Goal: Share content: Share content

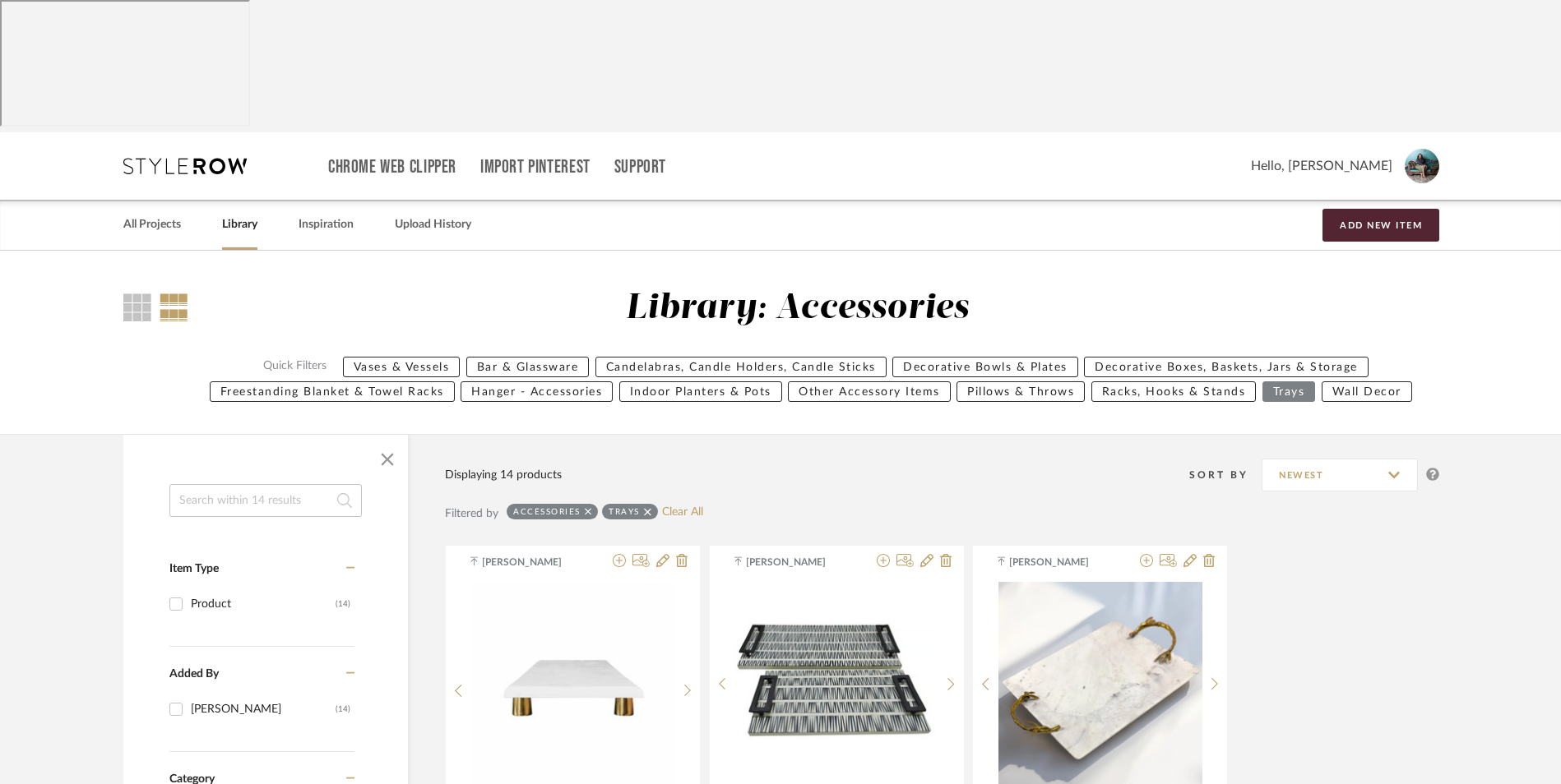
drag, startPoint x: 164, startPoint y: 87, endPoint x: 535, endPoint y: 286, distance: 421.0
click at [164, 213] on link "All Projects" at bounding box center [152, 224] width 58 height 23
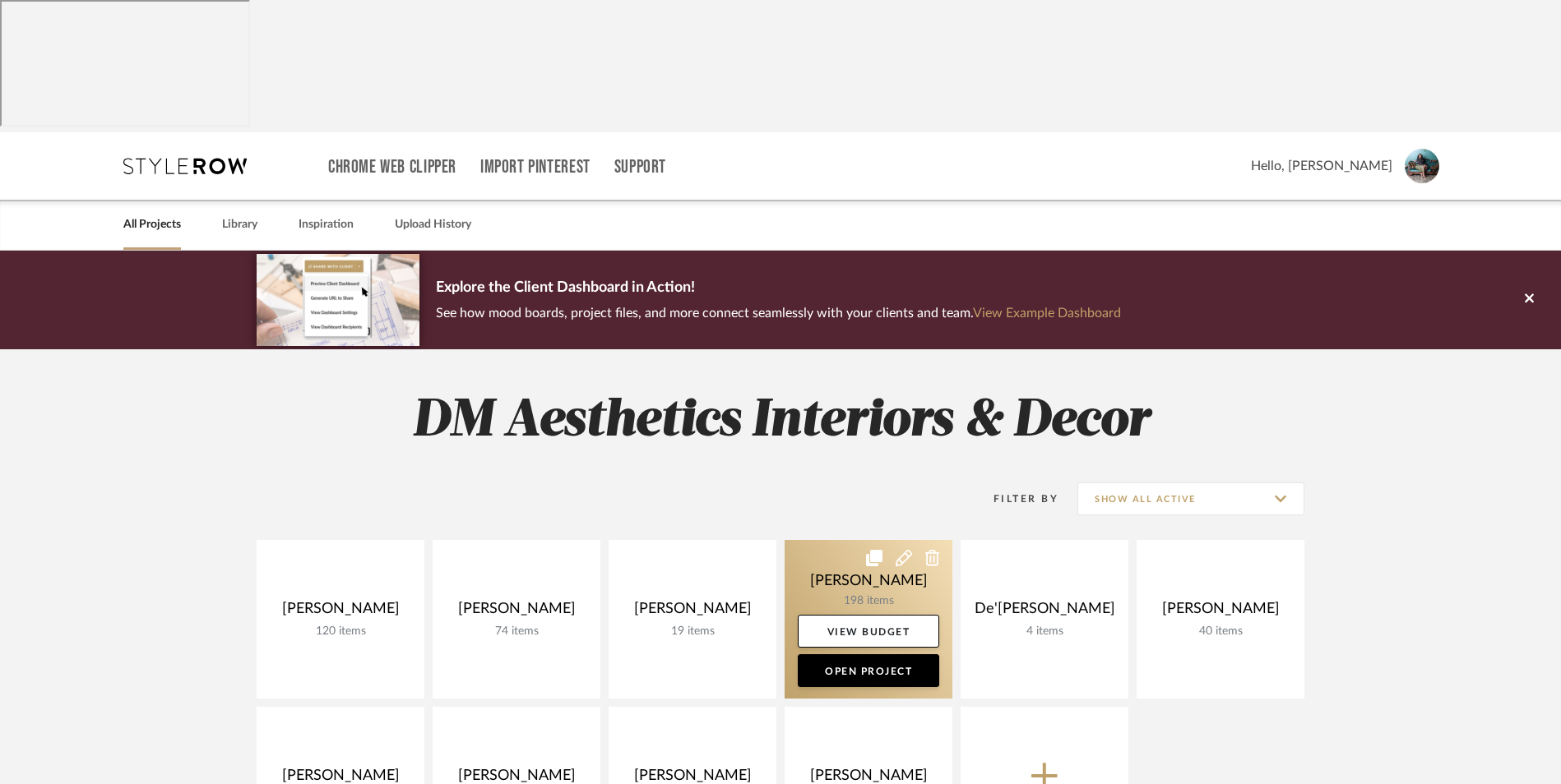
click at [869, 540] on link at bounding box center [868, 619] width 167 height 158
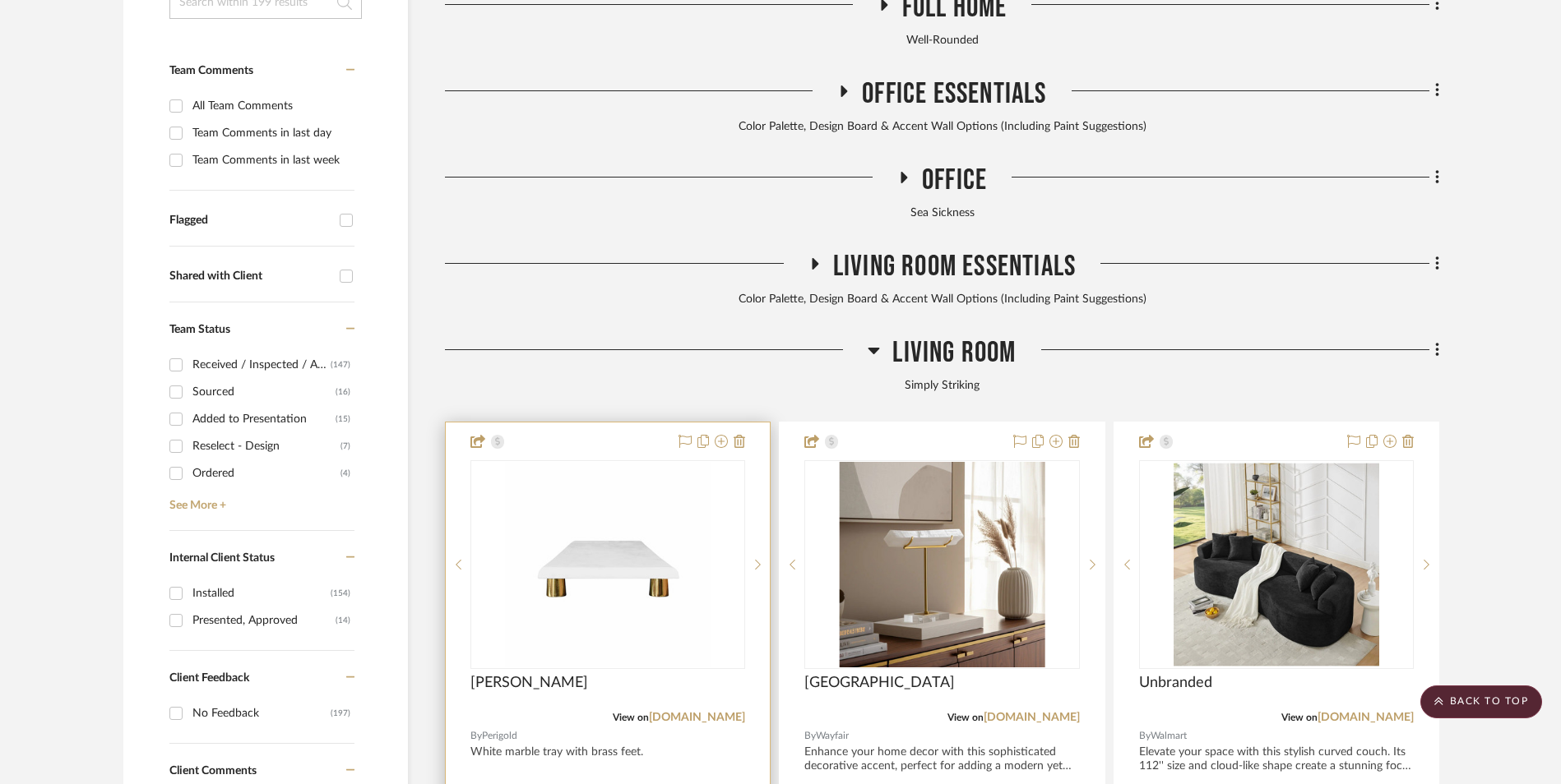
scroll to position [575, 0]
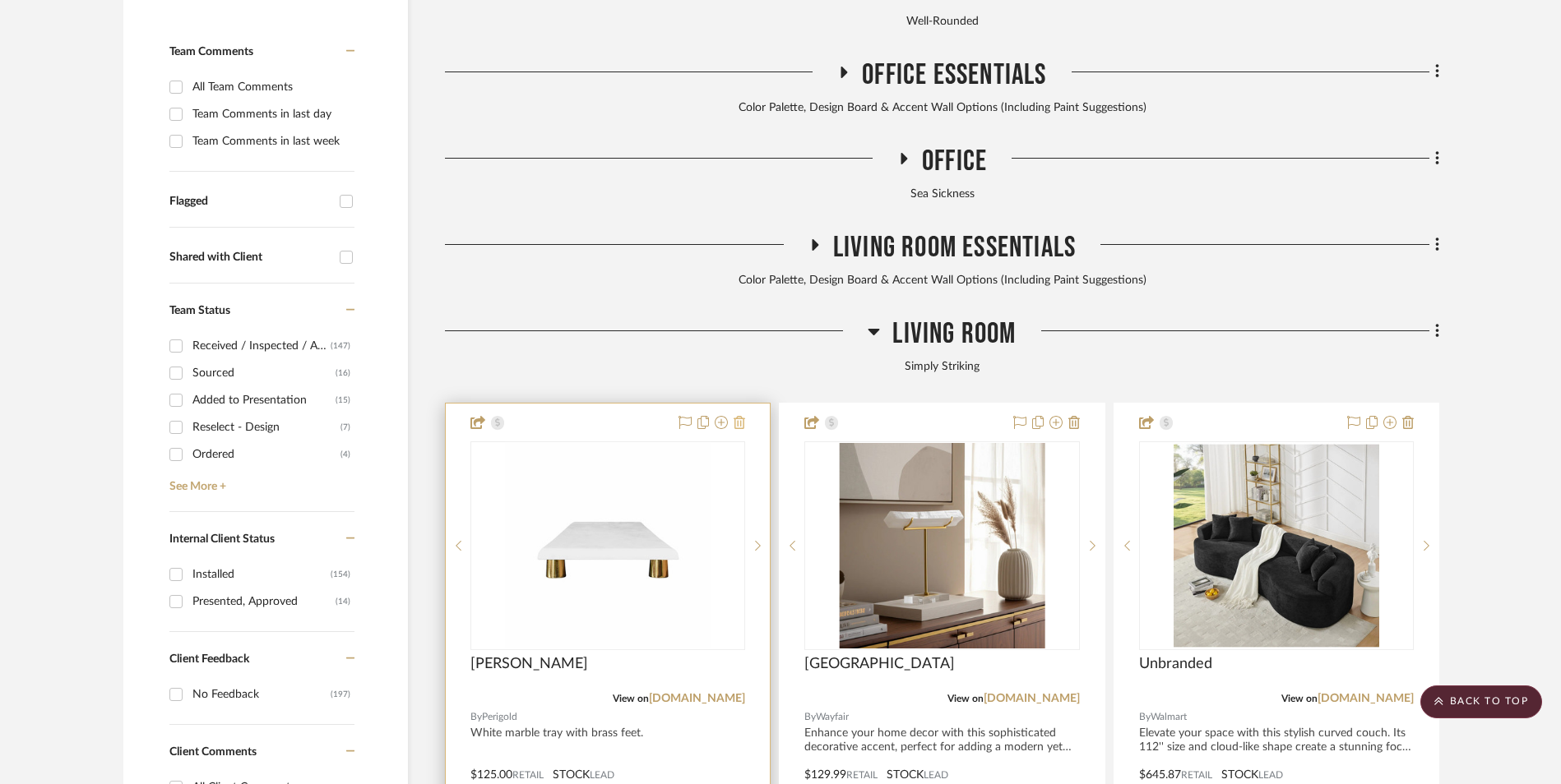
click at [737, 416] on icon at bounding box center [740, 422] width 12 height 13
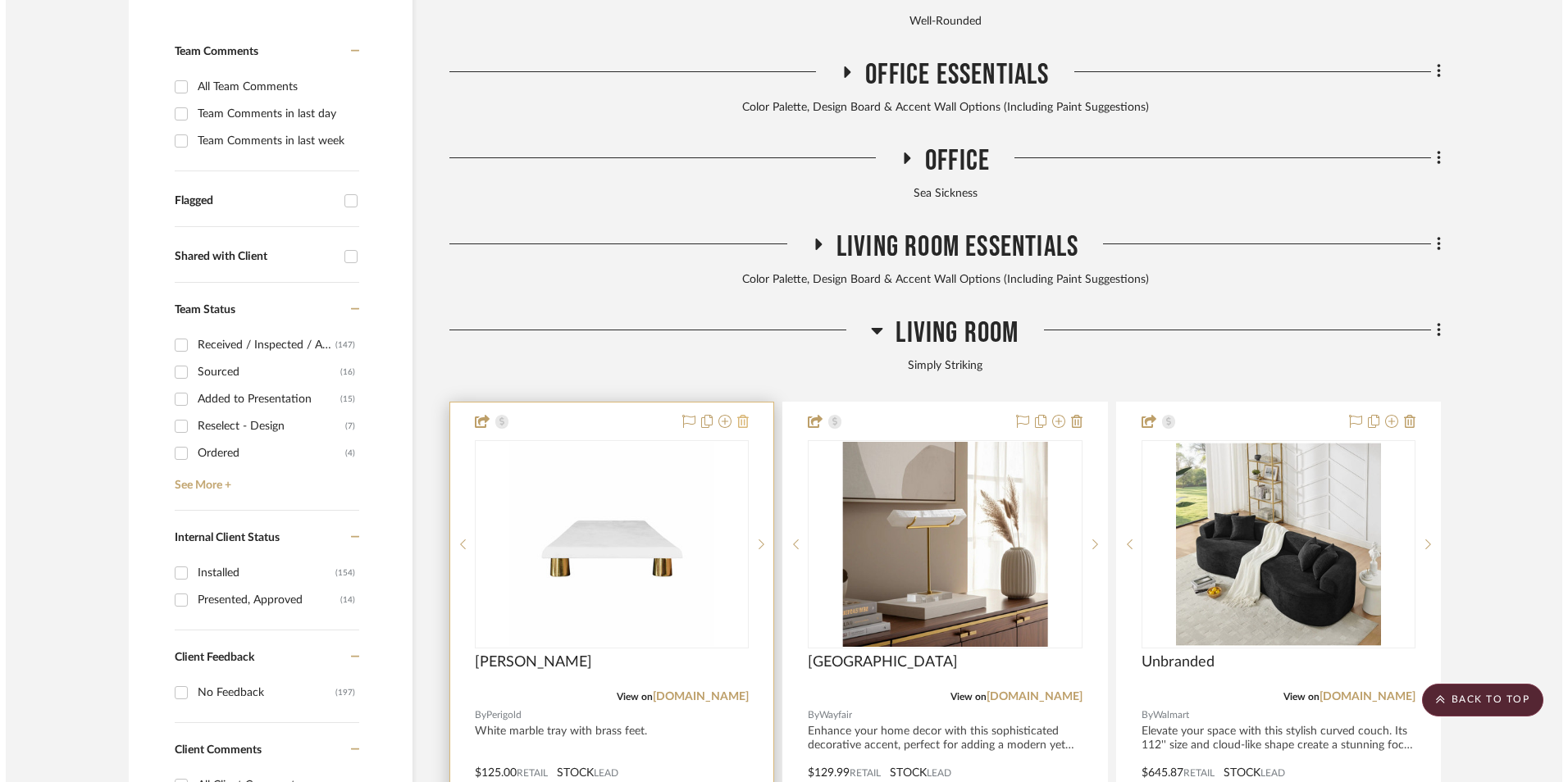
scroll to position [0, 0]
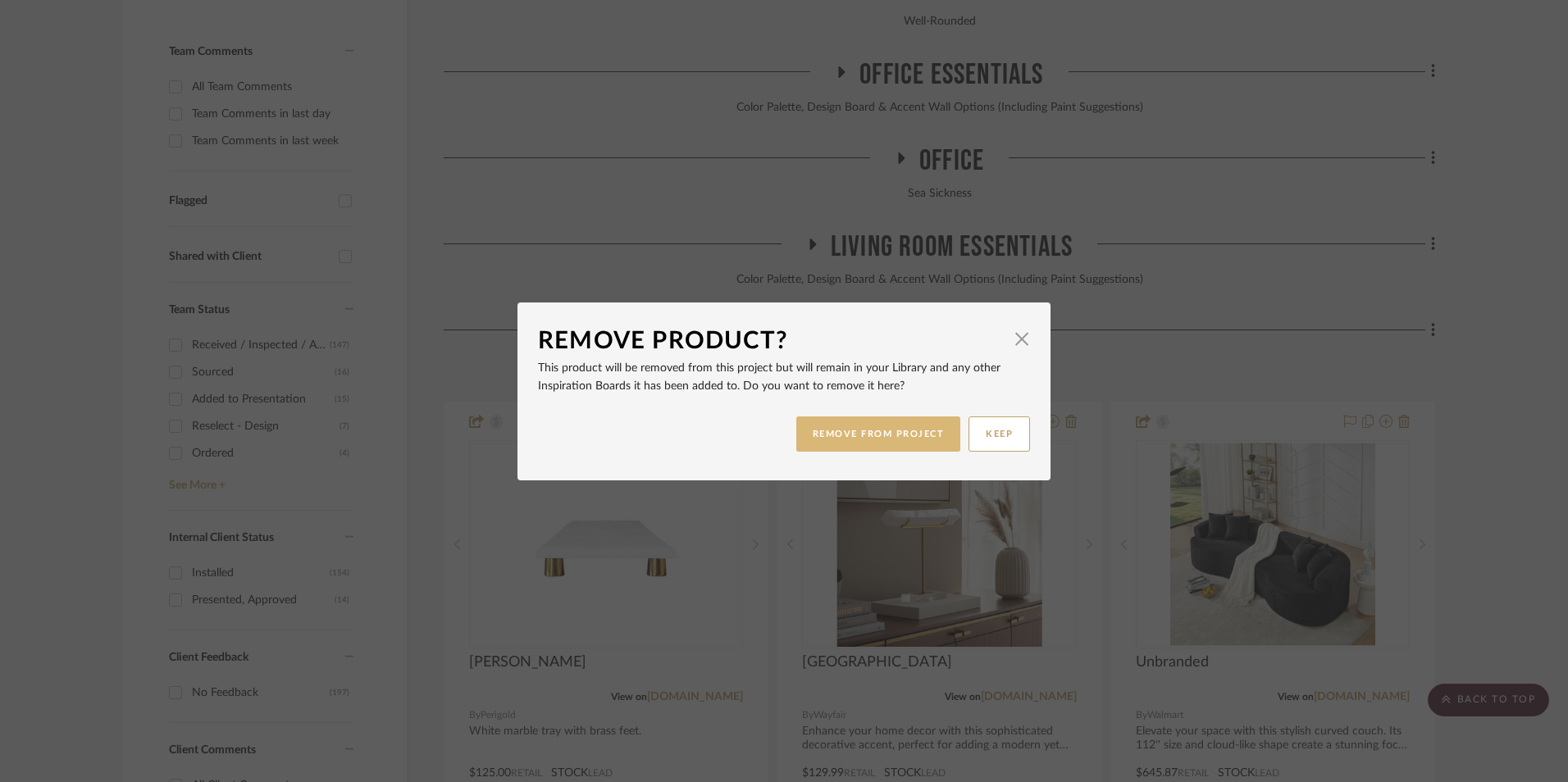
click at [882, 435] on button "REMOVE FROM PROJECT" at bounding box center [879, 435] width 165 height 35
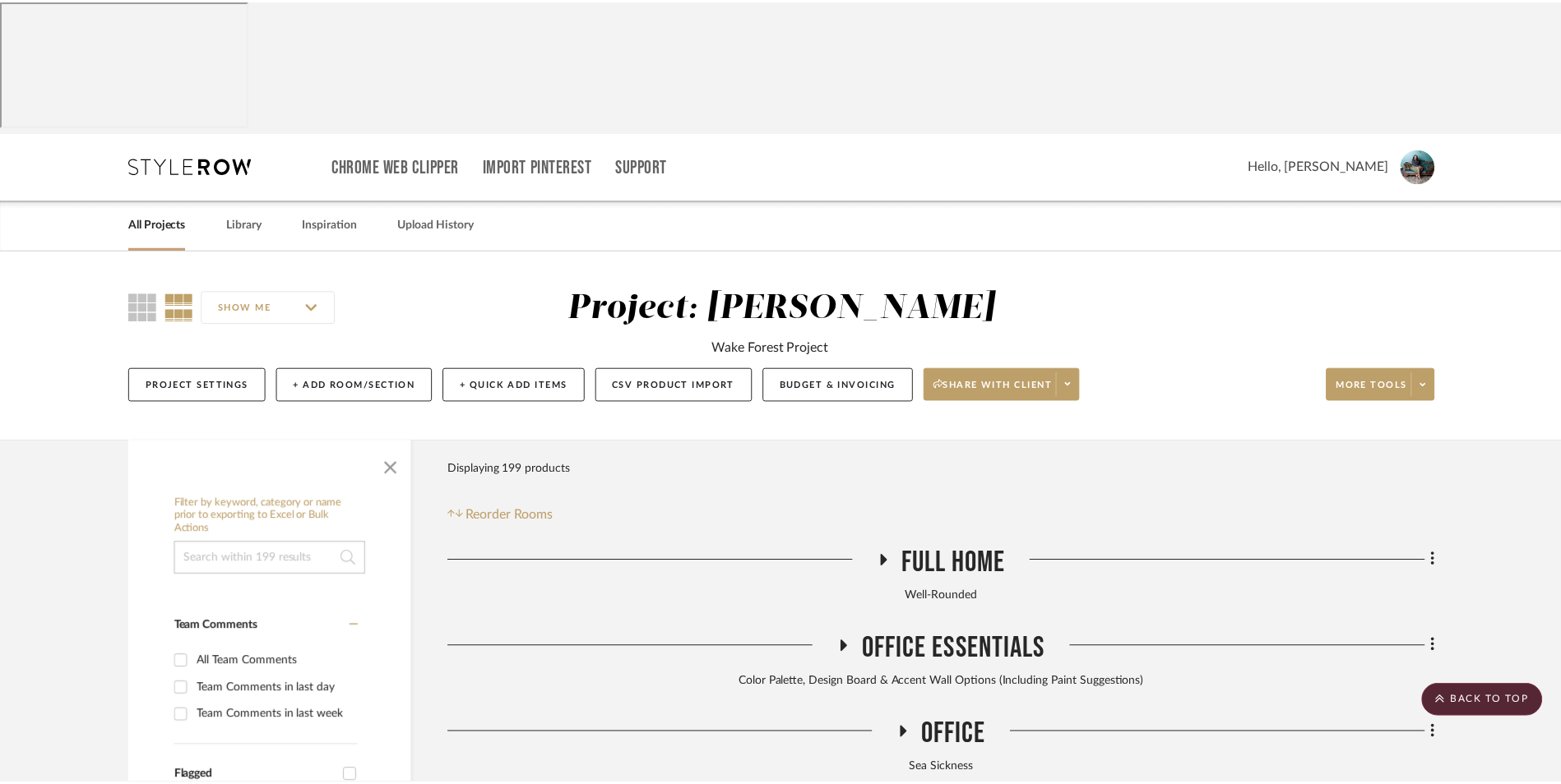
scroll to position [575, 0]
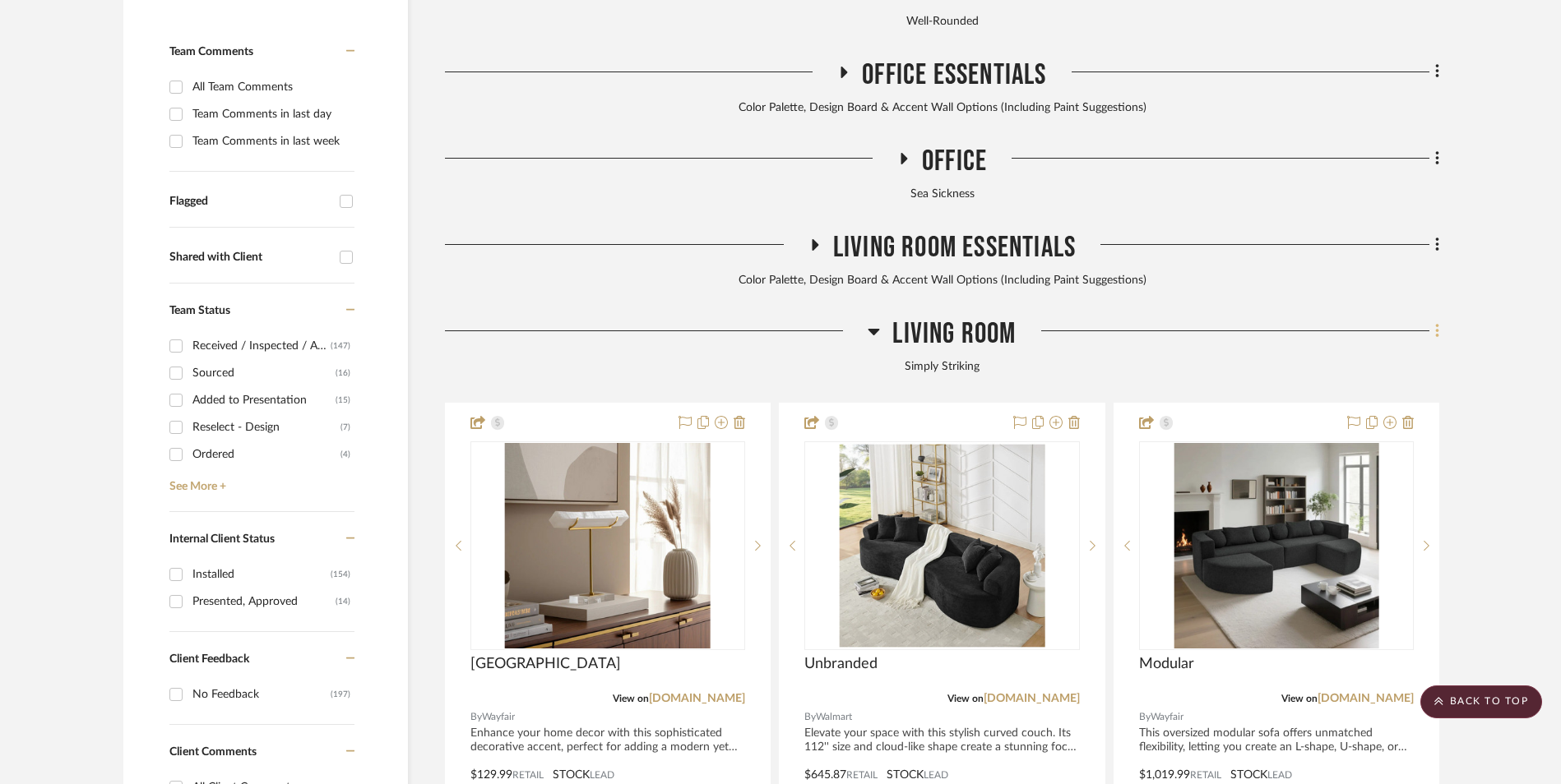
click at [1434, 319] on fa-icon at bounding box center [1435, 332] width 11 height 28
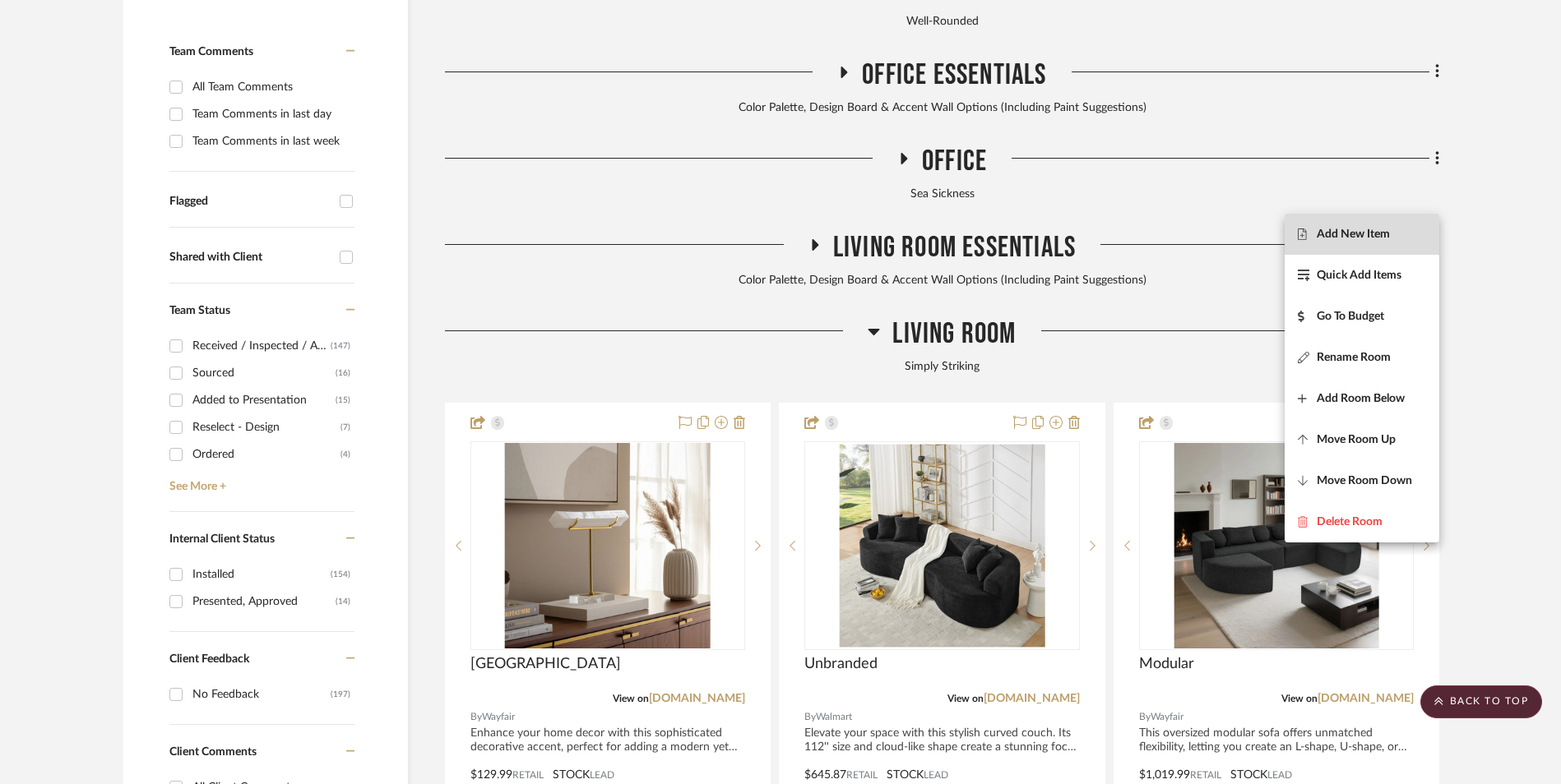
click at [1384, 232] on span "Add New Item" at bounding box center [1353, 235] width 73 height 14
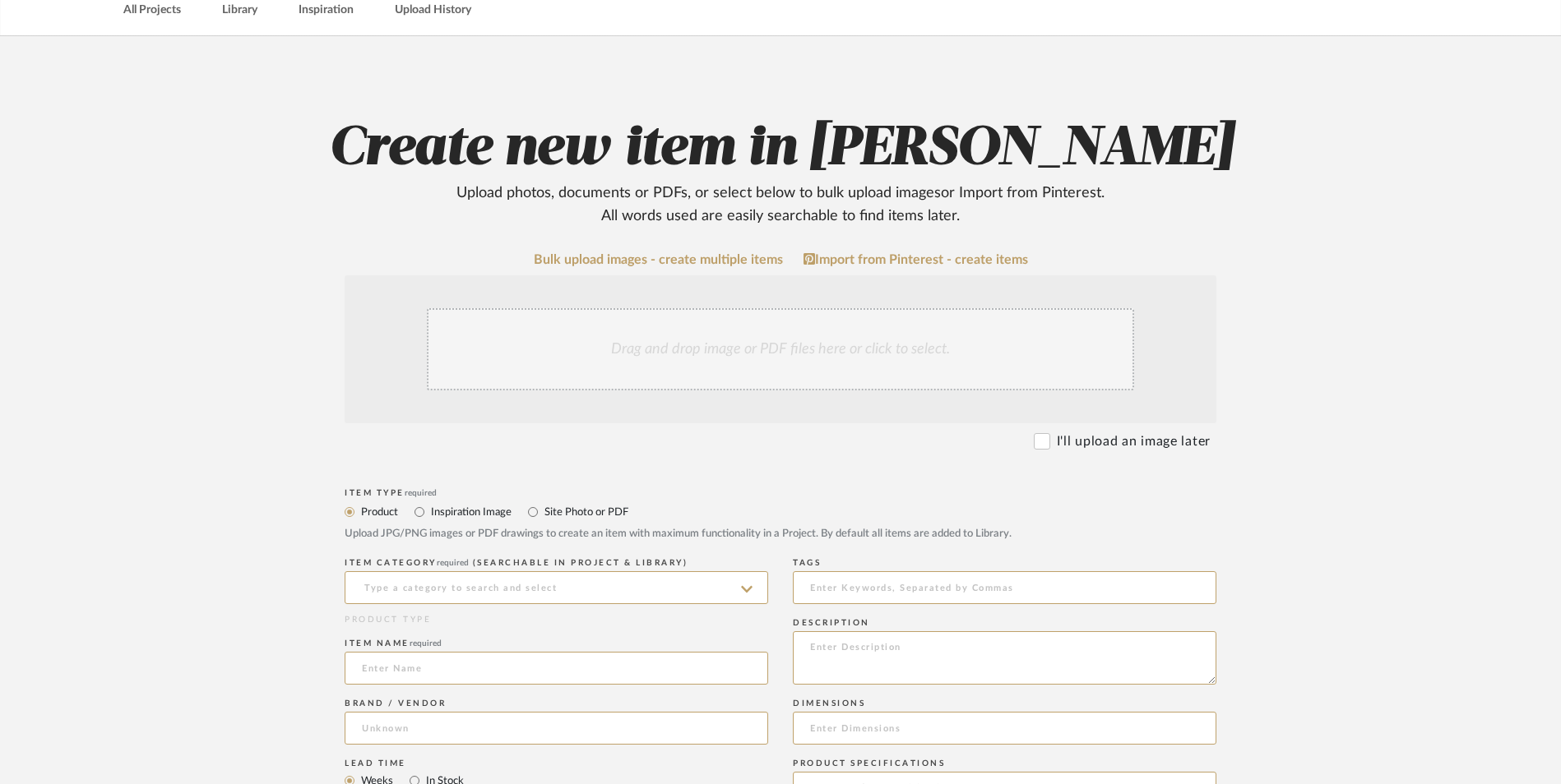
scroll to position [329, 0]
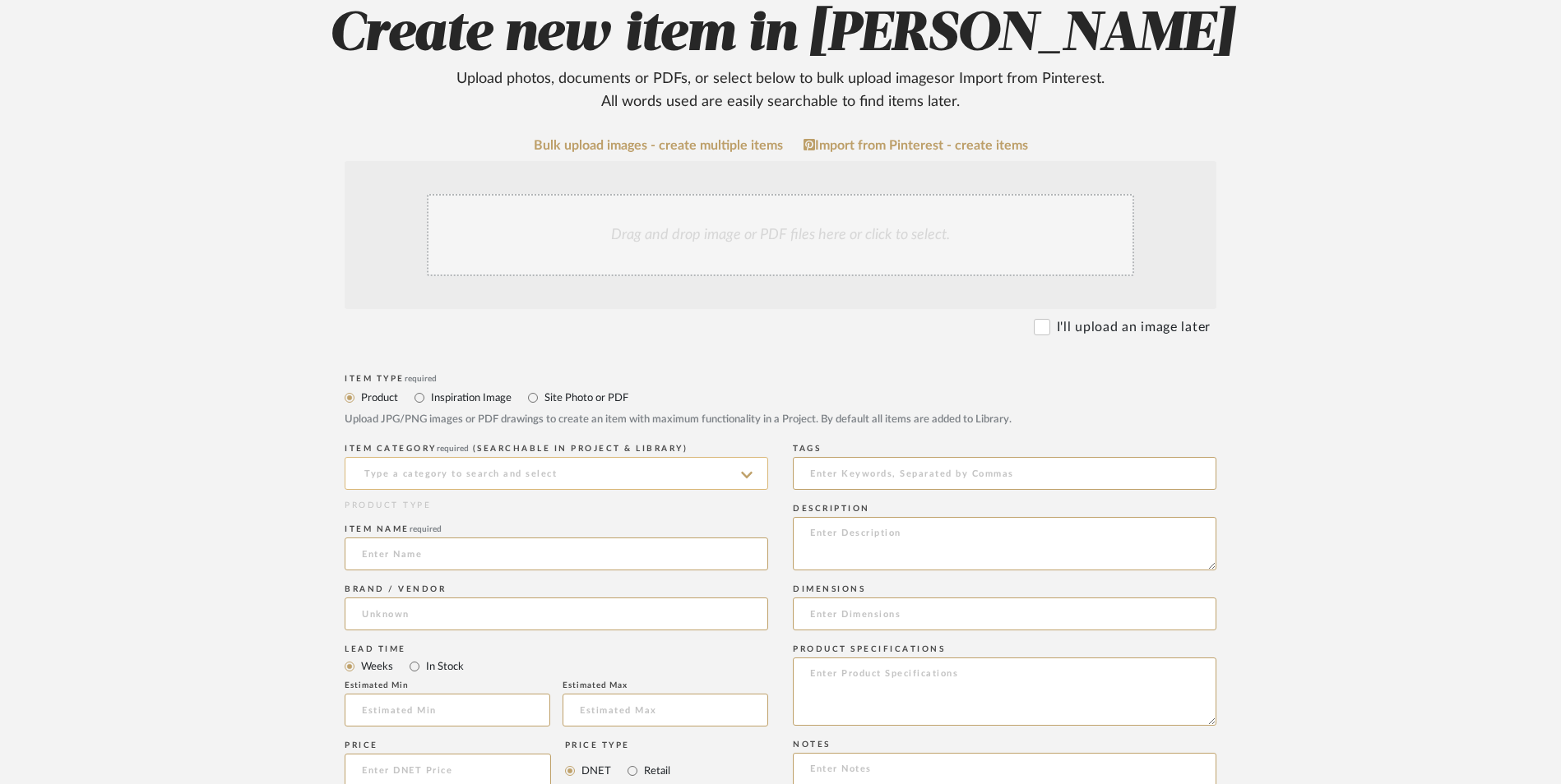
click at [400, 457] on input at bounding box center [556, 473] width 423 height 32
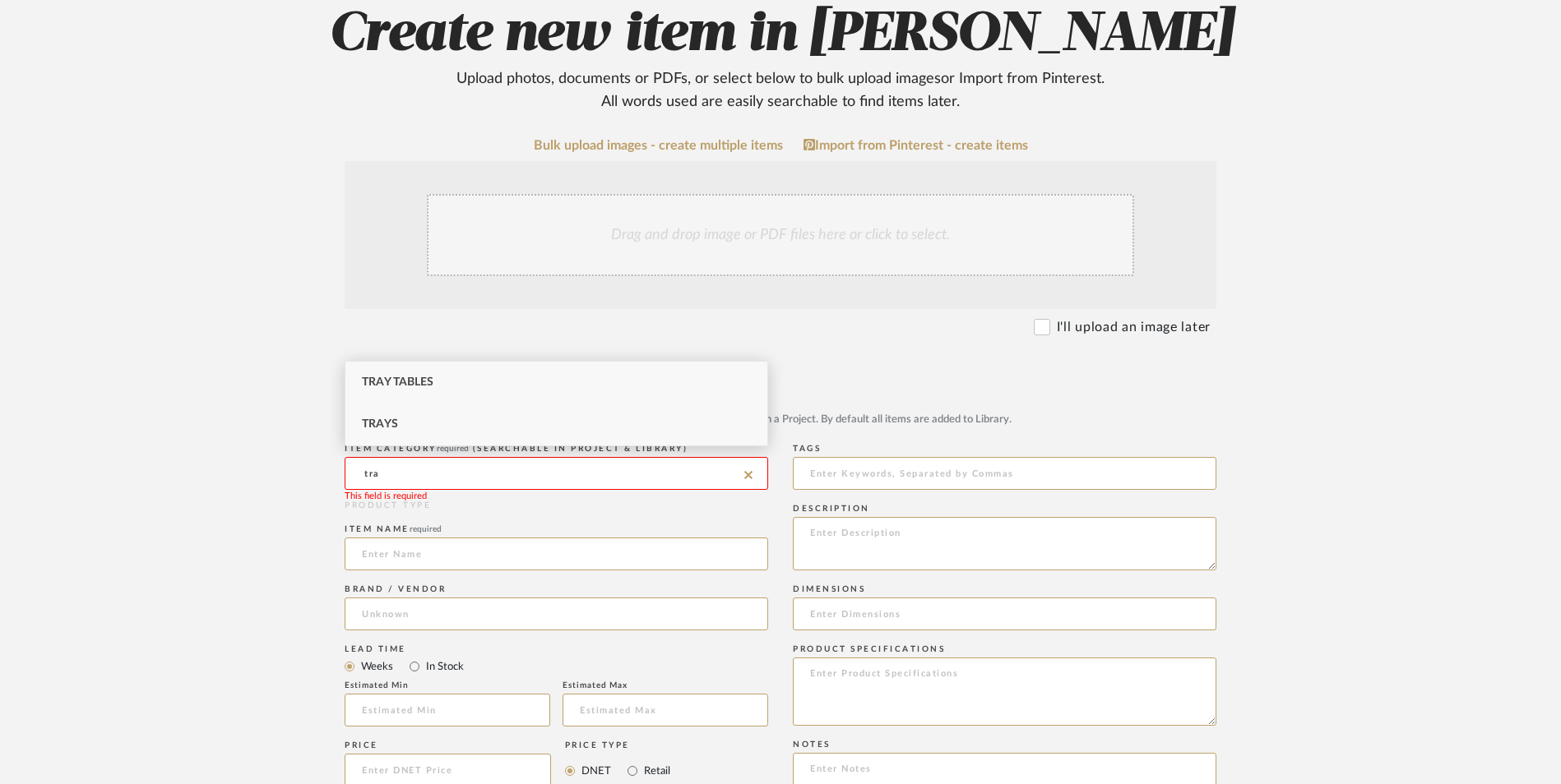
click at [408, 414] on div "Trays" at bounding box center [556, 424] width 422 height 42
type input "Trays"
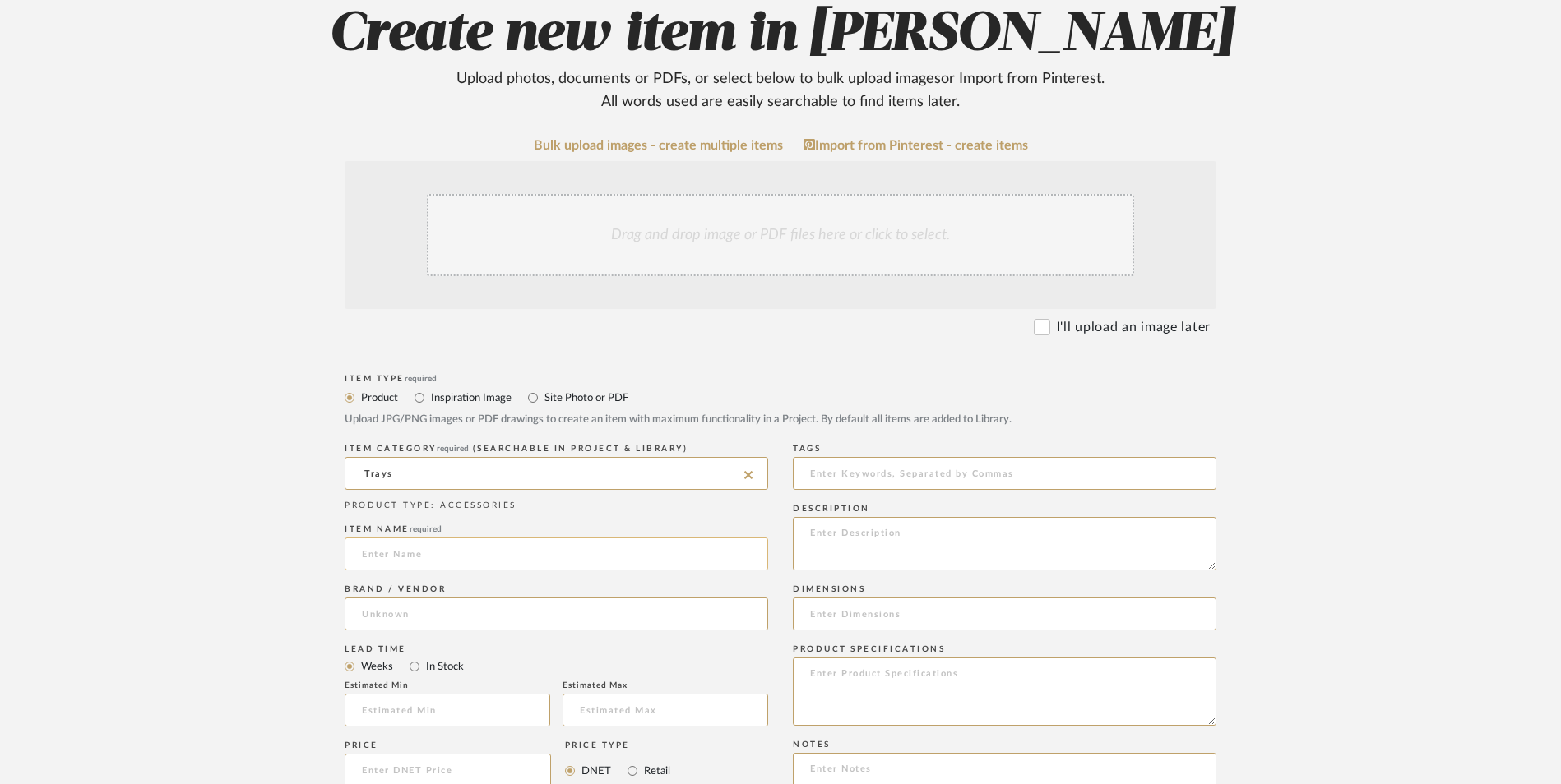
click at [406, 538] on input at bounding box center [556, 554] width 423 height 32
click at [386, 580] on div "Brand / Vendor" at bounding box center [556, 610] width 423 height 60
click at [392, 598] on input at bounding box center [556, 614] width 423 height 32
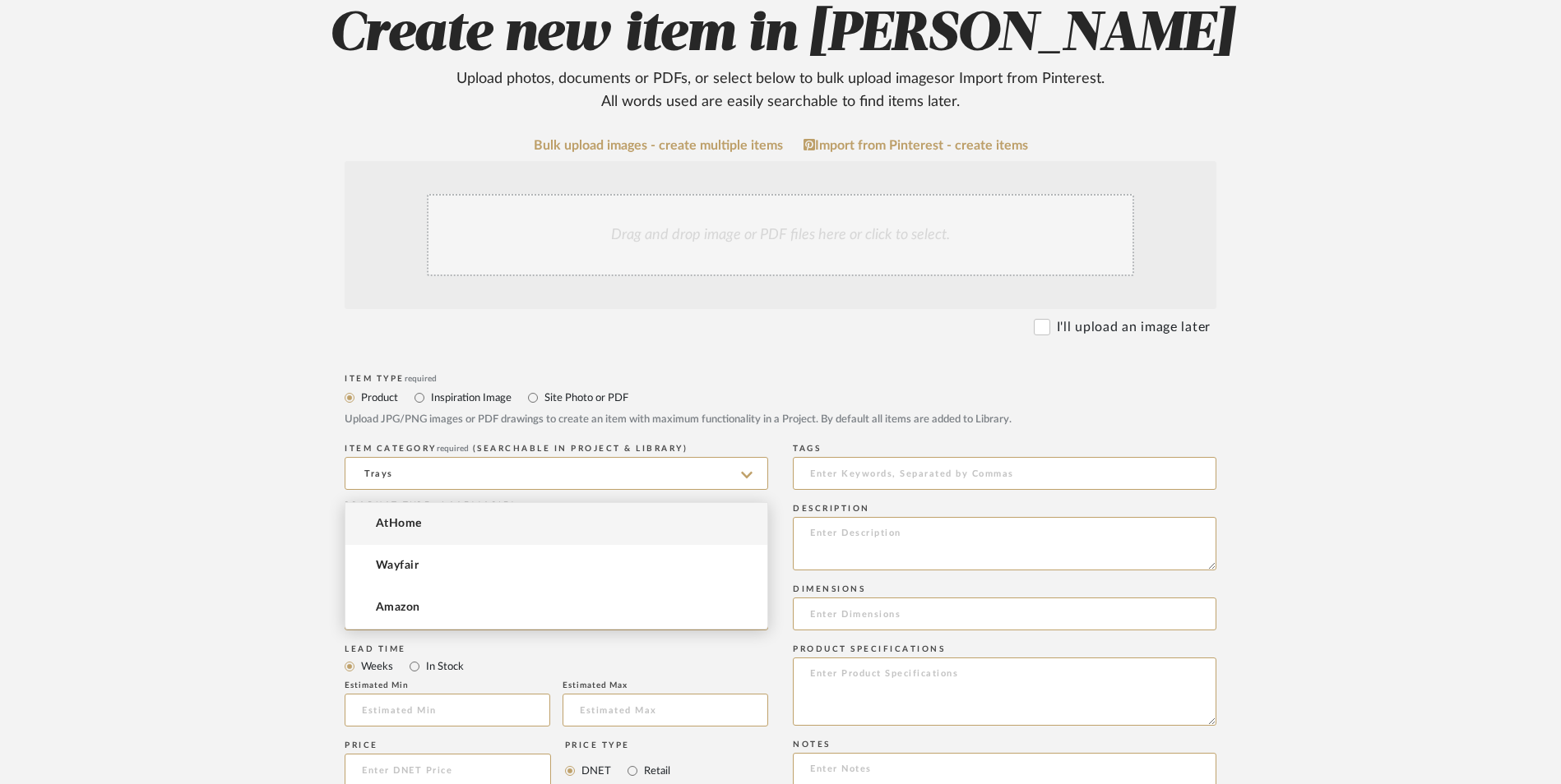
click at [406, 518] on span "AtHome" at bounding box center [399, 524] width 46 height 14
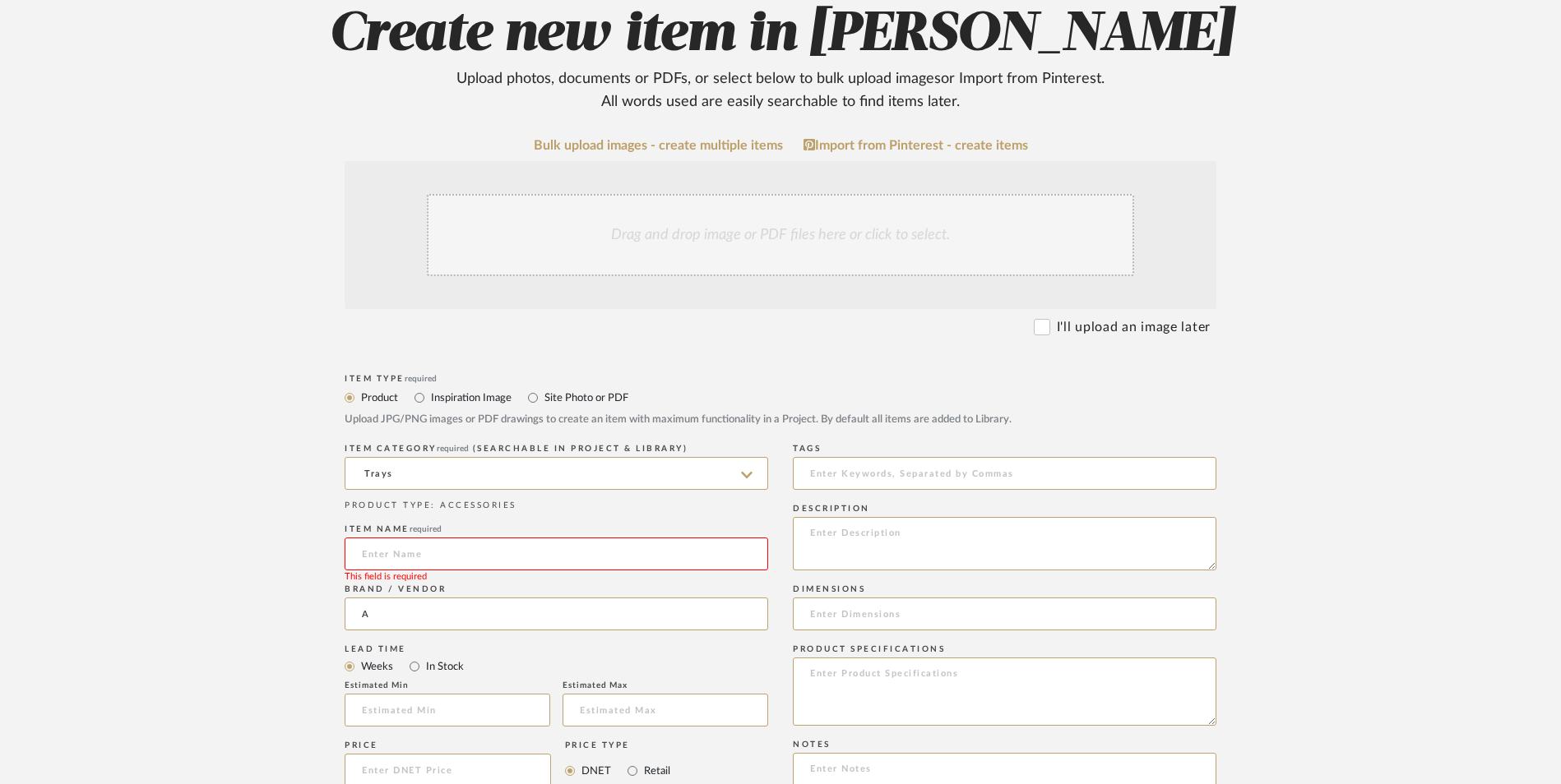
type input "AtHome"
click at [411, 657] on input "In Stock" at bounding box center [414, 667] width 20 height 20
radio input "true"
click at [631, 761] on input "Retail" at bounding box center [633, 771] width 20 height 20
radio input "true"
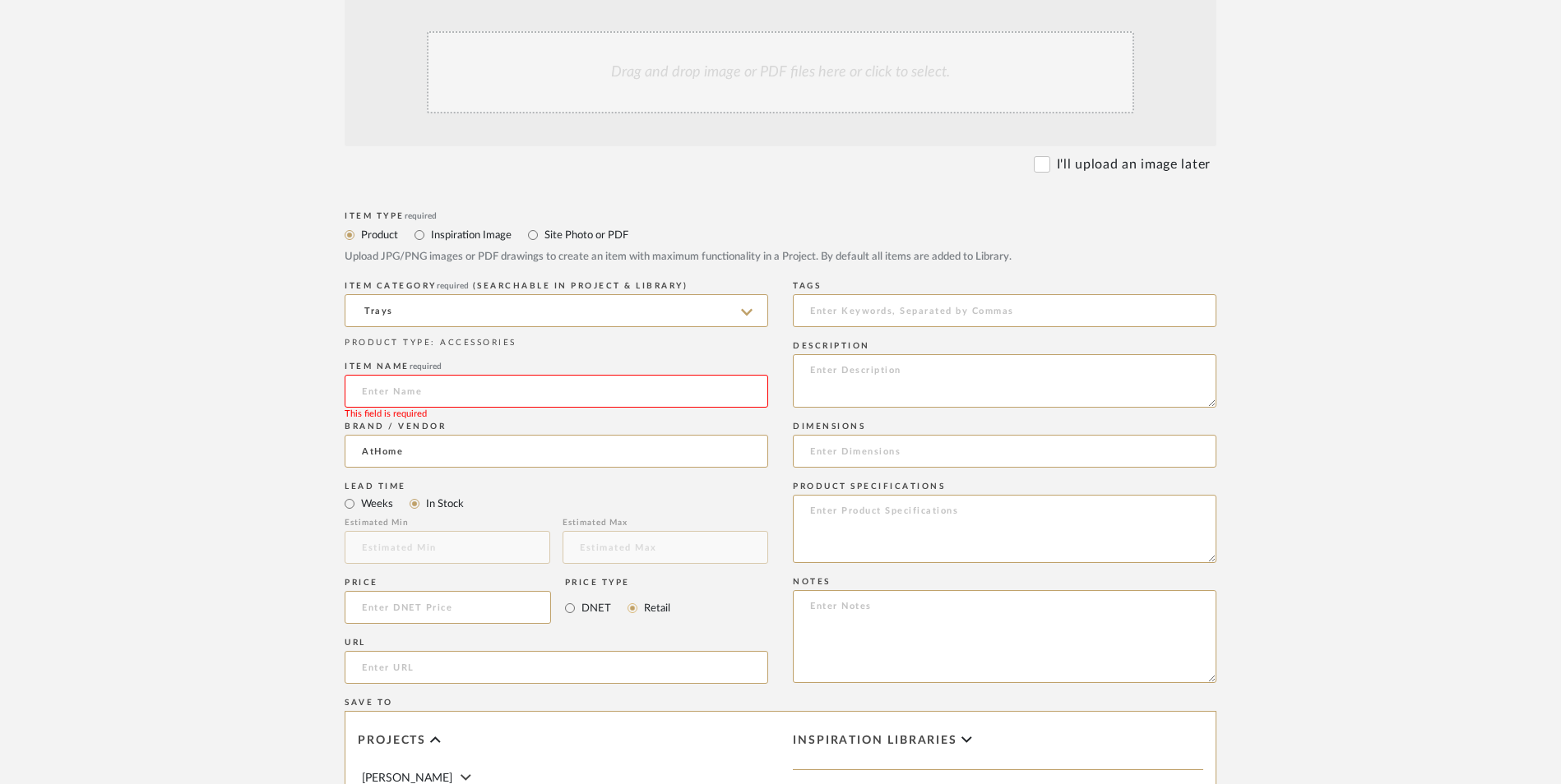
scroll to position [493, 0]
click at [429, 589] on input at bounding box center [448, 605] width 207 height 32
type input "$34.99"
drag, startPoint x: 263, startPoint y: 548, endPoint x: 358, endPoint y: 548, distance: 95.0
click at [268, 547] on form "Bulk upload images - create multiple items Import from Pinterest - create items…" at bounding box center [780, 570] width 1048 height 1192
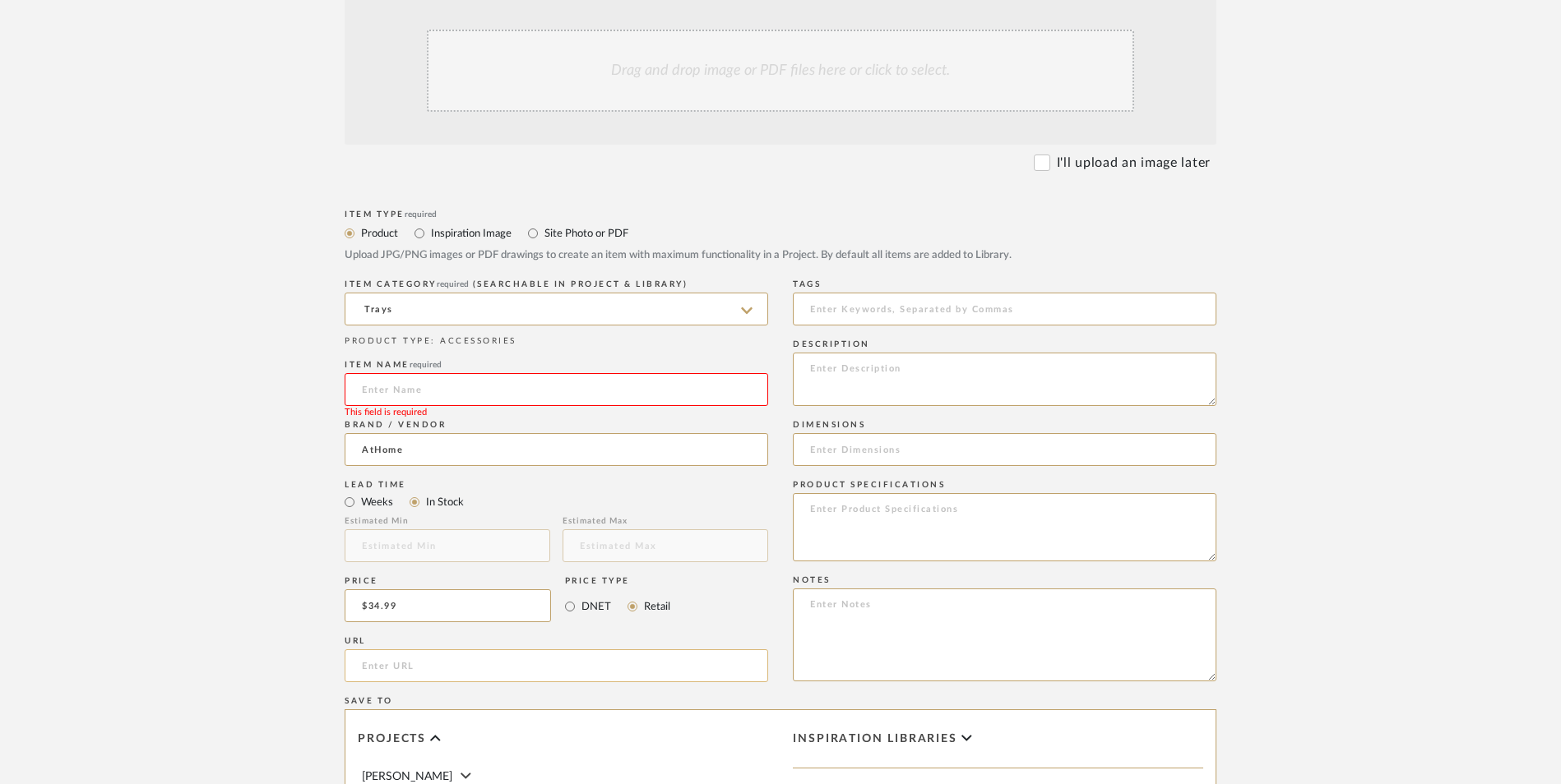
click at [459, 649] on input "url" at bounding box center [556, 665] width 423 height 32
paste input "[URL][DOMAIN_NAME]"
type input "[URL][DOMAIN_NAME]"
click at [205, 461] on upload-items "Create new item in [PERSON_NAME] Upload photos, documents or PDFs, or select be…" at bounding box center [780, 481] width 1561 height 1449
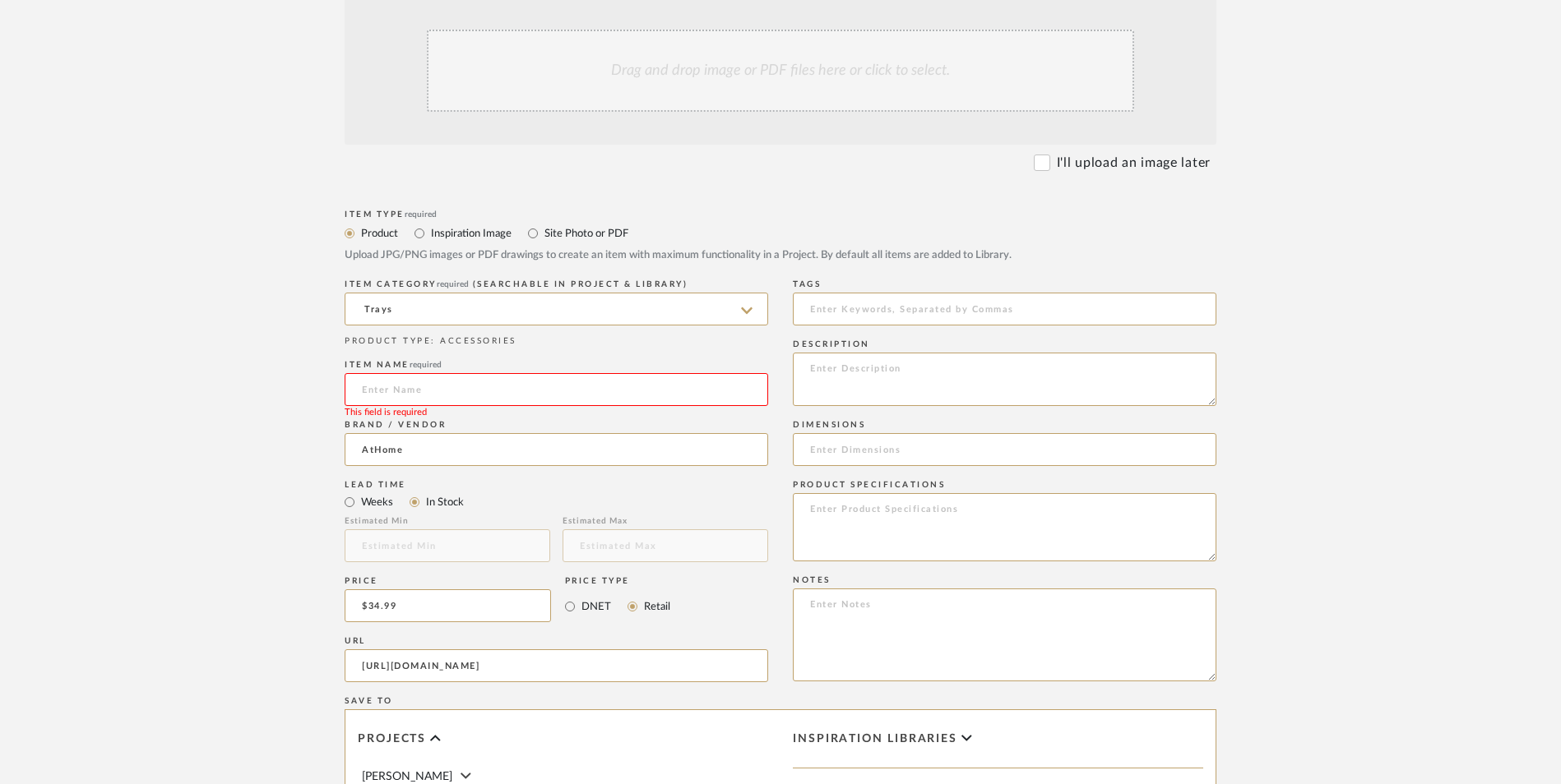
scroll to position [0, 0]
click at [954, 588] on textarea at bounding box center [1005, 634] width 423 height 92
paste textarea "Option 1: ETA: SKU: Reviews - Stars Return | Refund Policy:"
drag, startPoint x: 867, startPoint y: 467, endPoint x: 704, endPoint y: 470, distance: 163.0
click at [704, 470] on div "Item Type required Product Inspiration Image Site Photo or PDF Upload JPG/PNG i…" at bounding box center [780, 686] width 872 height 960
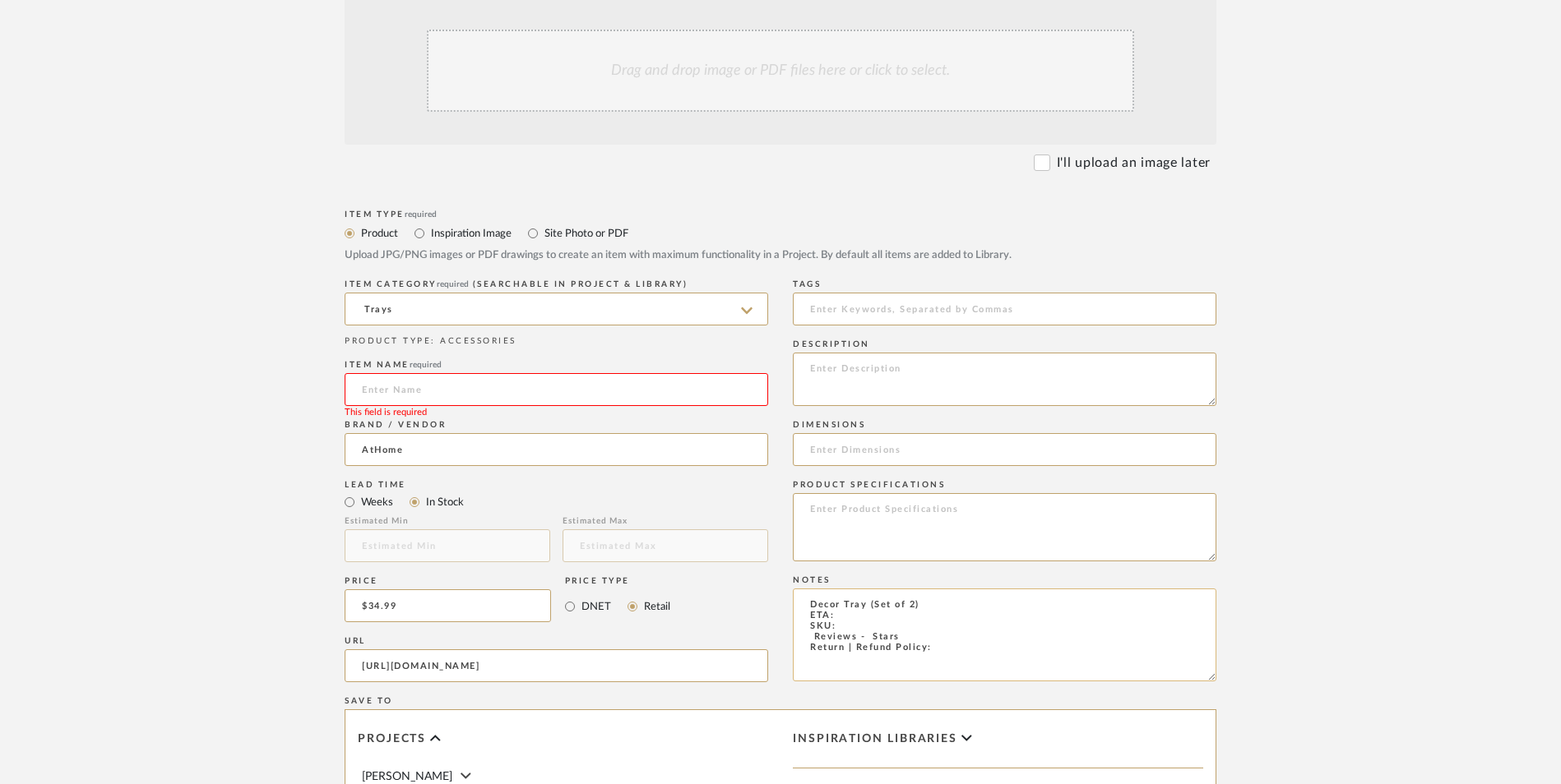
click at [947, 588] on textarea "Decor Tray (Set of 2) ETA: SKU: Reviews - Stars Return | Refund Policy:" at bounding box center [1005, 634] width 423 height 92
click at [844, 588] on textarea "Decor Tray (Set of 2) ETA: SKU: Reviews - Stars Return | Refund Policy: 90 Days…" at bounding box center [1005, 634] width 423 height 92
click at [849, 588] on textarea "Decor Tray (Set of 2) ETA: SKU: Reviews - Stars Return | Refund Policy: 90 Days…" at bounding box center [1005, 634] width 423 height 92
click at [796, 588] on textarea "Decor Tray (Set of 2) ETA: Pick Up Available ([GEOGRAPHIC_DATA]) SKU: Reviews -…" at bounding box center [1005, 634] width 423 height 92
click at [860, 588] on textarea "Decor Tray (Set of 2) ETA: Pick Up Available ([GEOGRAPHIC_DATA]) SKU: 1 Reviews…" at bounding box center [1005, 634] width 423 height 92
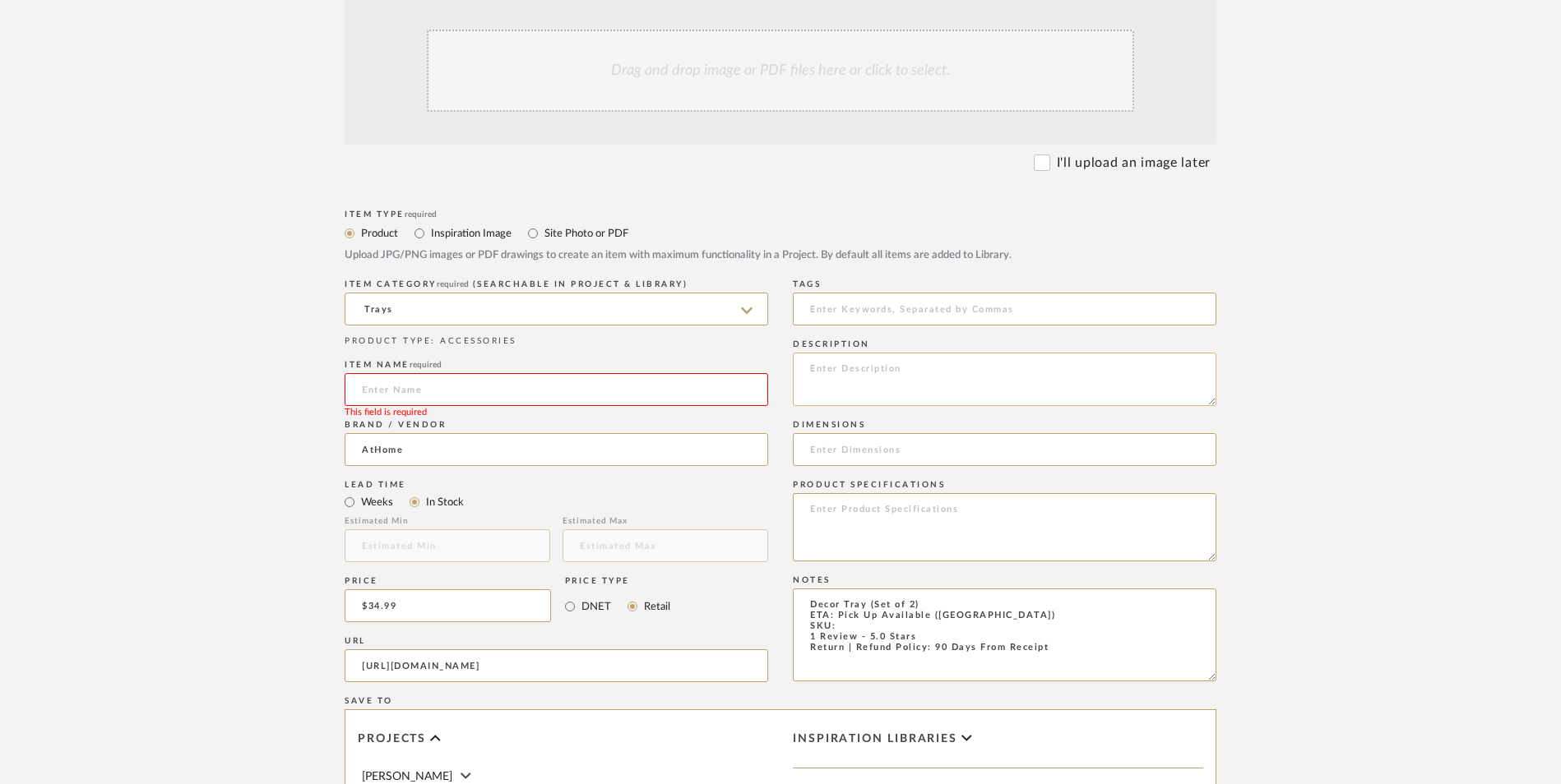
type textarea "Decor Tray (Set of 2) ETA: Pick Up Available ([GEOGRAPHIC_DATA]) SKU: 1 Review …"
click at [907, 353] on textarea at bounding box center [1005, 380] width 423 height 53
paste textarea "Modern design and unbeatable prices come together at [PERSON_NAME][GEOGRAPHIC_D…"
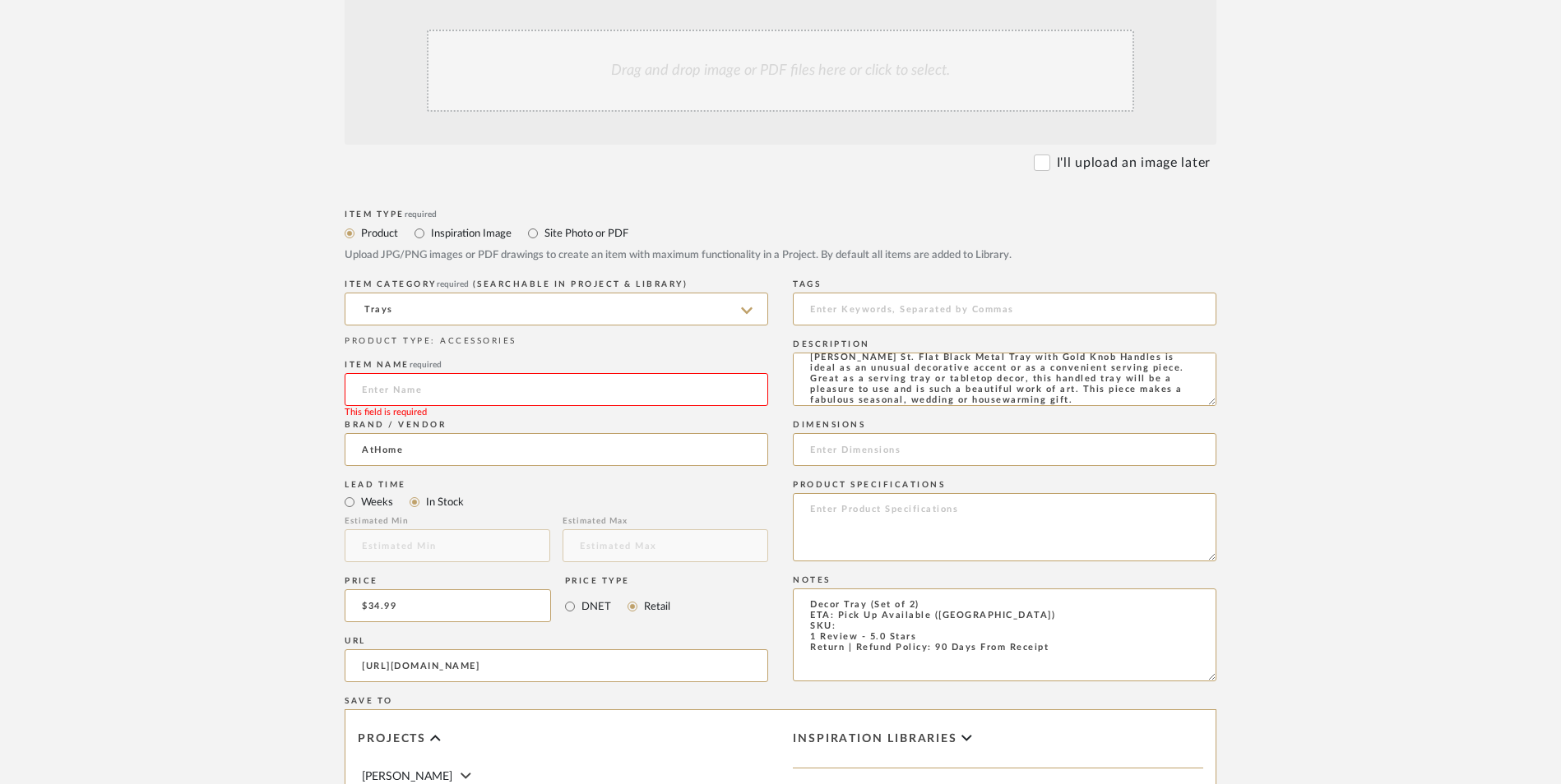
type textarea "Modern design and unbeatable prices come together at [PERSON_NAME][GEOGRAPHIC_D…"
click at [502, 373] on input at bounding box center [556, 389] width 423 height 32
type input "Metal"
click at [847, 433] on input at bounding box center [1005, 449] width 423 height 32
paste input "18.0" L x 6.0" W x 2.0" H"
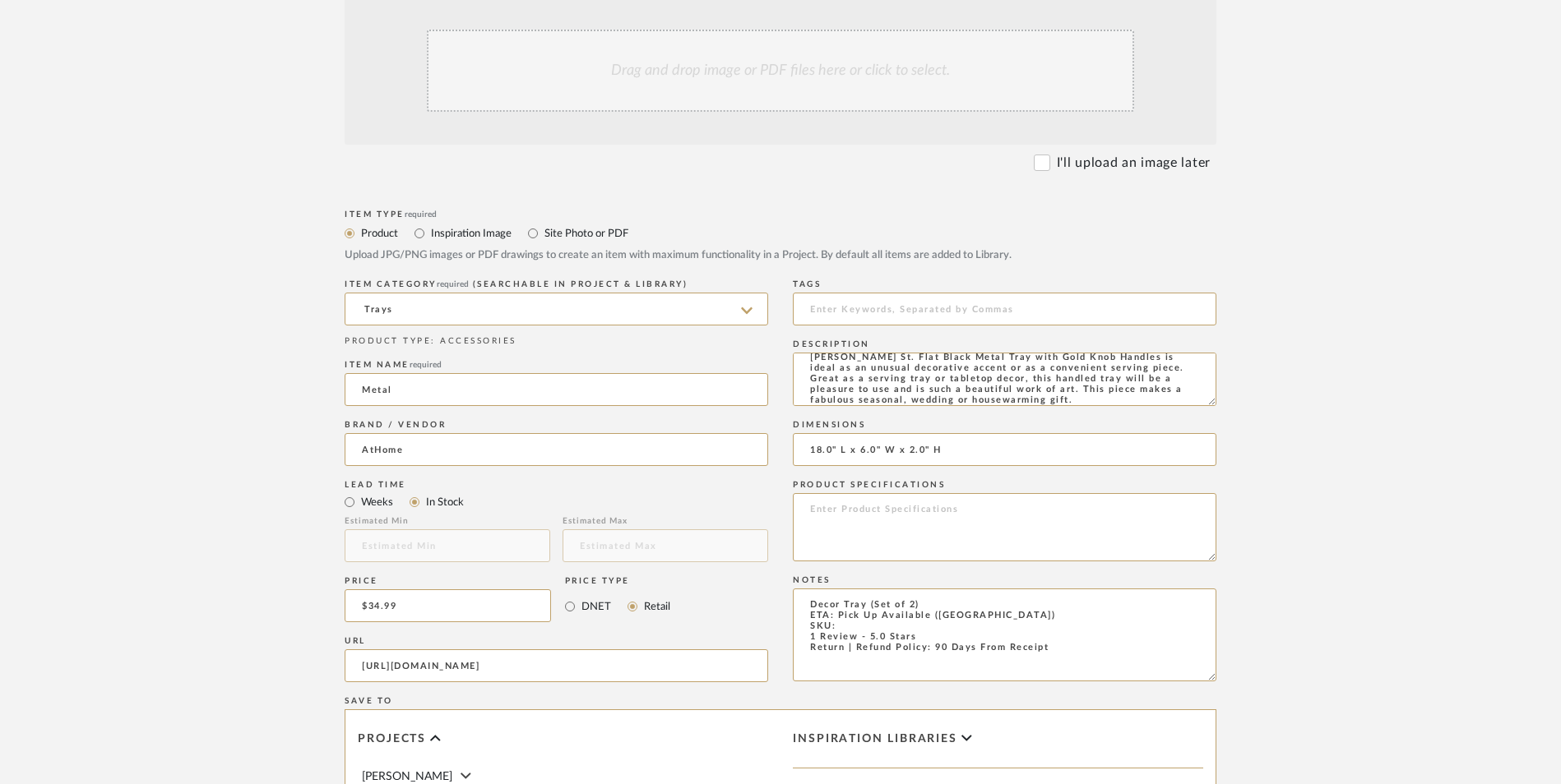
type input "18.0" L x 6.0" W x 2.0" H"
click at [879, 493] on textarea at bounding box center [1005, 526] width 423 height 68
type textarea "Metal | Wood"
click at [852, 588] on textarea "Decor Tray (Set of 2) ETA: Pick Up Available ([GEOGRAPHIC_DATA]) SKU: 1 Review …" at bounding box center [1005, 634] width 423 height 92
click at [845, 588] on textarea "Decor Tray (Set of 2) ETA: Pick Up Available ([GEOGRAPHIC_DATA]) SKU: 1 Review …" at bounding box center [1005, 634] width 423 height 92
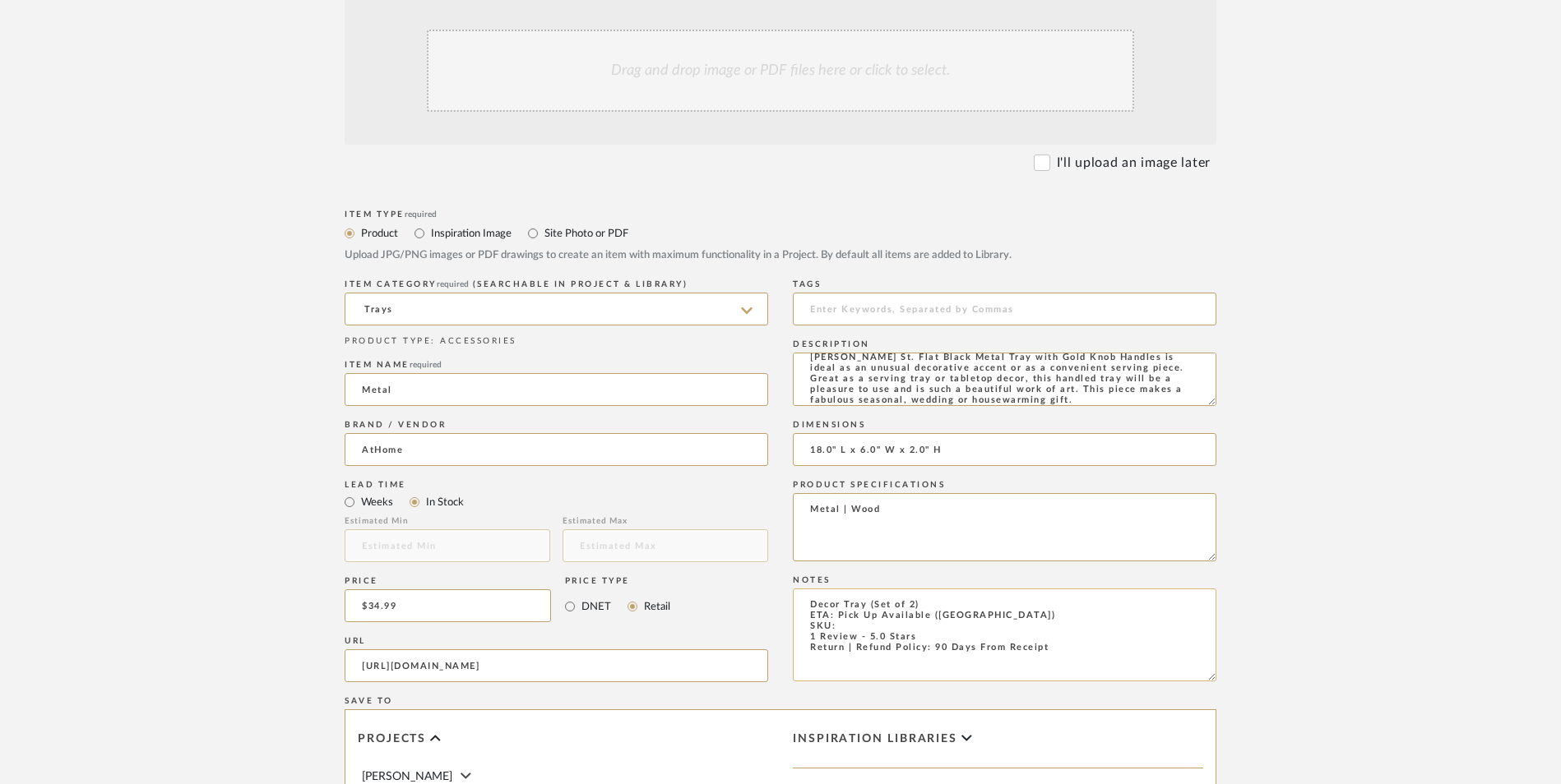
paste textarea "[CREDIT_CARD_NUMBER]"
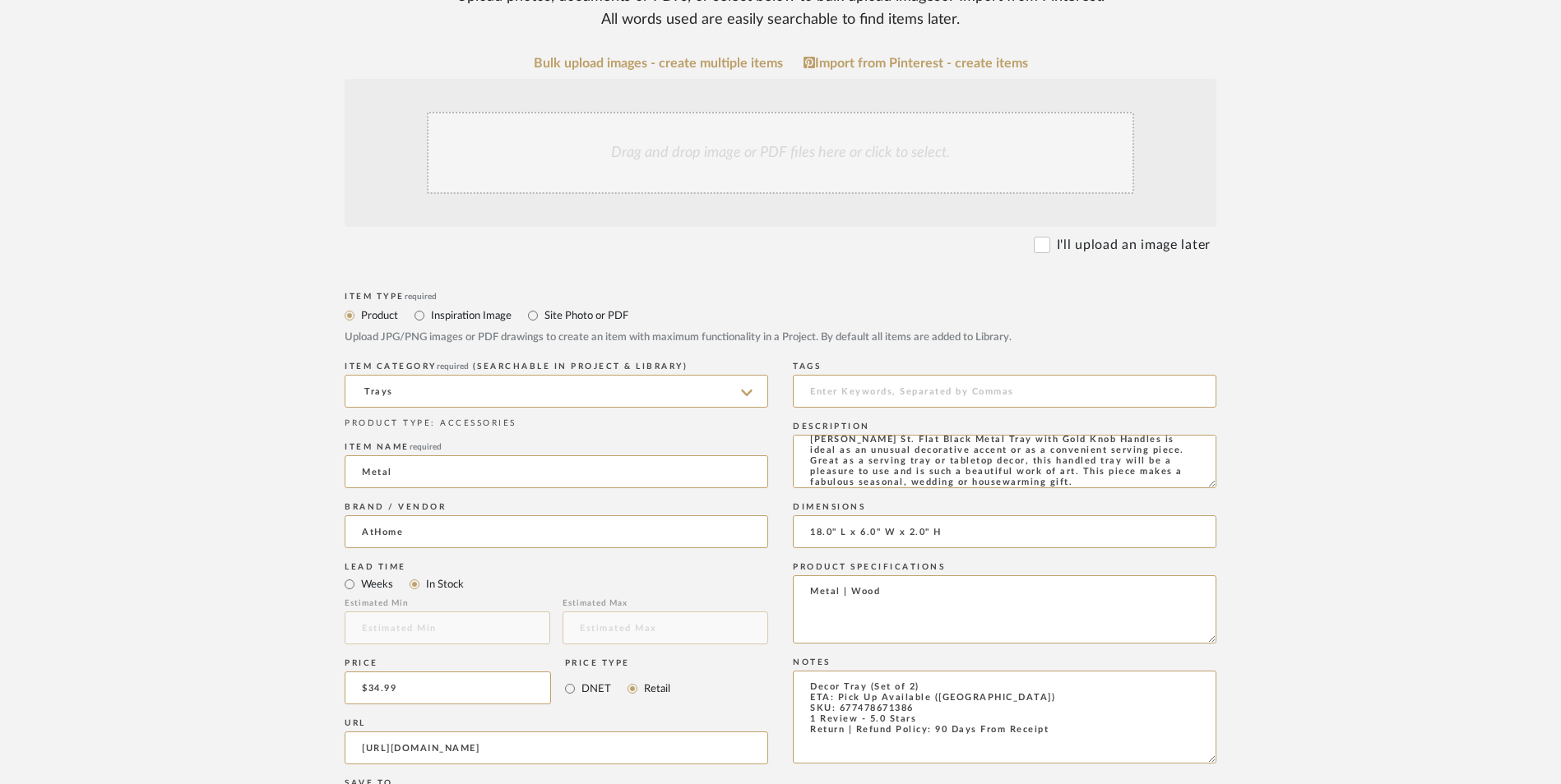
type textarea "Decor Tray (Set of 2) ETA: Pick Up Available ([GEOGRAPHIC_DATA]) SKU: 677478671…"
click at [783, 112] on div "Drag and drop image or PDF files here or click to select." at bounding box center [780, 153] width 708 height 83
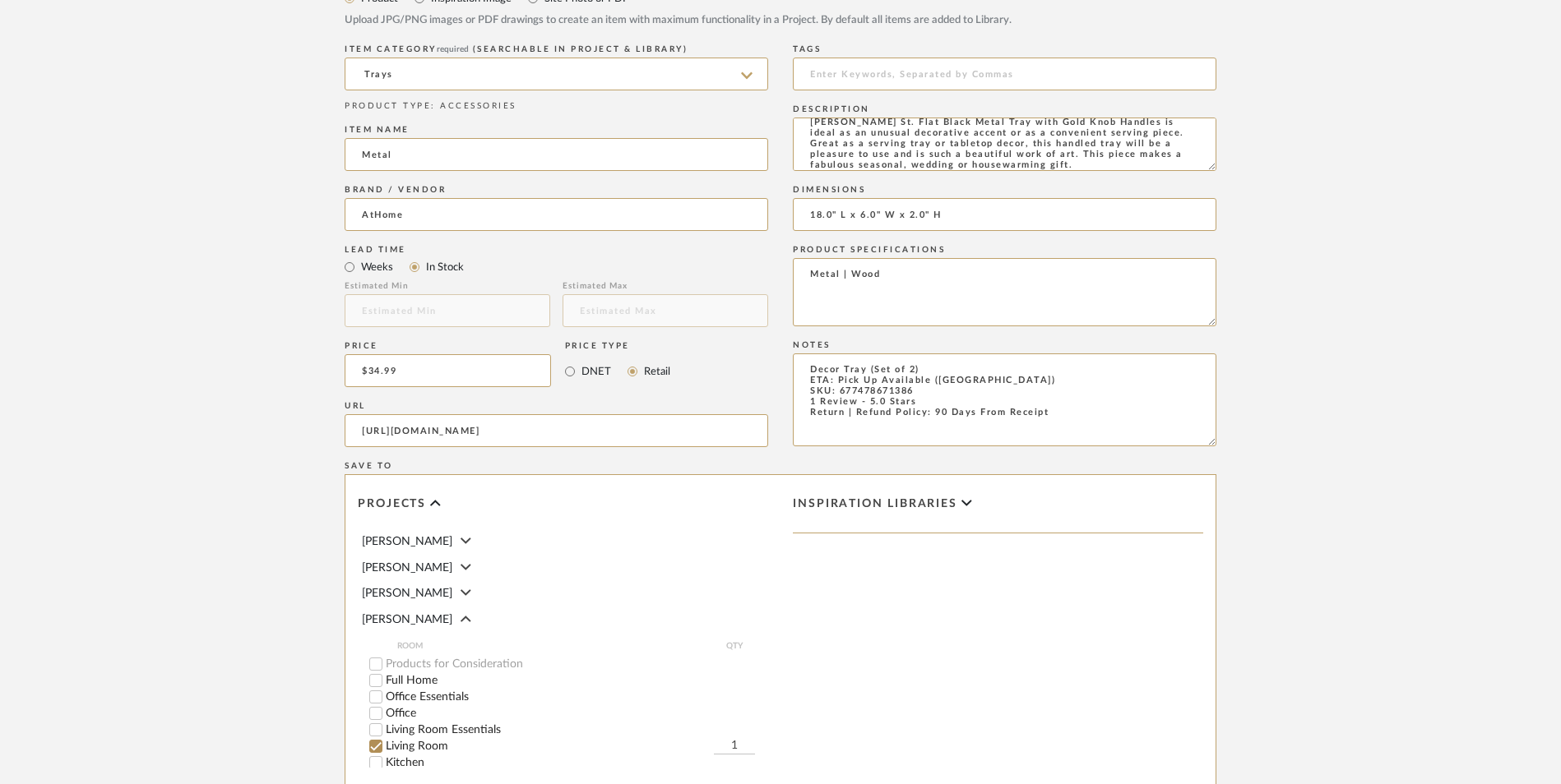
scroll to position [904, 0]
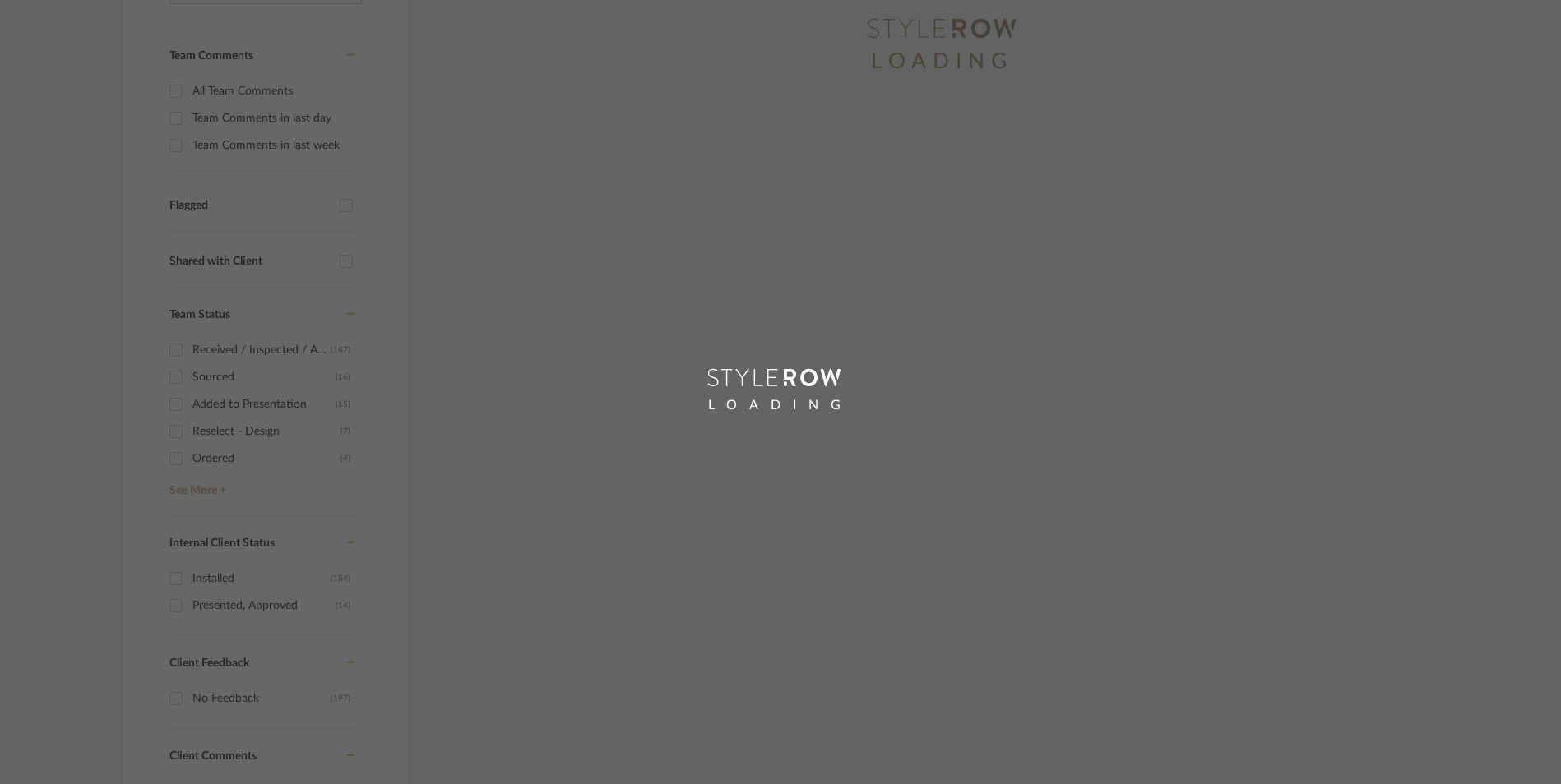
scroll to position [179, 0]
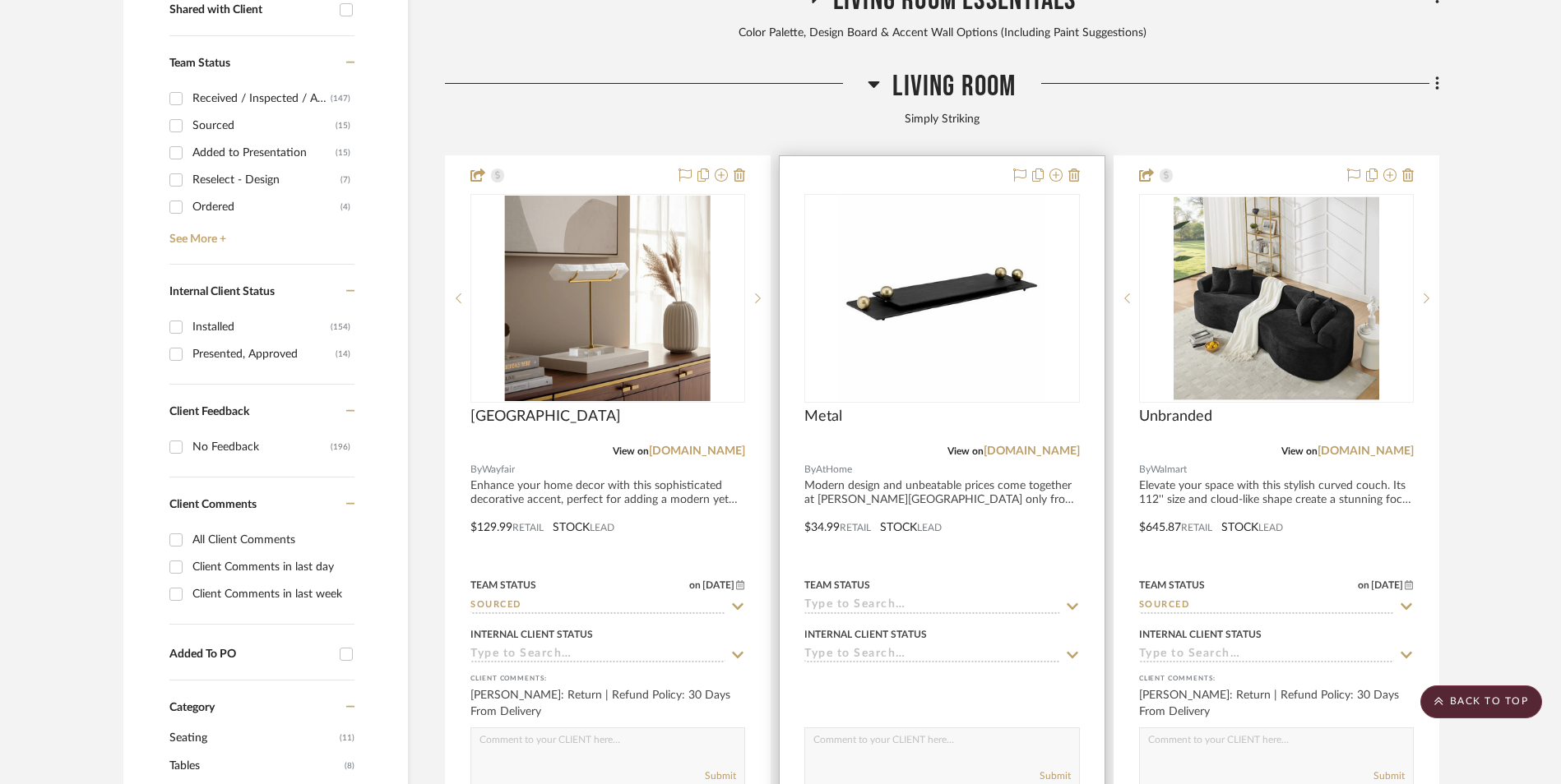
scroll to position [842, 0]
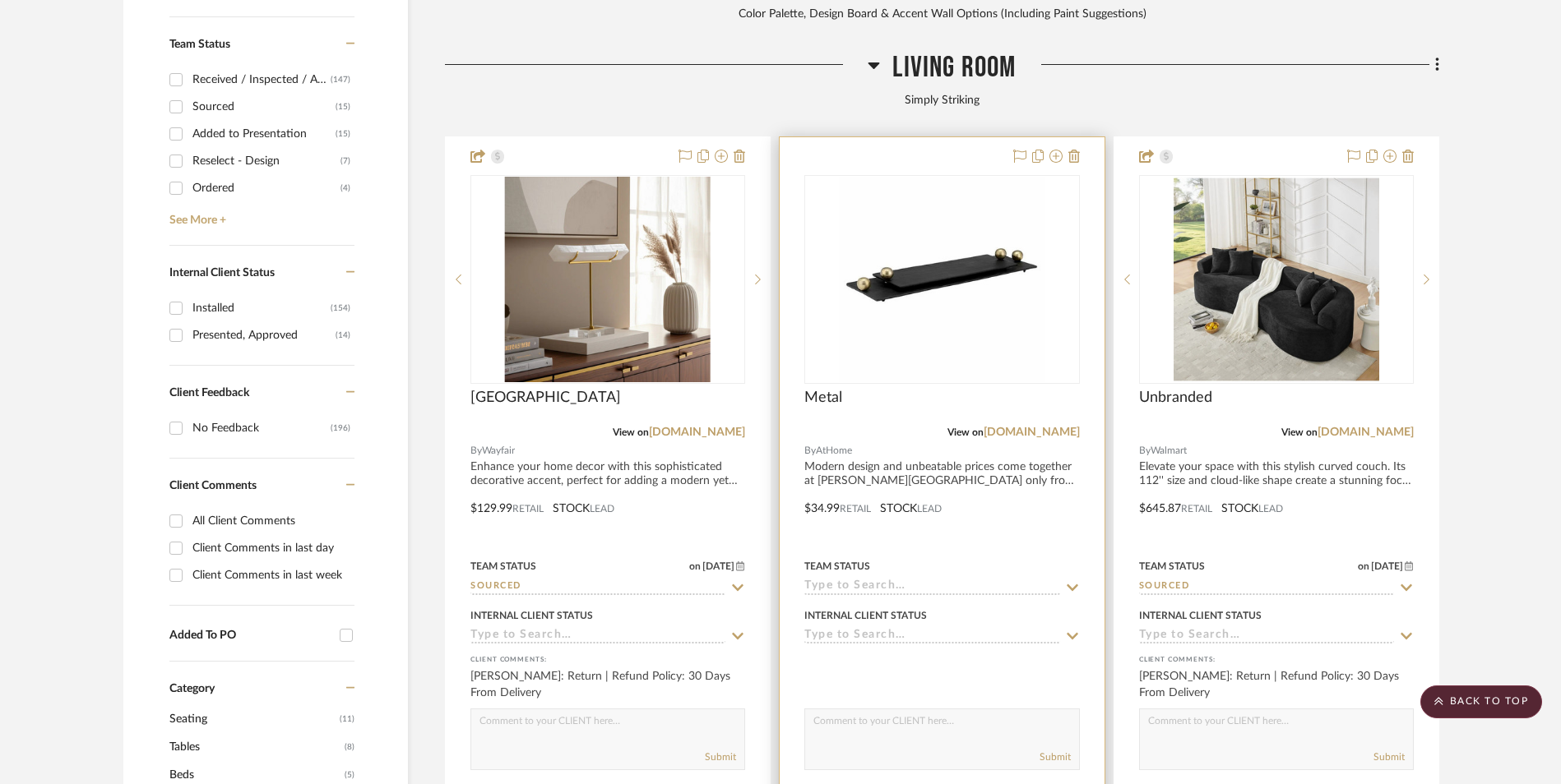
click at [980, 199] on img "0" at bounding box center [941, 279] width 206 height 206
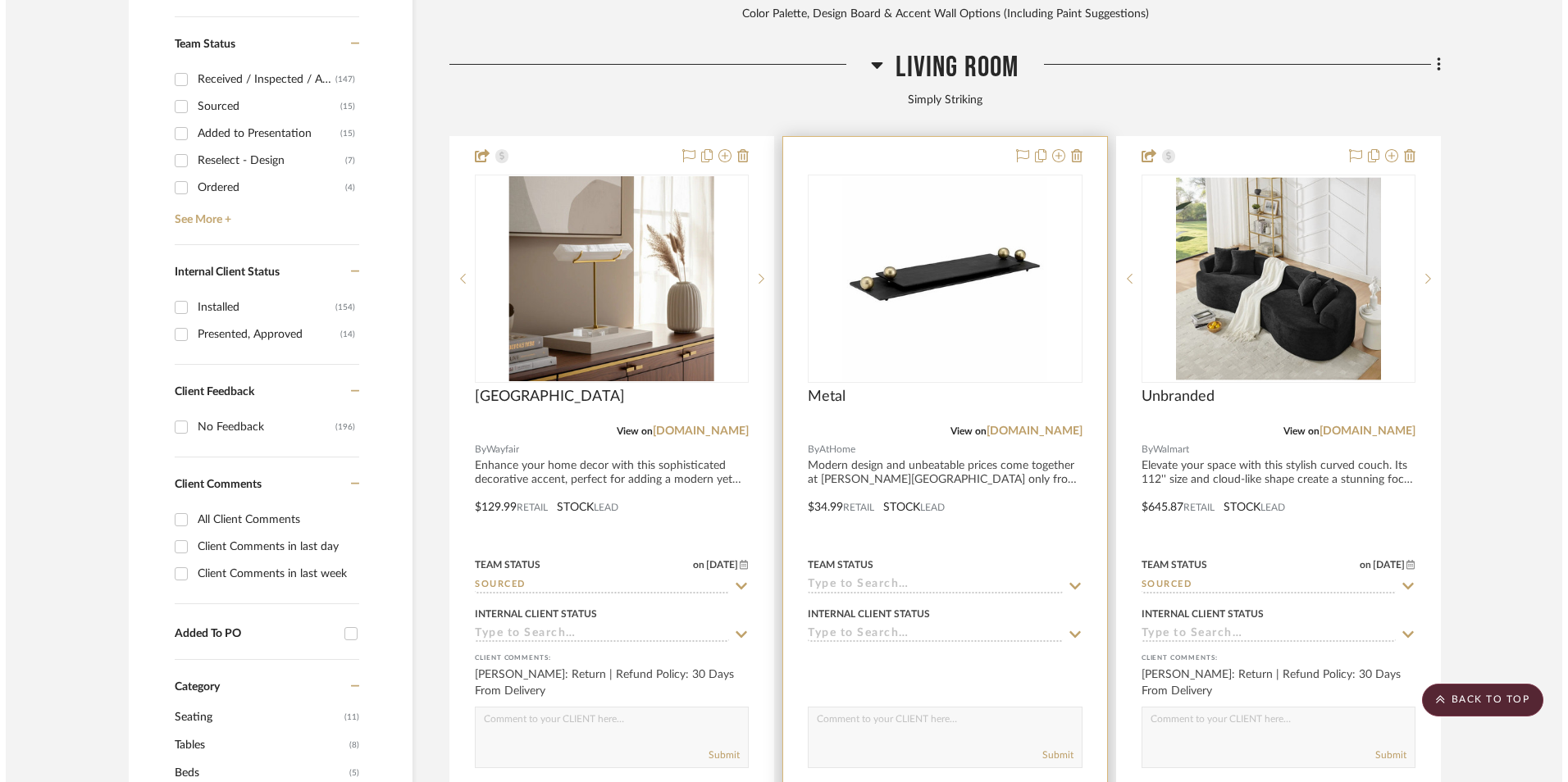
scroll to position [0, 0]
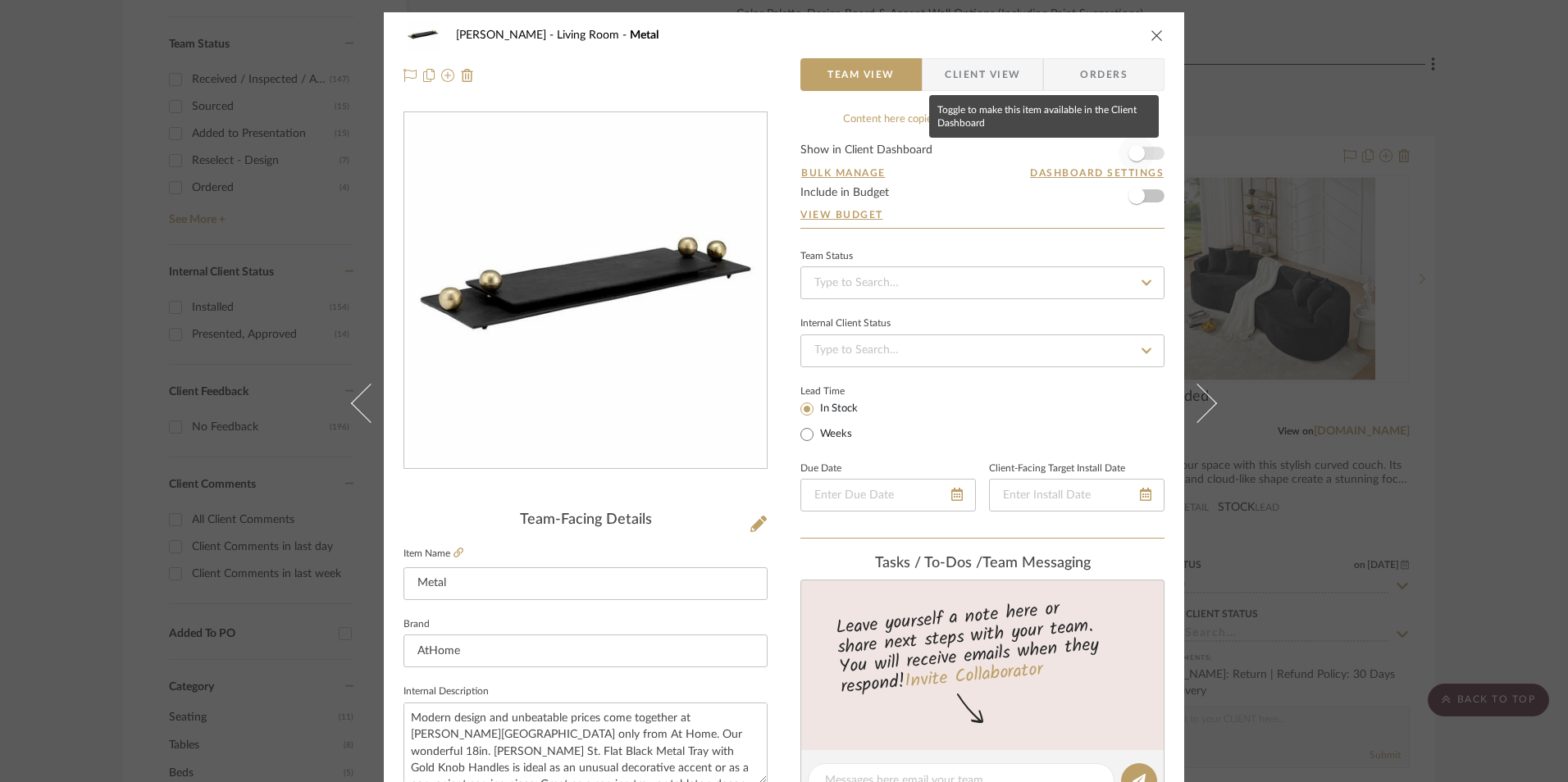
click at [1146, 158] on span "button" at bounding box center [1136, 153] width 36 height 36
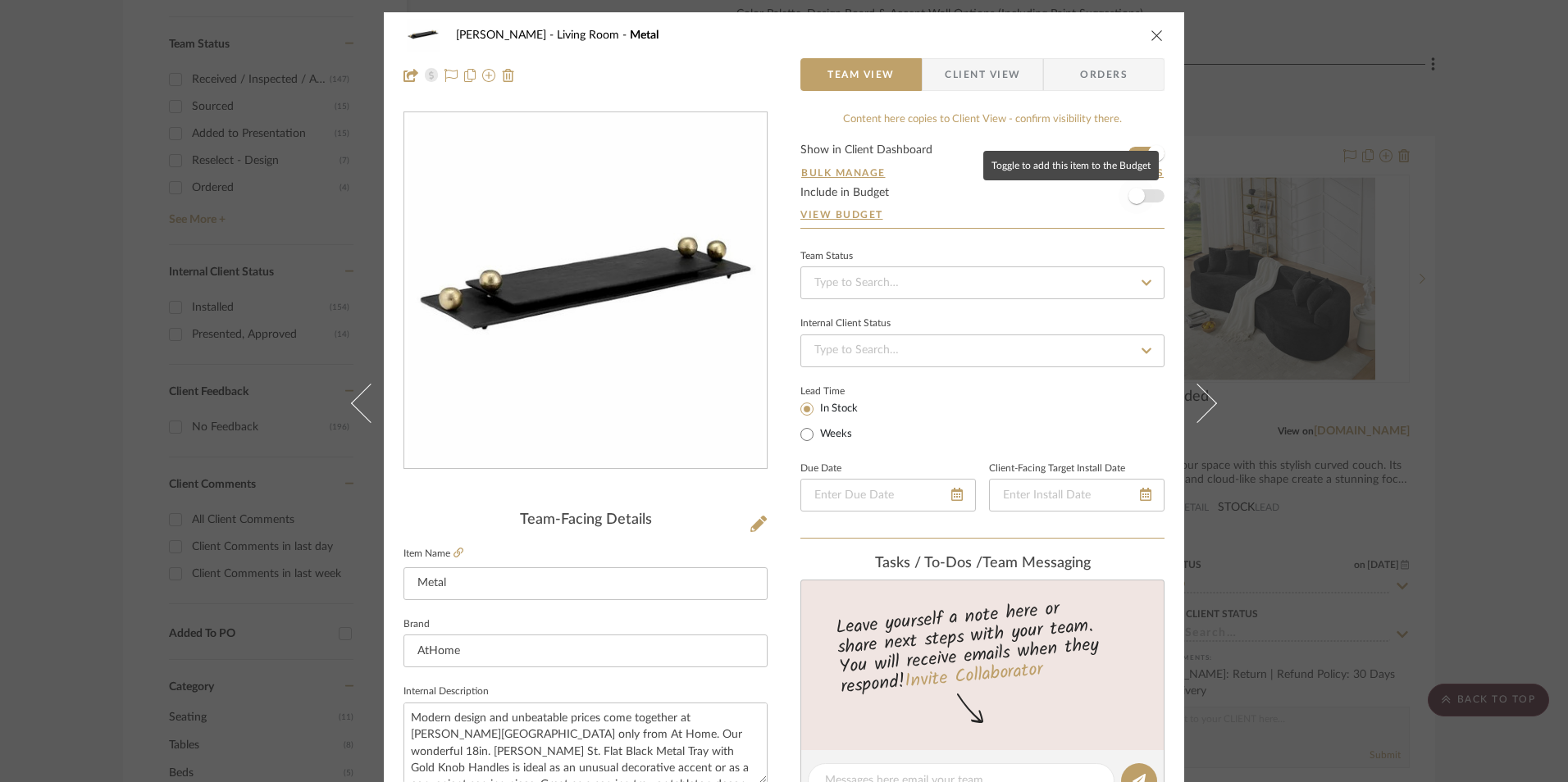
click at [1142, 197] on span "button" at bounding box center [1136, 195] width 36 height 36
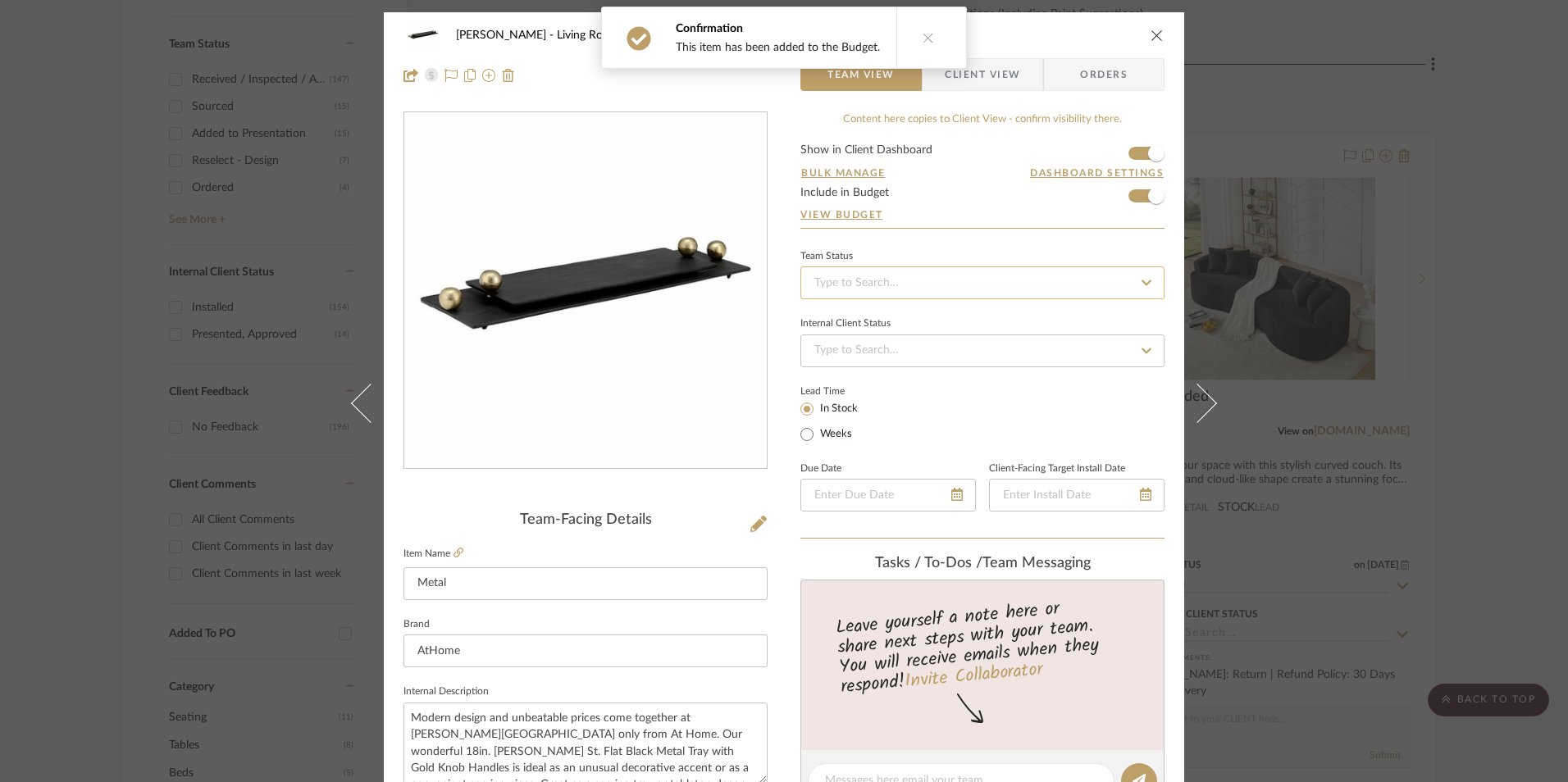
click at [929, 274] on input at bounding box center [982, 283] width 364 height 32
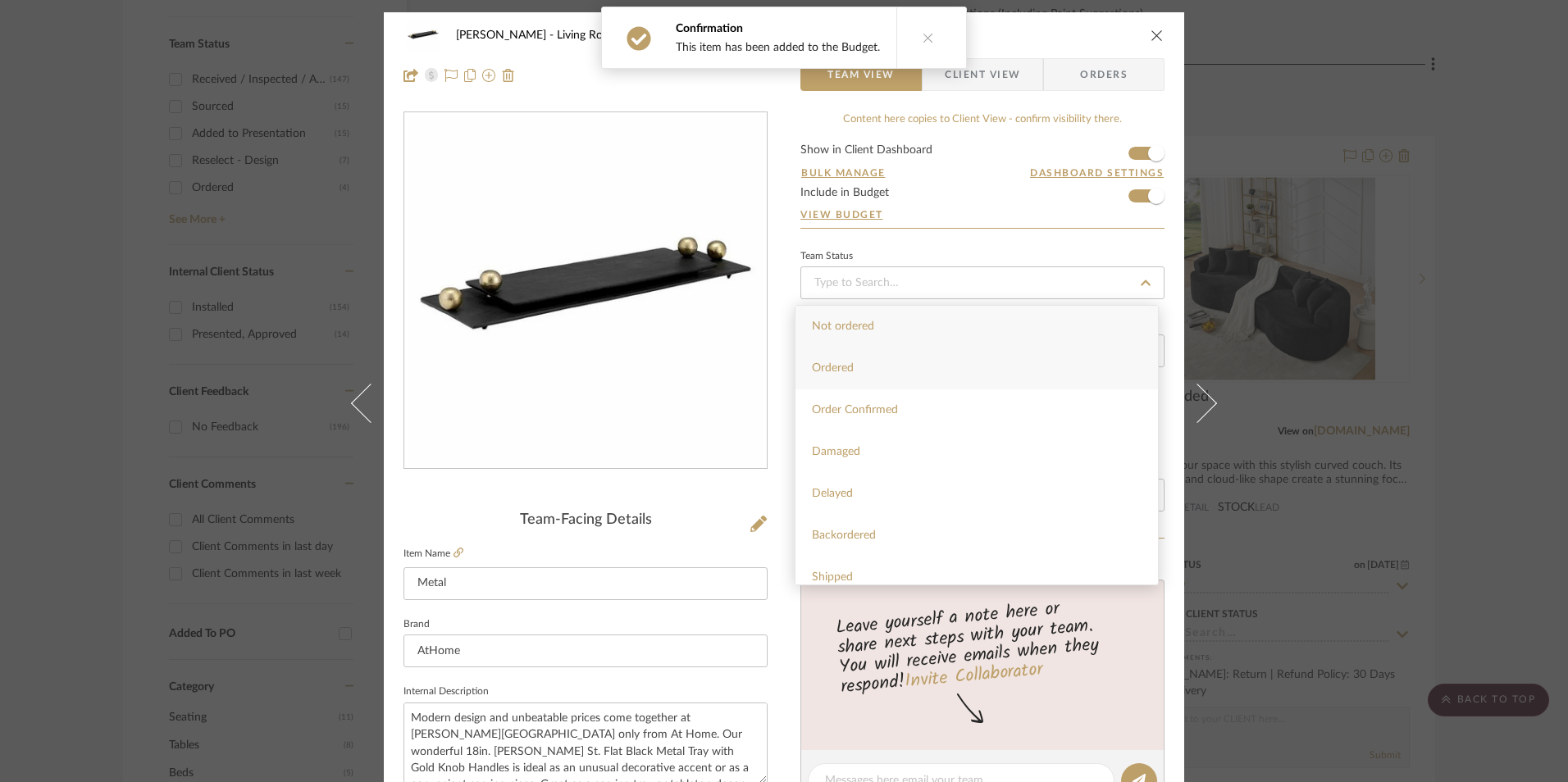
click at [917, 362] on div "Ordered" at bounding box center [976, 368] width 362 height 42
type input "[DATE]"
type input "Ordered"
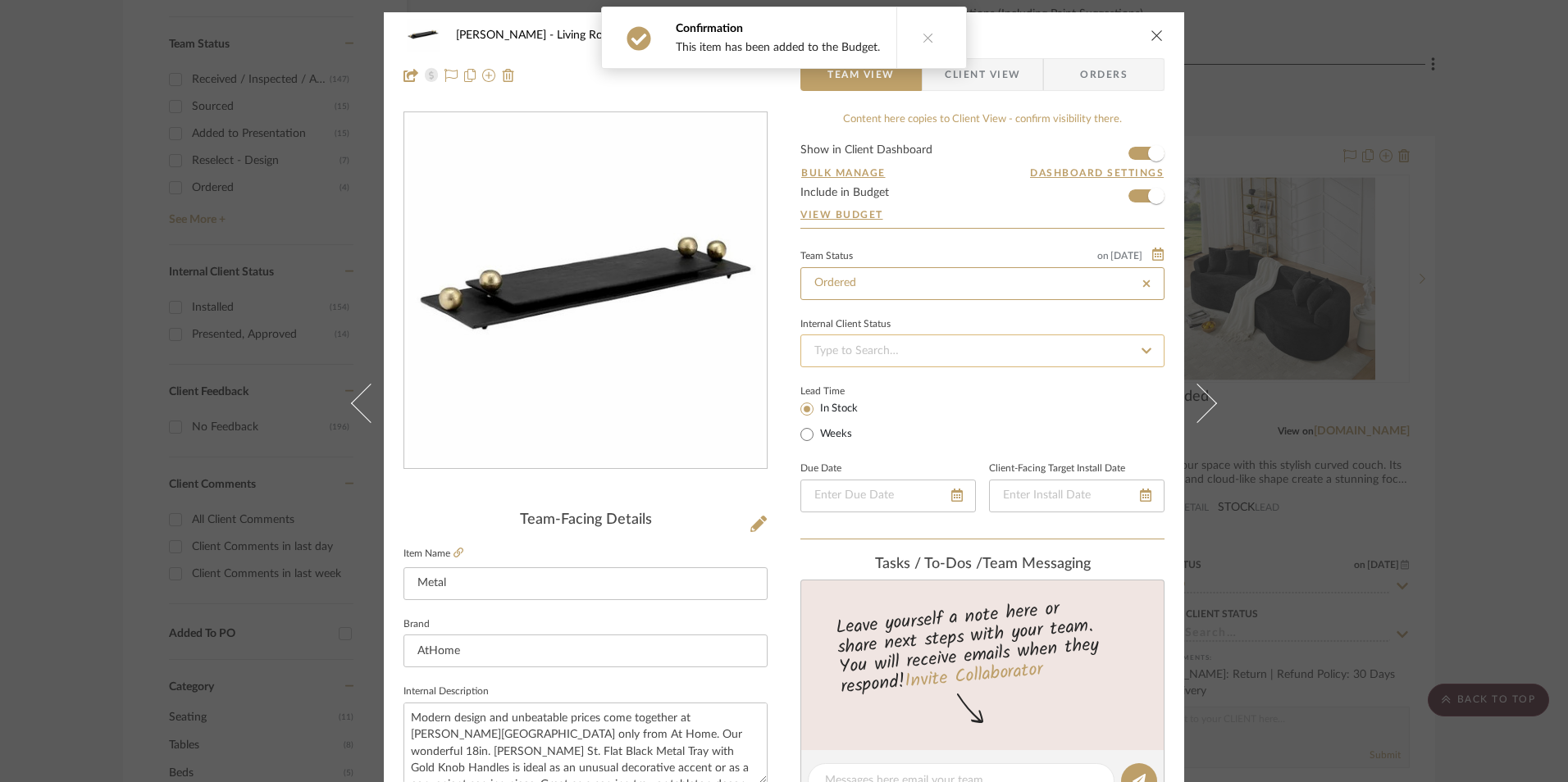
type input "[DATE]"
type input "Ordered"
click at [905, 360] on input at bounding box center [982, 350] width 364 height 32
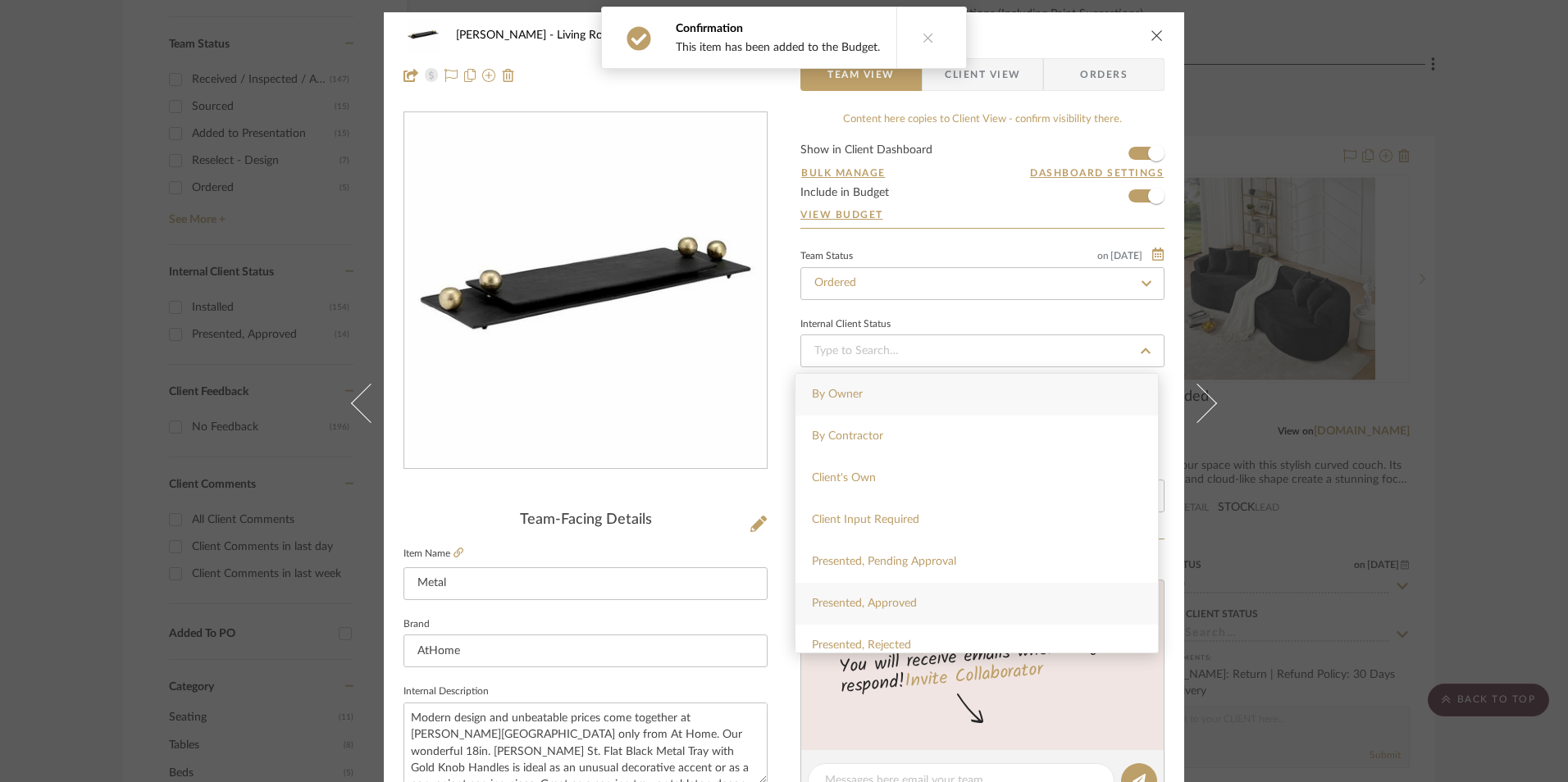
click at [877, 598] on span "Presented, Approved" at bounding box center [863, 603] width 105 height 12
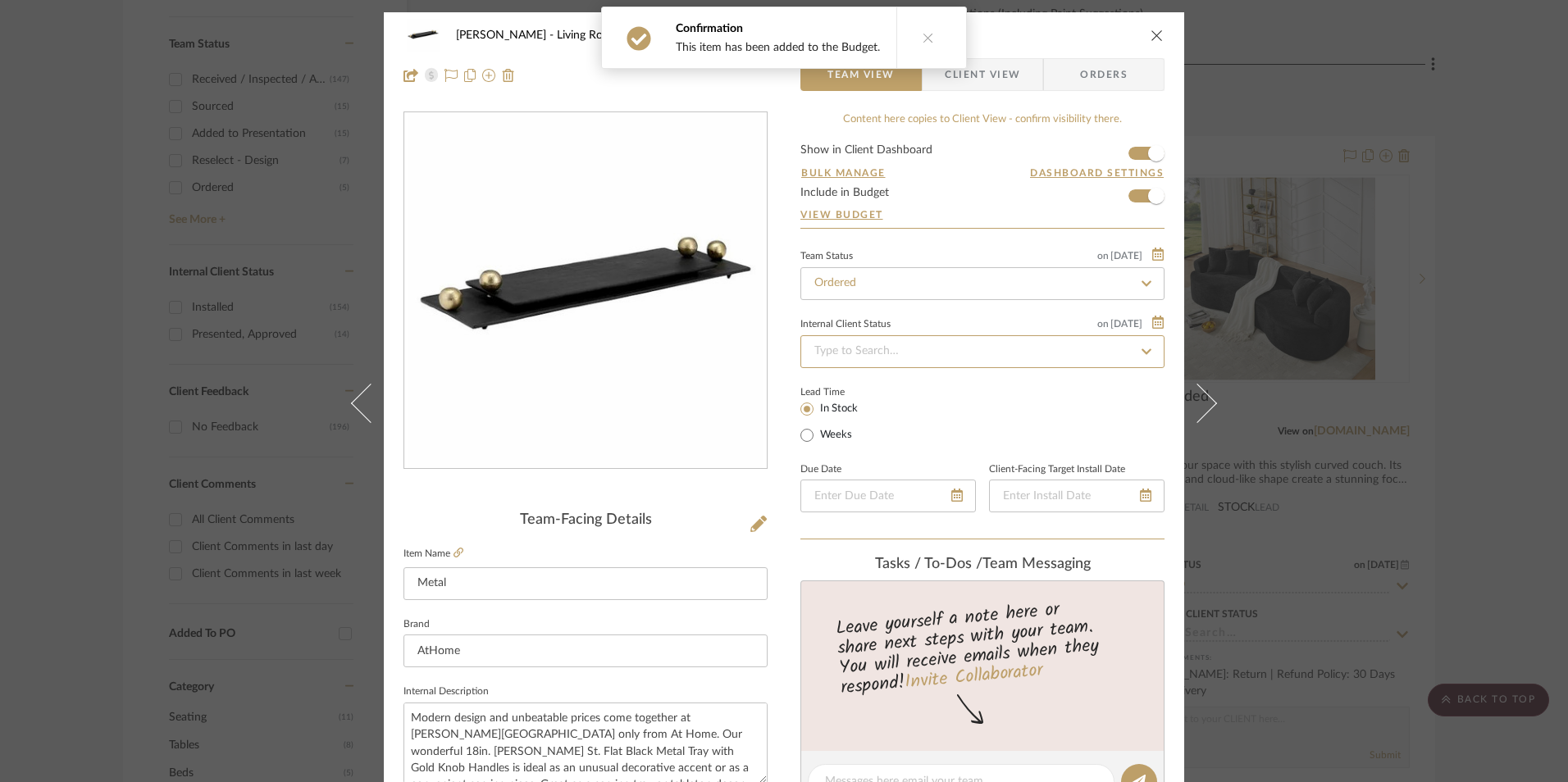
type input "[DATE]"
type input "Presented, Approved"
type input "[DATE]"
type input "Presented, Approved"
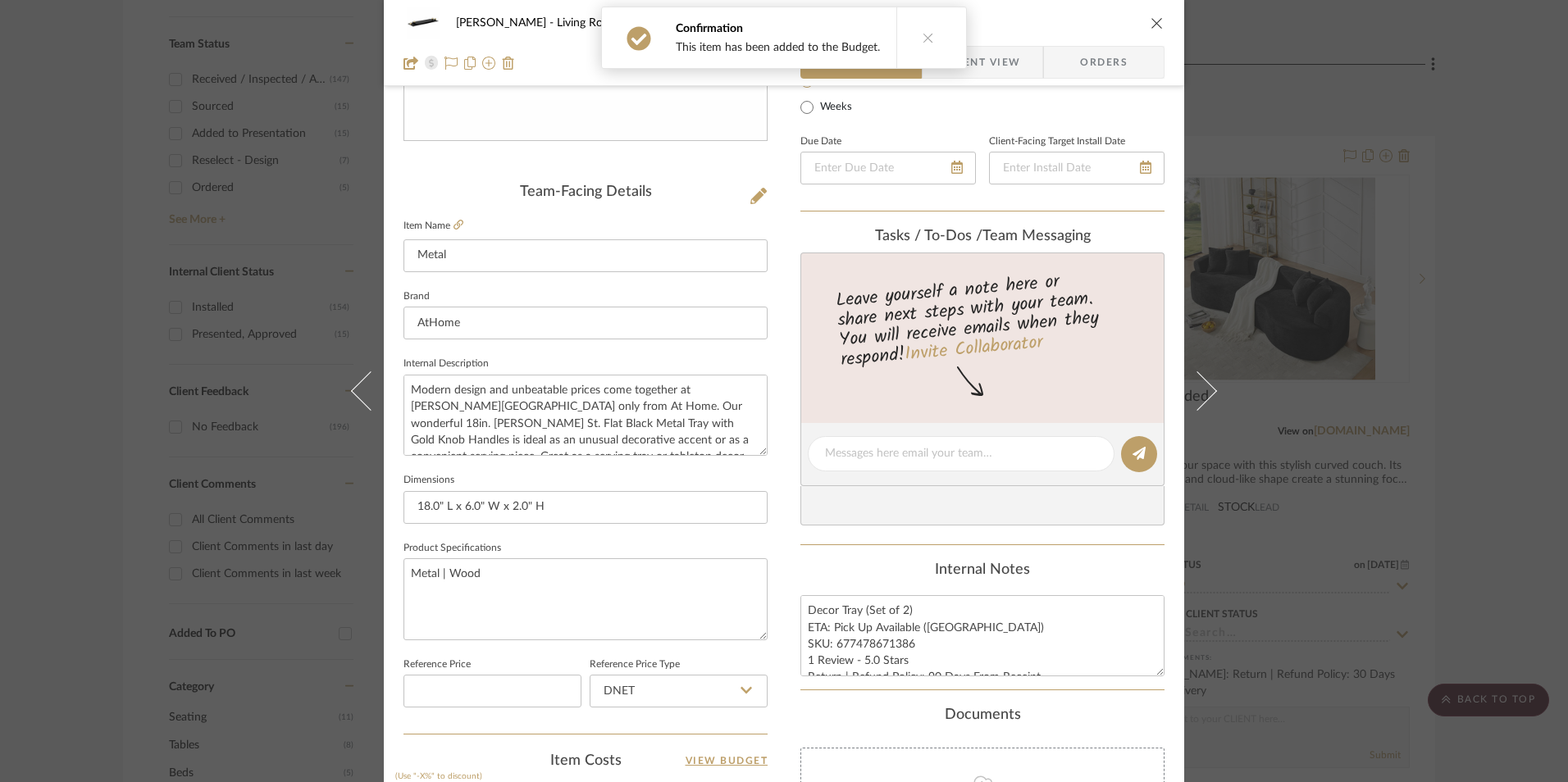
scroll to position [492, 0]
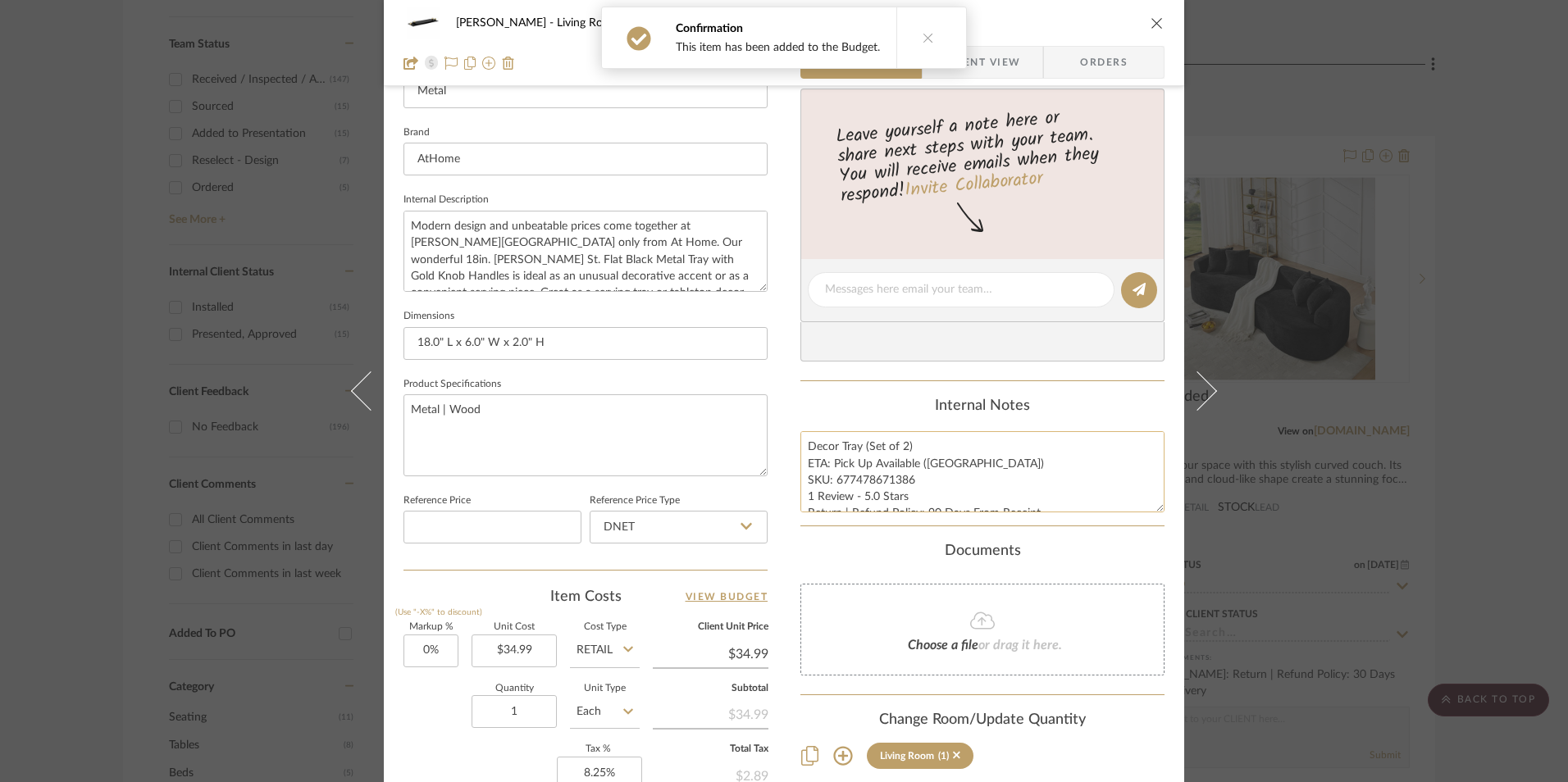
click at [847, 493] on textarea "Decor Tray (Set of 2) ETA: Pick Up Available ([GEOGRAPHIC_DATA]) SKU: 677478671…" at bounding box center [982, 472] width 364 height 81
drag, startPoint x: 910, startPoint y: 478, endPoint x: 836, endPoint y: 482, distance: 74.1
click at [832, 484] on textarea "Decor Tray (Set of 2) ETA: Pick Up Available ([GEOGRAPHIC_DATA]) SKU: 677478671…" at bounding box center [982, 472] width 364 height 81
click at [683, 525] on input "DNET" at bounding box center [678, 527] width 178 height 32
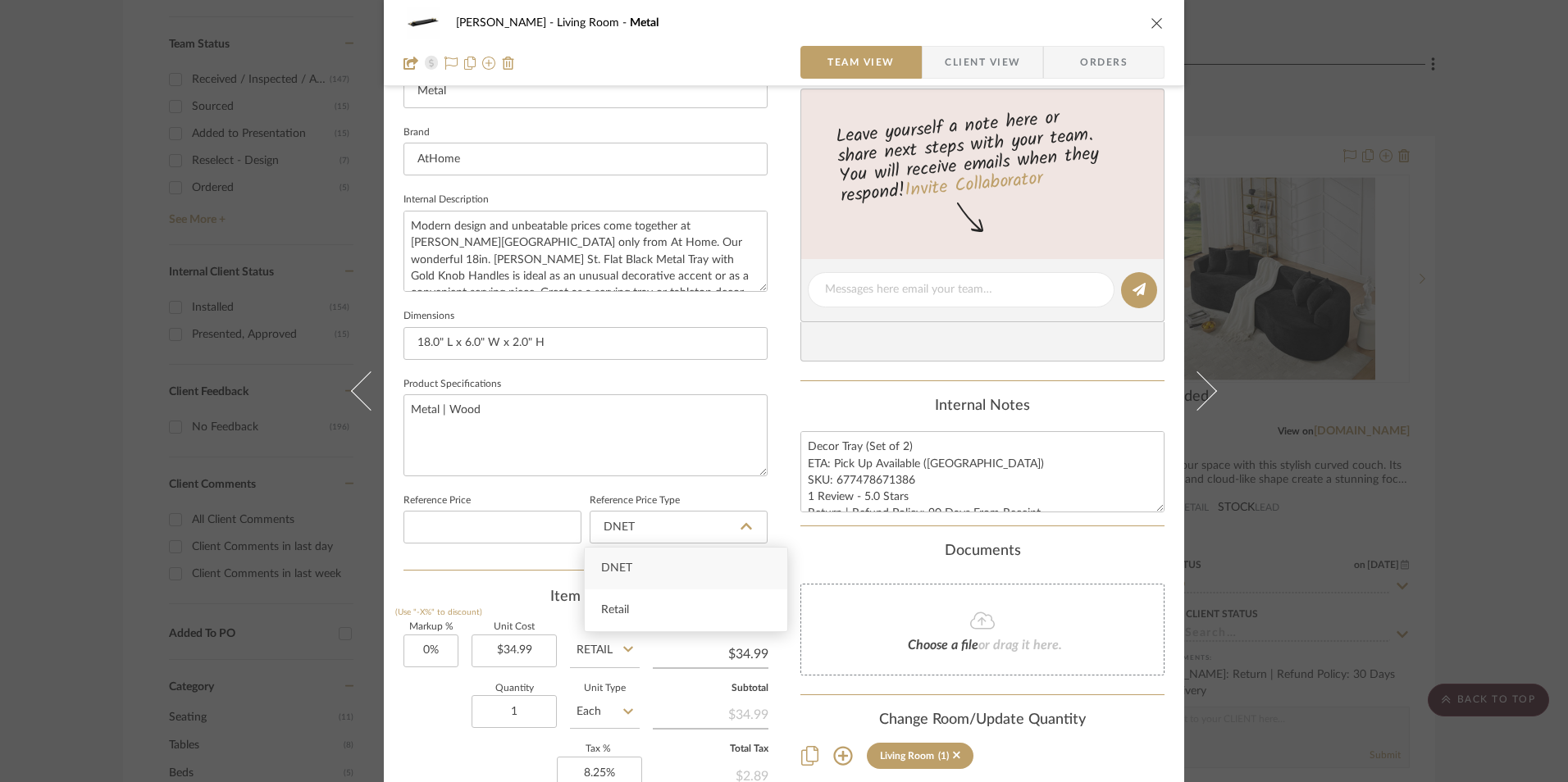
drag, startPoint x: 642, startPoint y: 611, endPoint x: 765, endPoint y: 561, distance: 132.8
click at [641, 611] on div "Retail" at bounding box center [686, 610] width 202 height 42
type input "Retail"
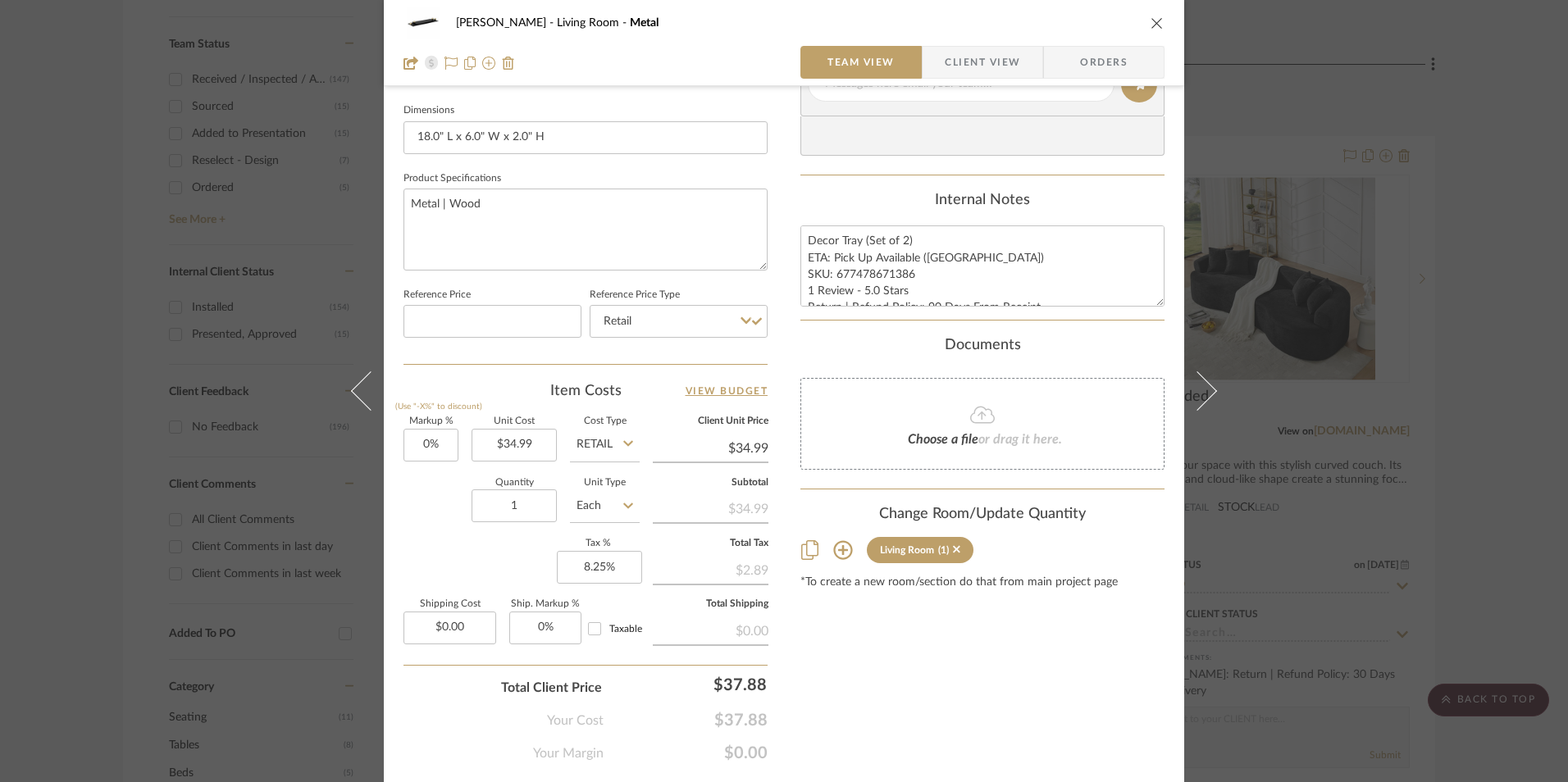
scroll to position [745, 0]
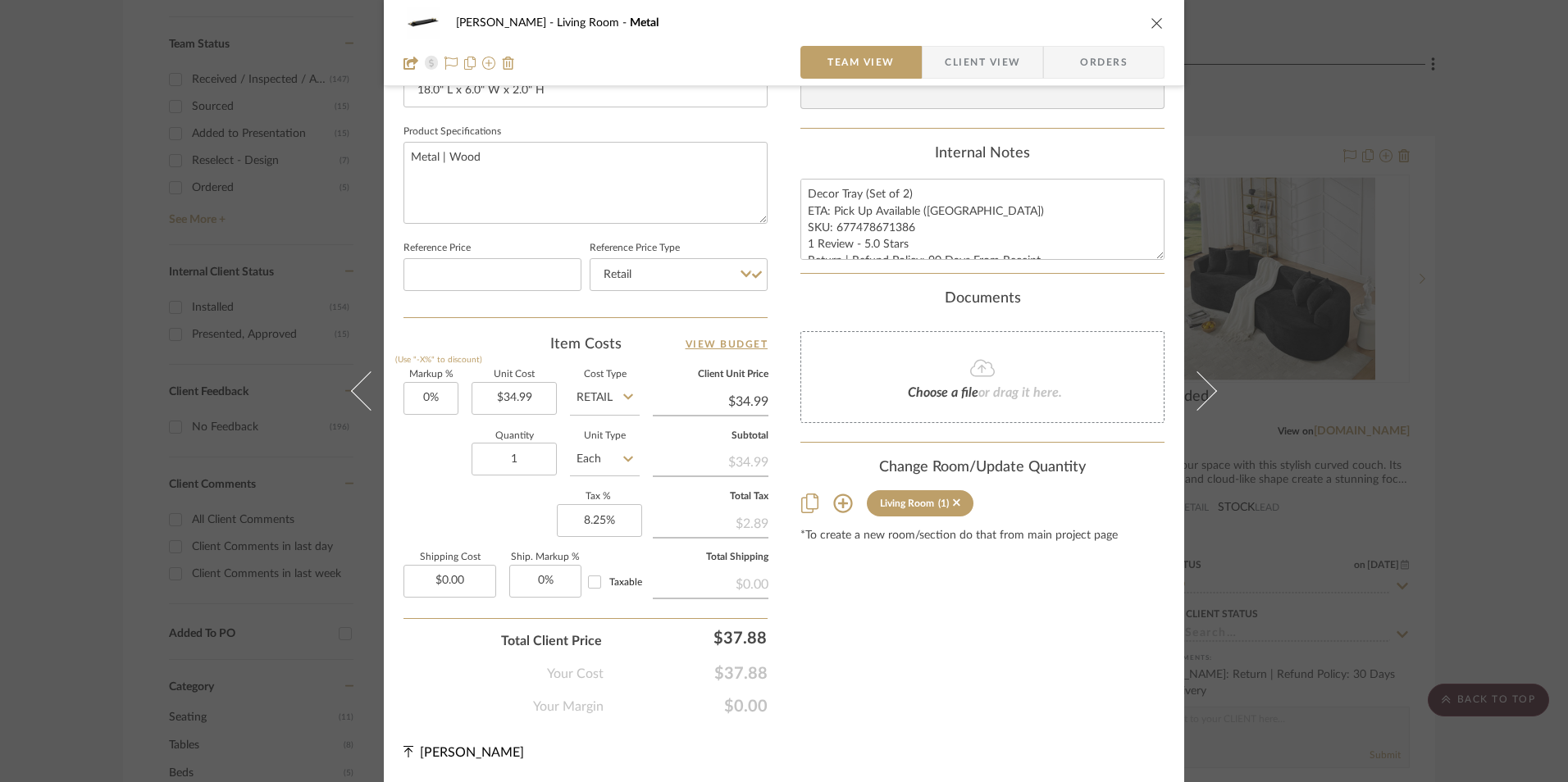
click at [1109, 65] on span "Orders" at bounding box center [1103, 62] width 83 height 32
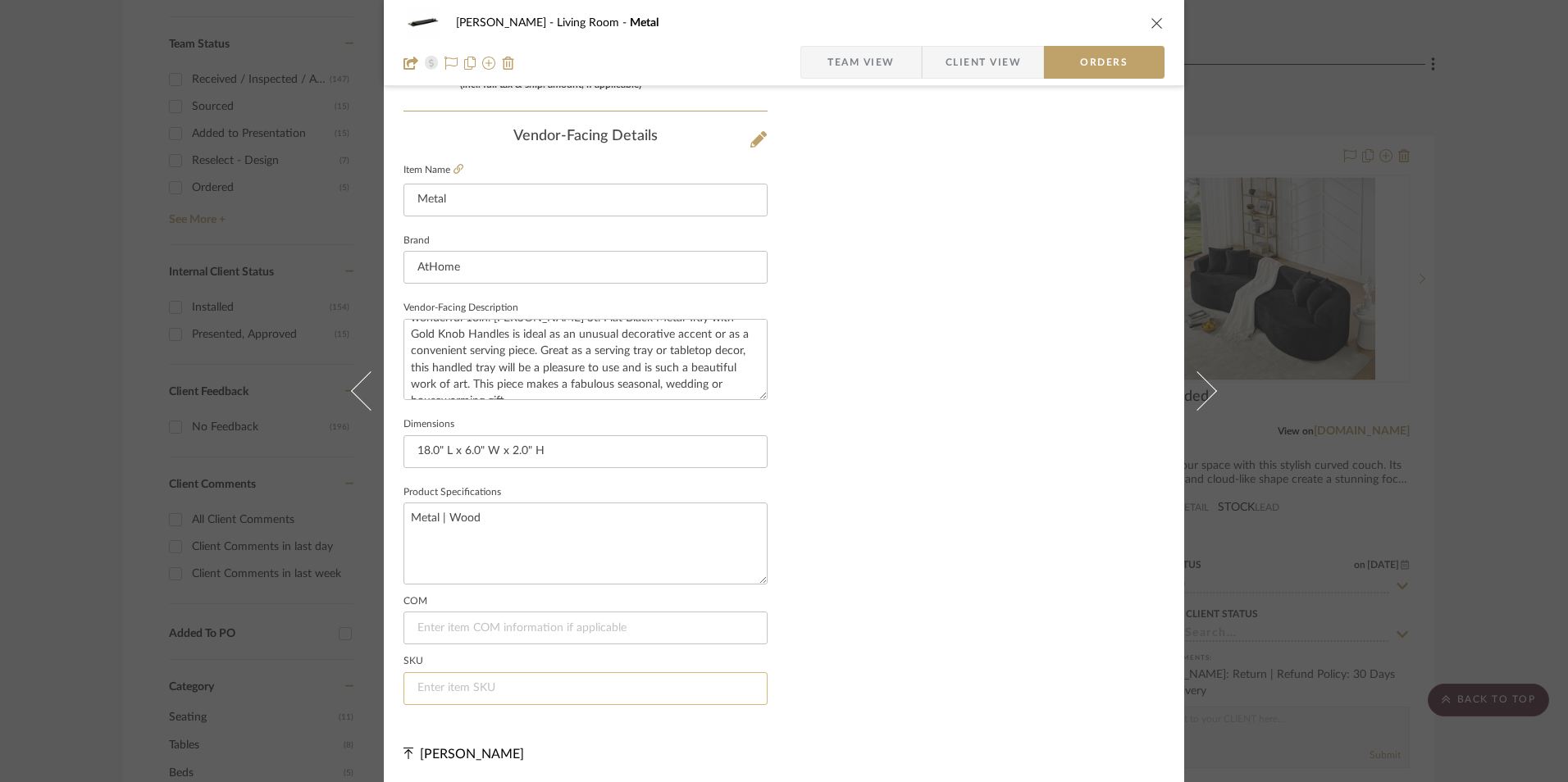
scroll to position [962, 0]
click at [437, 692] on input at bounding box center [585, 687] width 364 height 32
paste input "[CREDIT_CARD_NUMBER]"
type input "[CREDIT_CARD_NUMBER]"
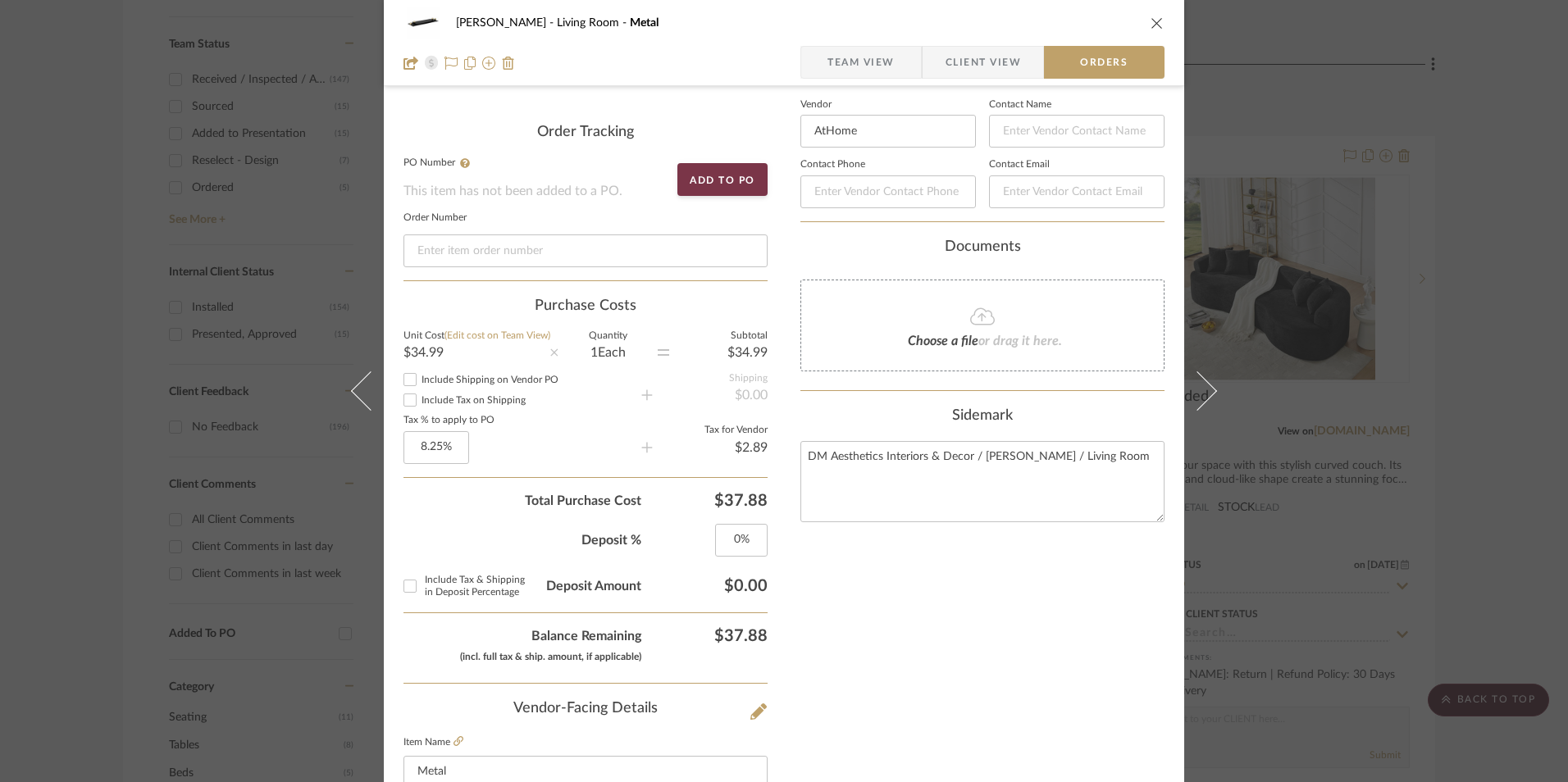
scroll to position [224, 0]
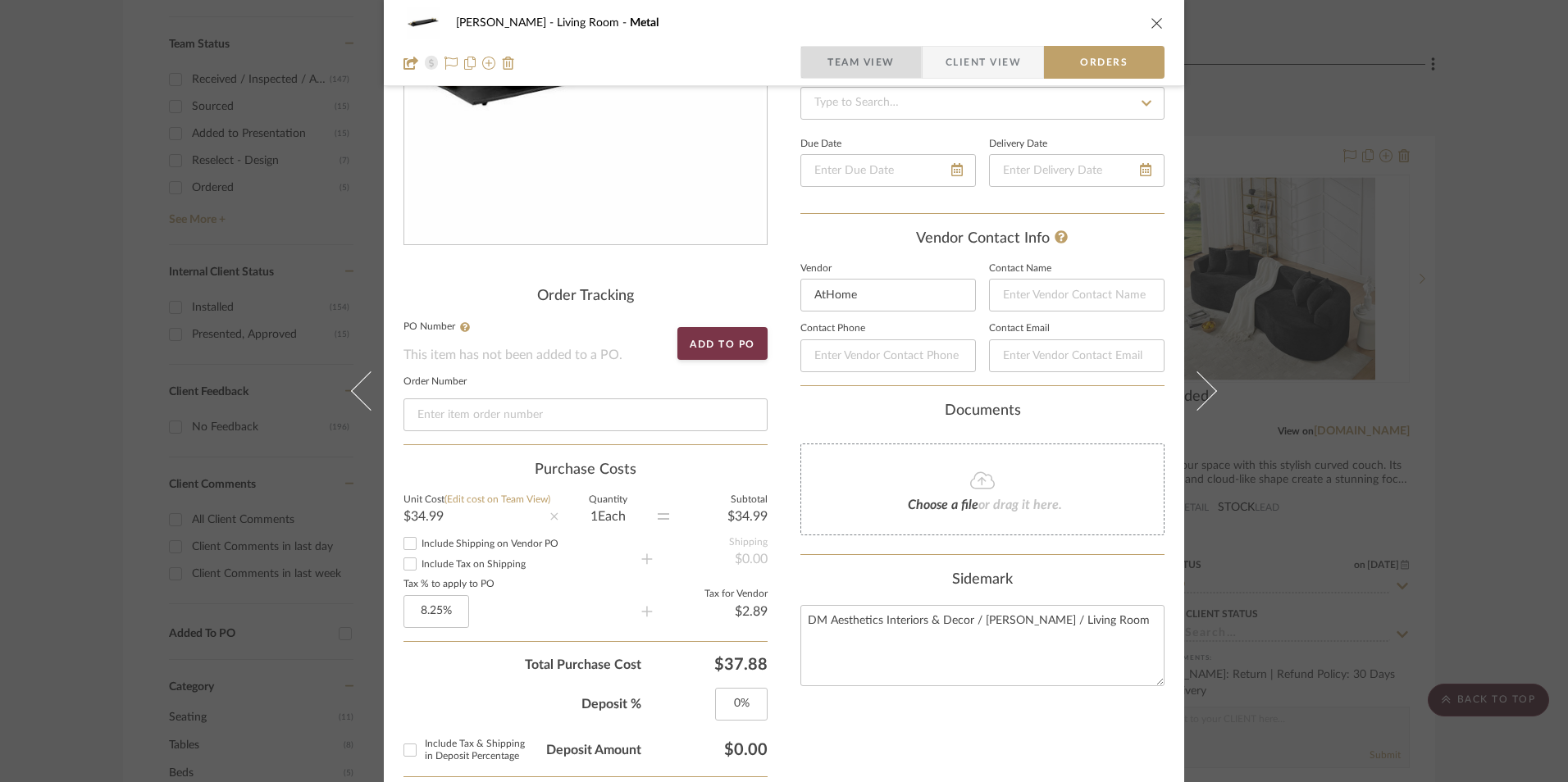
click at [858, 59] on span "Team View" at bounding box center [861, 62] width 68 height 32
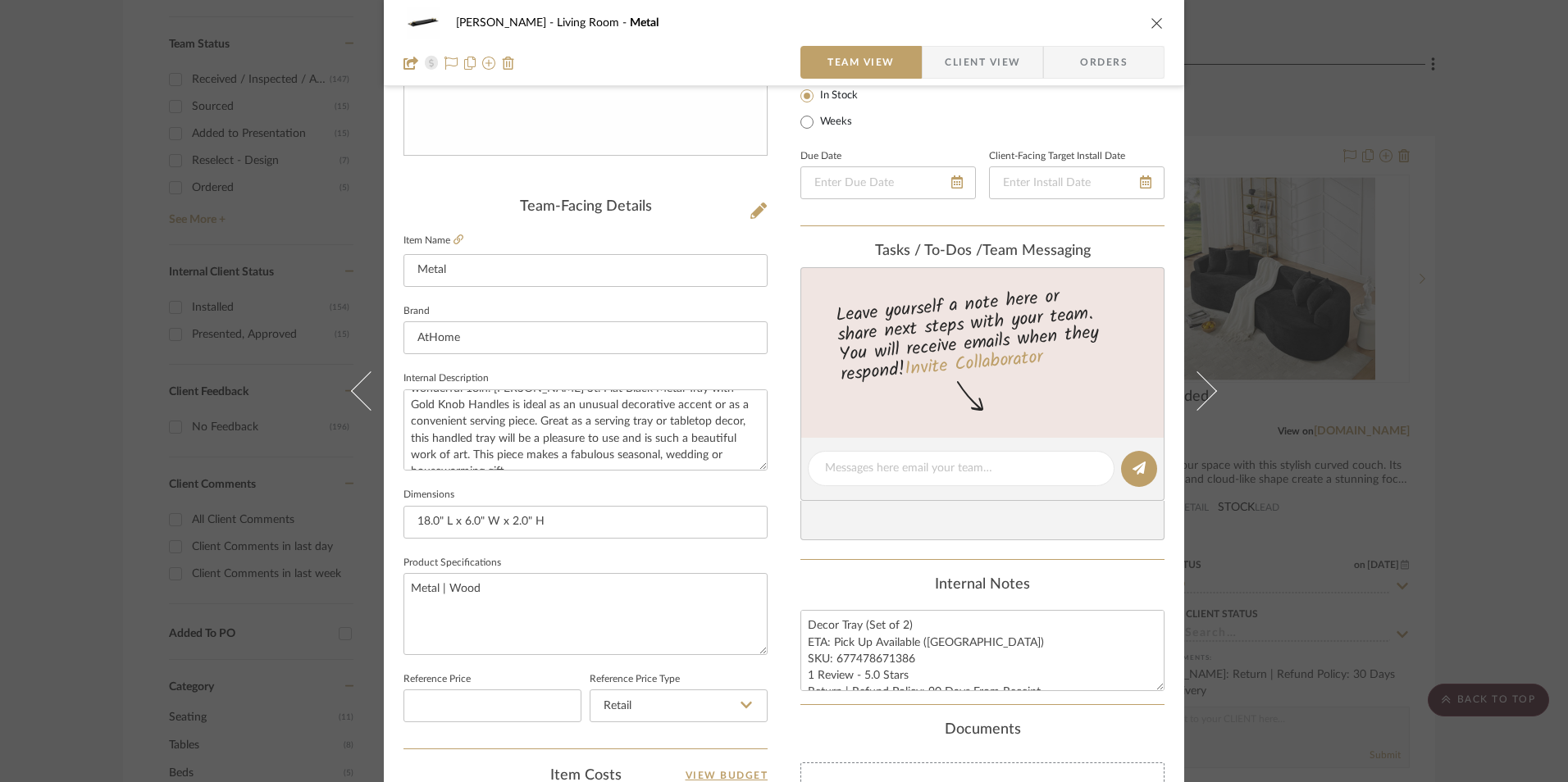
scroll to position [470, 0]
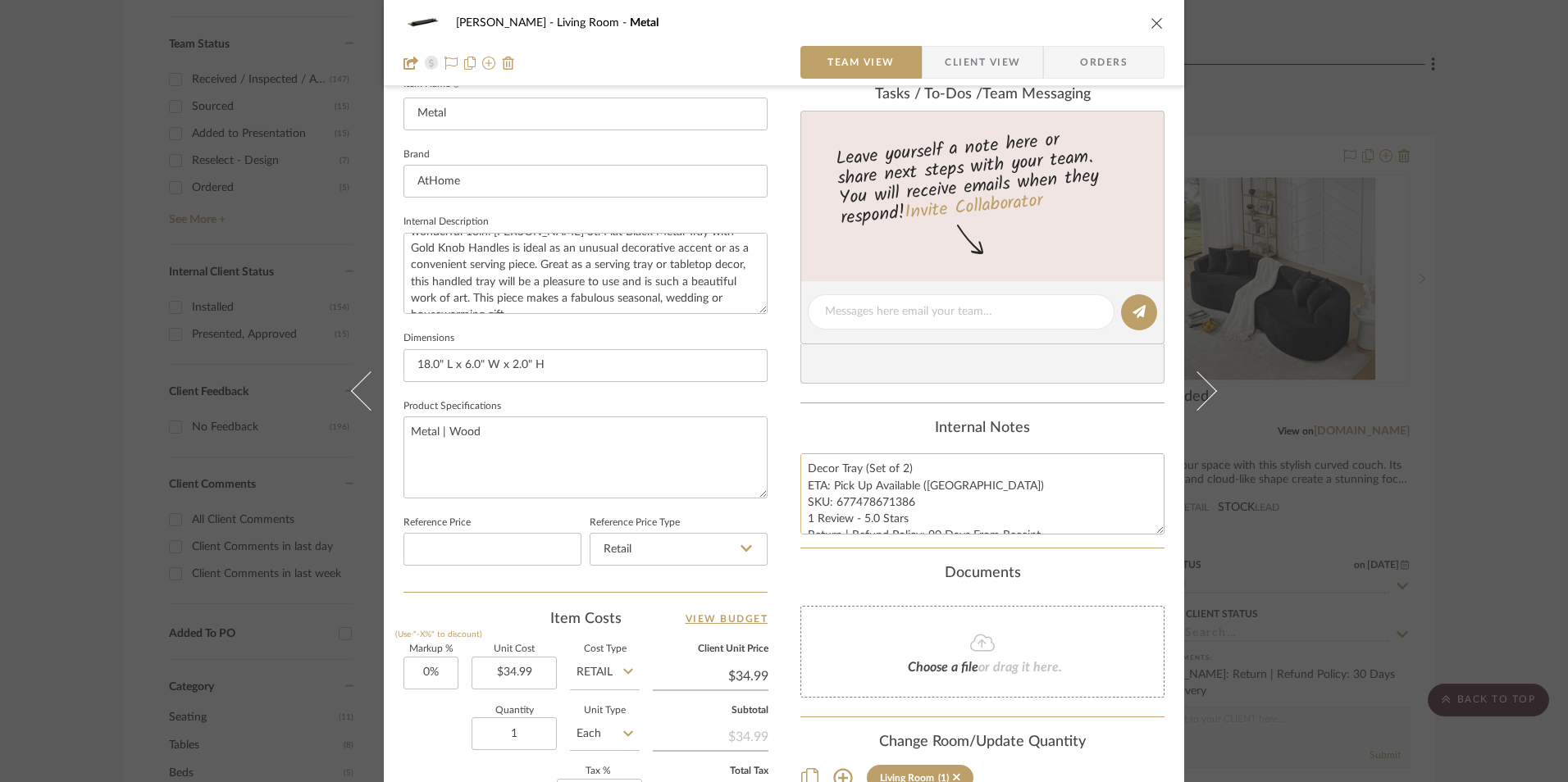
click at [824, 501] on textarea "Decor Tray (Set of 2) ETA: Pick Up Available ([GEOGRAPHIC_DATA]) SKU: 677478671…" at bounding box center [982, 494] width 364 height 81
drag, startPoint x: 802, startPoint y: 467, endPoint x: 1043, endPoint y: 527, distance: 248.4
click at [1043, 527] on textarea "Decor Tray (Set of 2) ETA: Pick Up Available ([GEOGRAPHIC_DATA]) SKU: 677478671…" at bounding box center [982, 494] width 364 height 81
click at [962, 63] on span "Client View" at bounding box center [982, 62] width 76 height 32
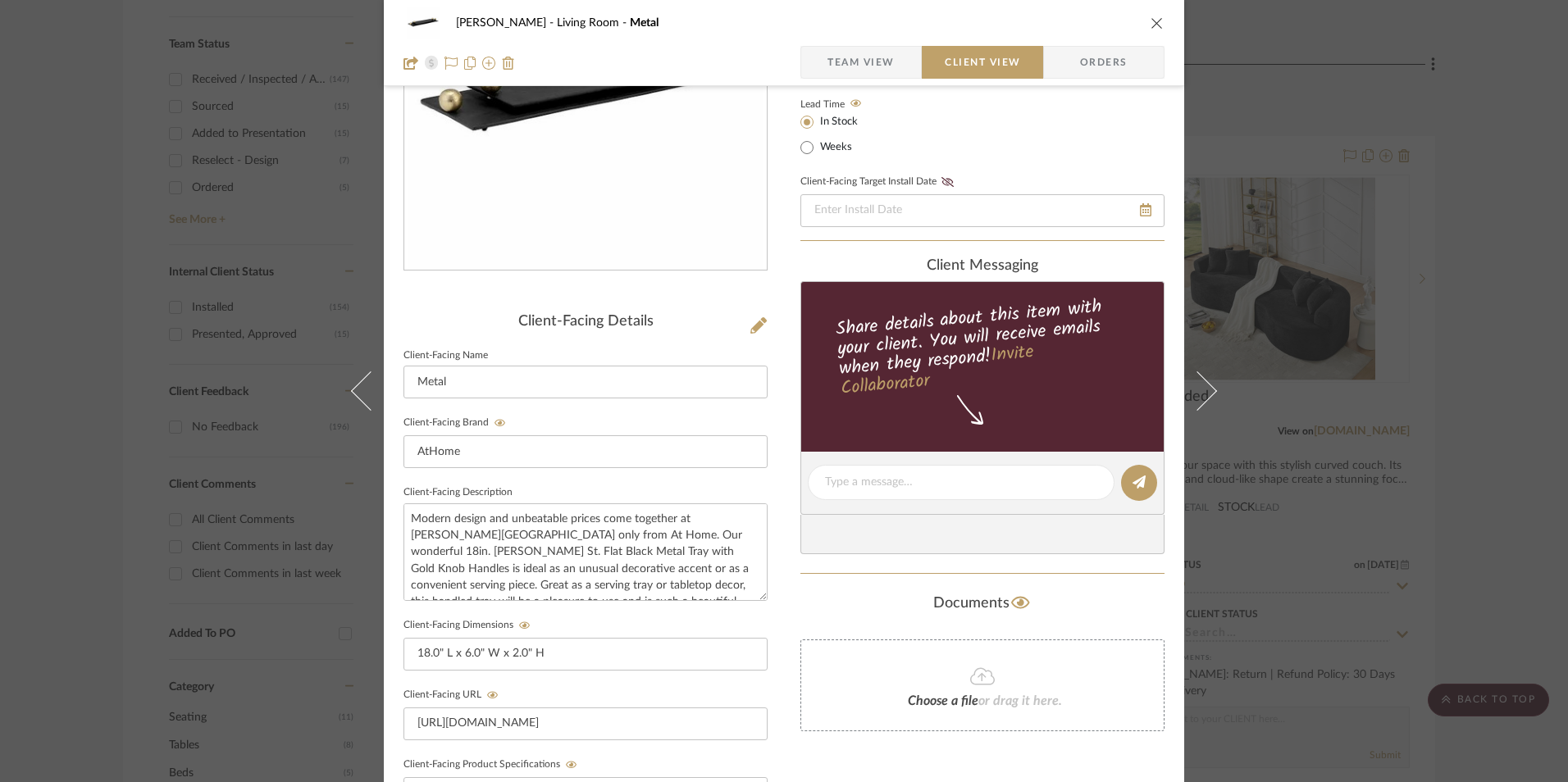
scroll to position [246, 0]
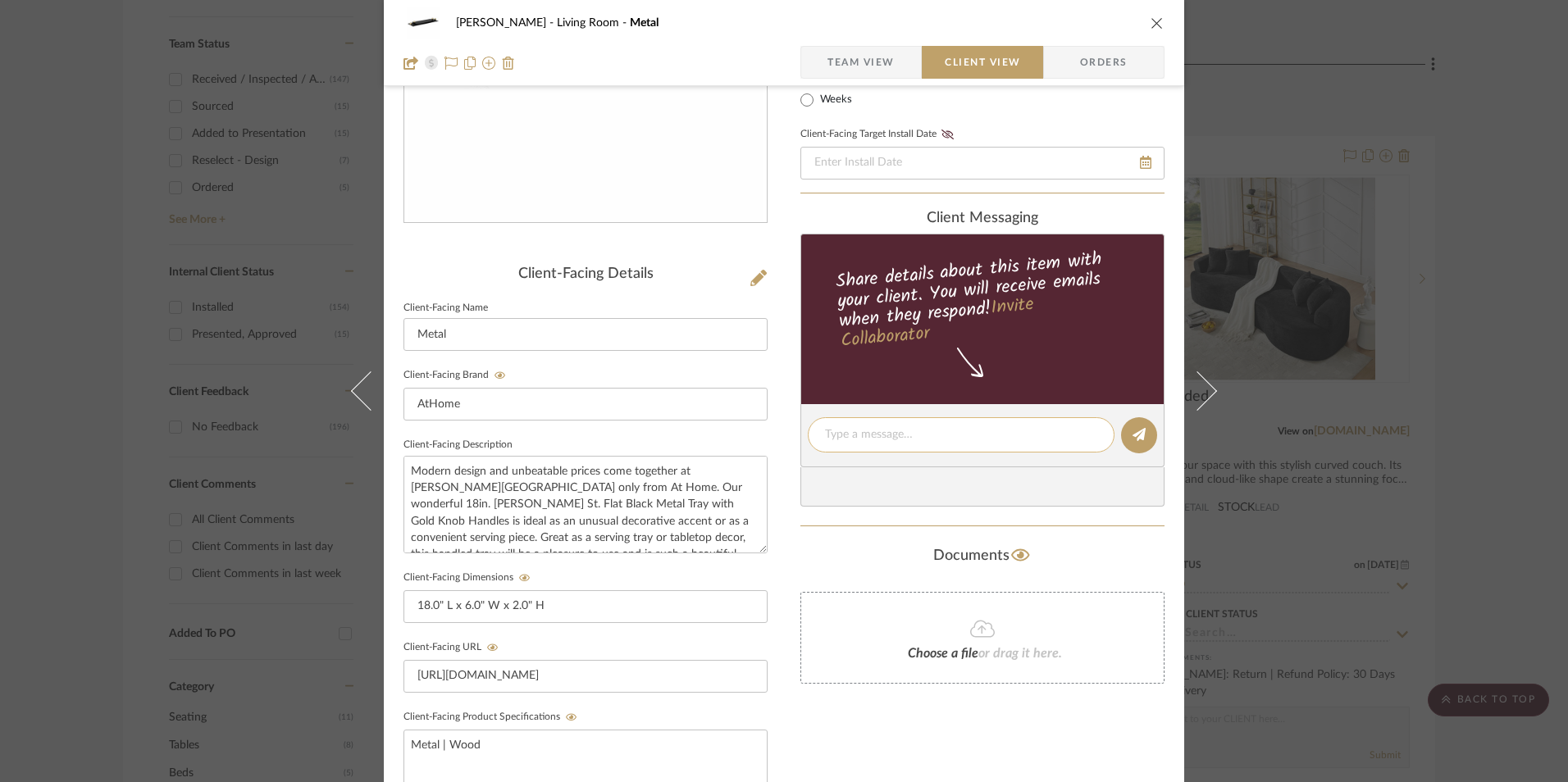
click at [881, 435] on textarea at bounding box center [961, 436] width 272 height 18
paste textarea "Decor Tray (Set of 2) ETA: Pick Up Available ([GEOGRAPHIC_DATA]) SKU: 677478671…"
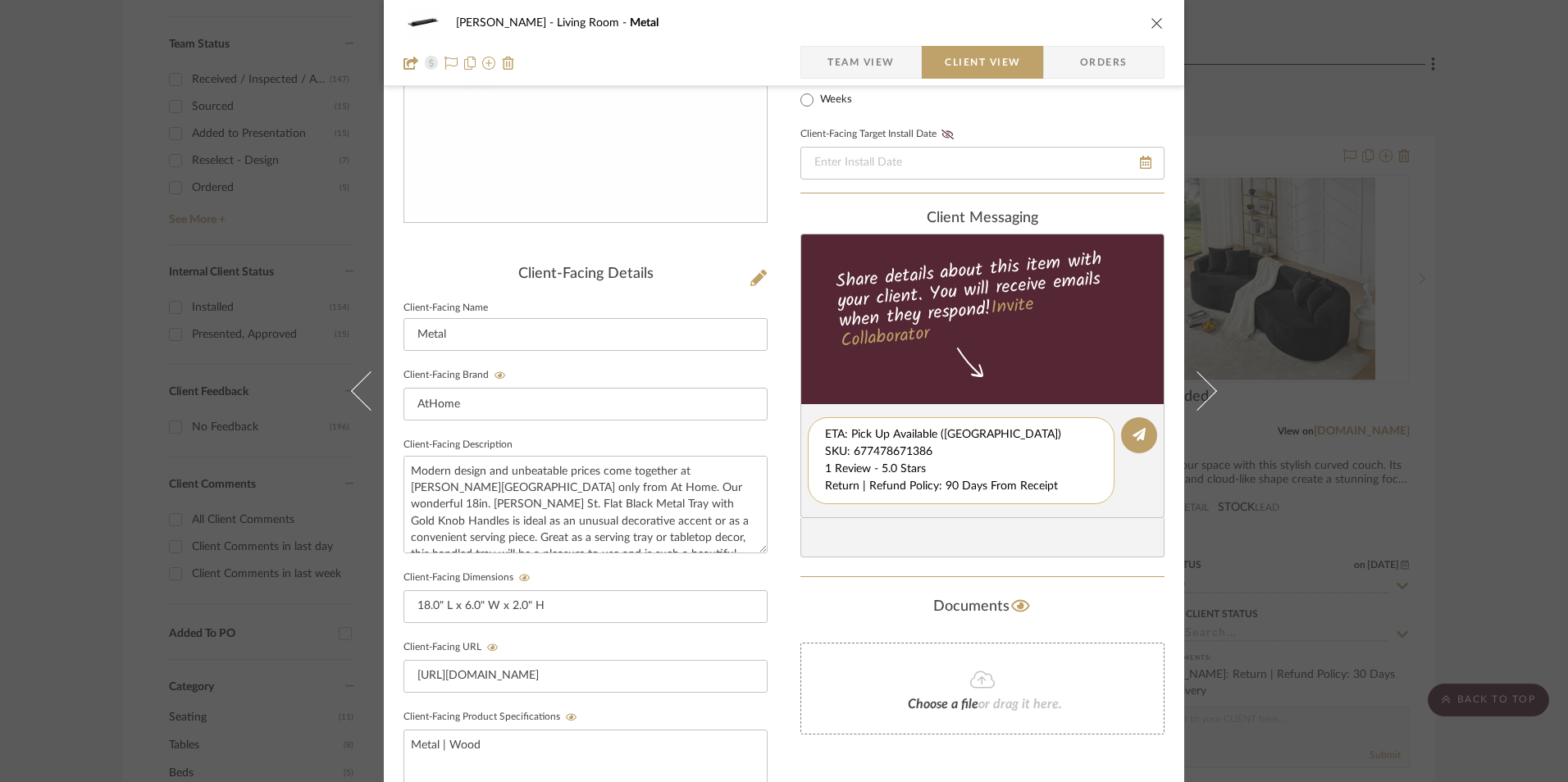
scroll to position [18, 0]
drag, startPoint x: 834, startPoint y: 440, endPoint x: 1075, endPoint y: 496, distance: 247.4
click at [1075, 496] on div "Decor Tray (Set of 2) ETA: Pick Up Available ([GEOGRAPHIC_DATA]) SKU: 677478671…" at bounding box center [961, 460] width 307 height 87
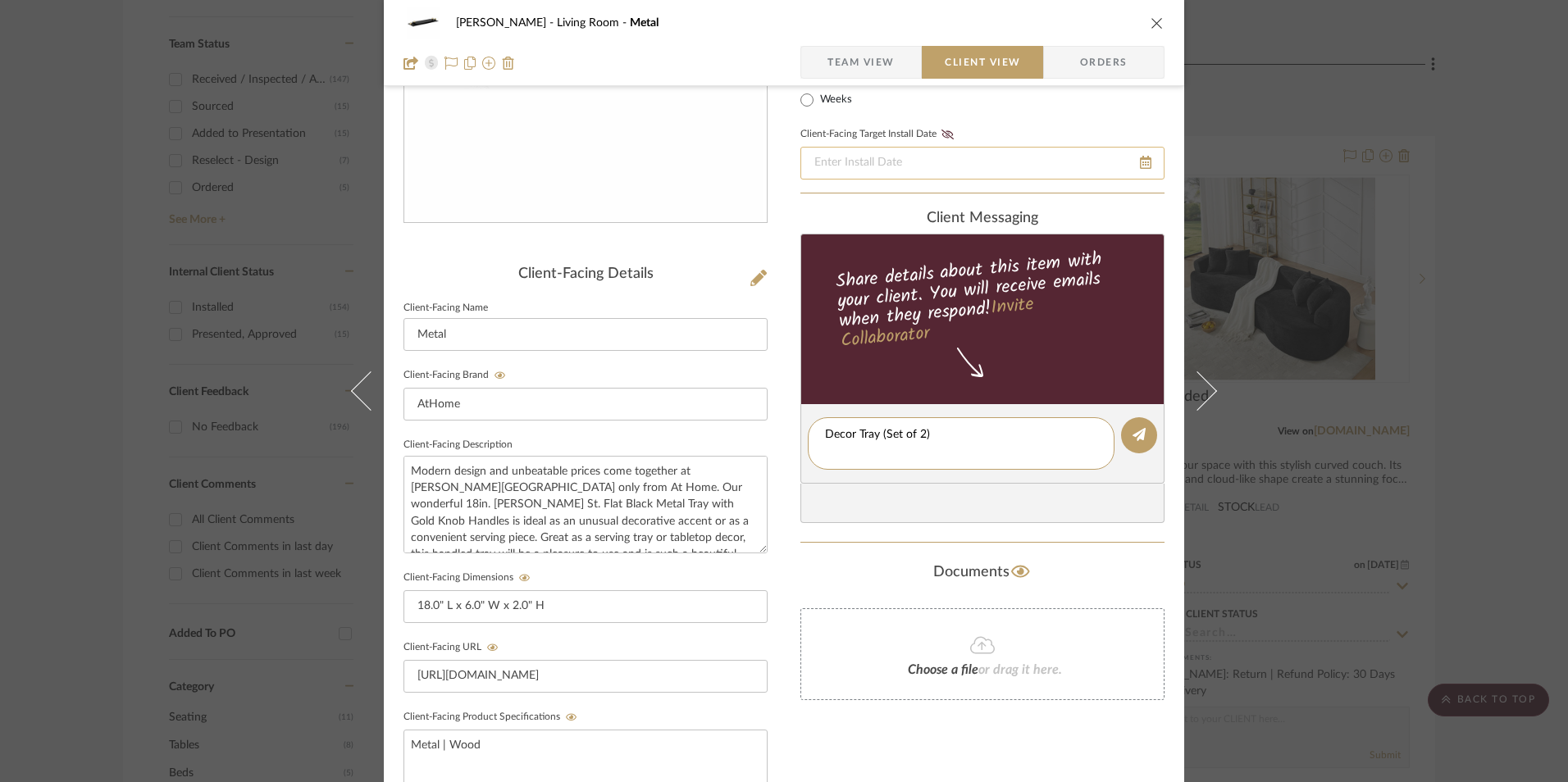
scroll to position [0, 0]
type textarea "Decor Tray (Set of 2)"
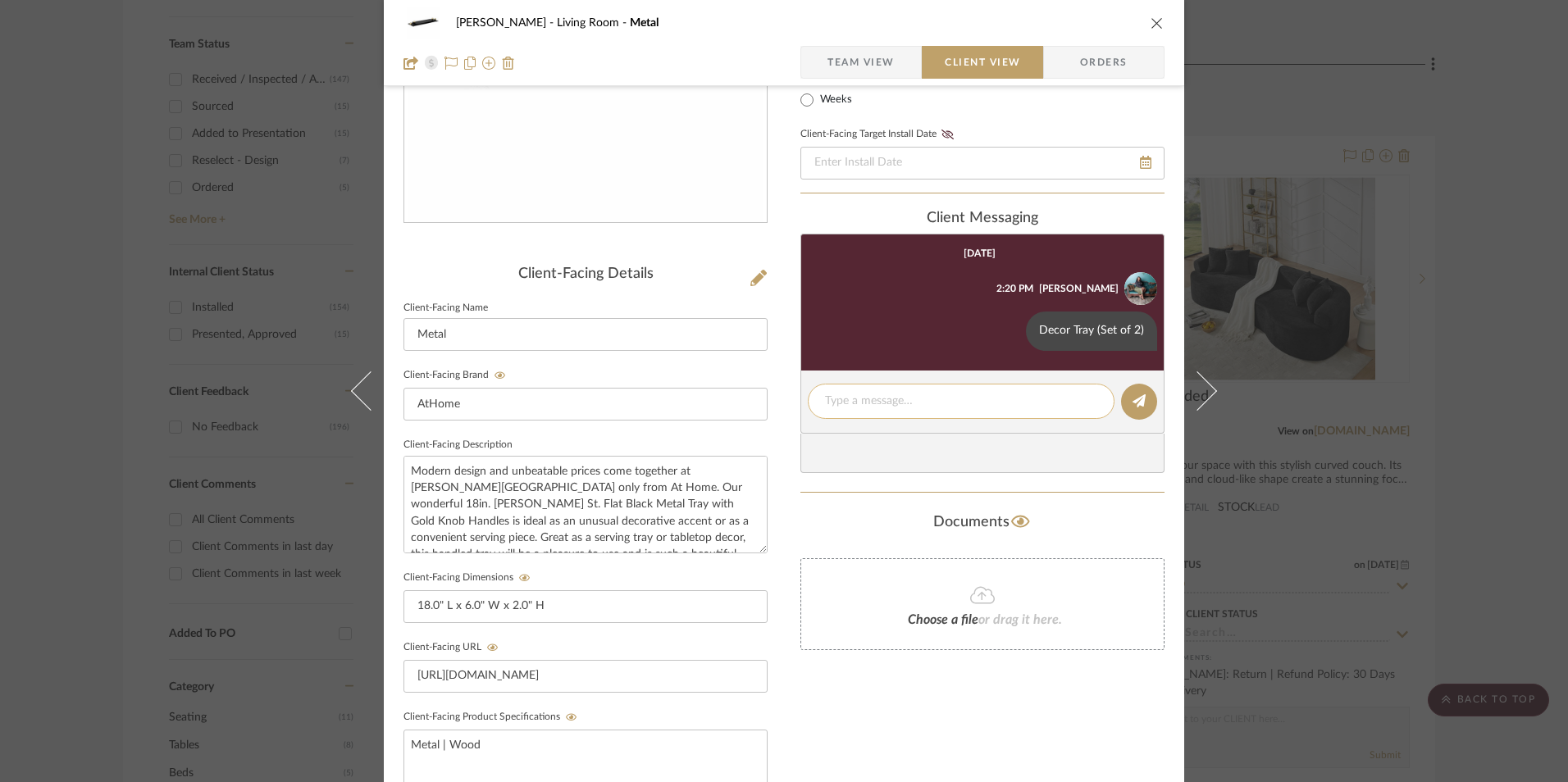
click at [853, 402] on textarea at bounding box center [961, 401] width 272 height 18
paste textarea "ETA: Pick Up Available ([GEOGRAPHIC_DATA]) SKU: 677478671386 1 Review - 5.0 Sta…"
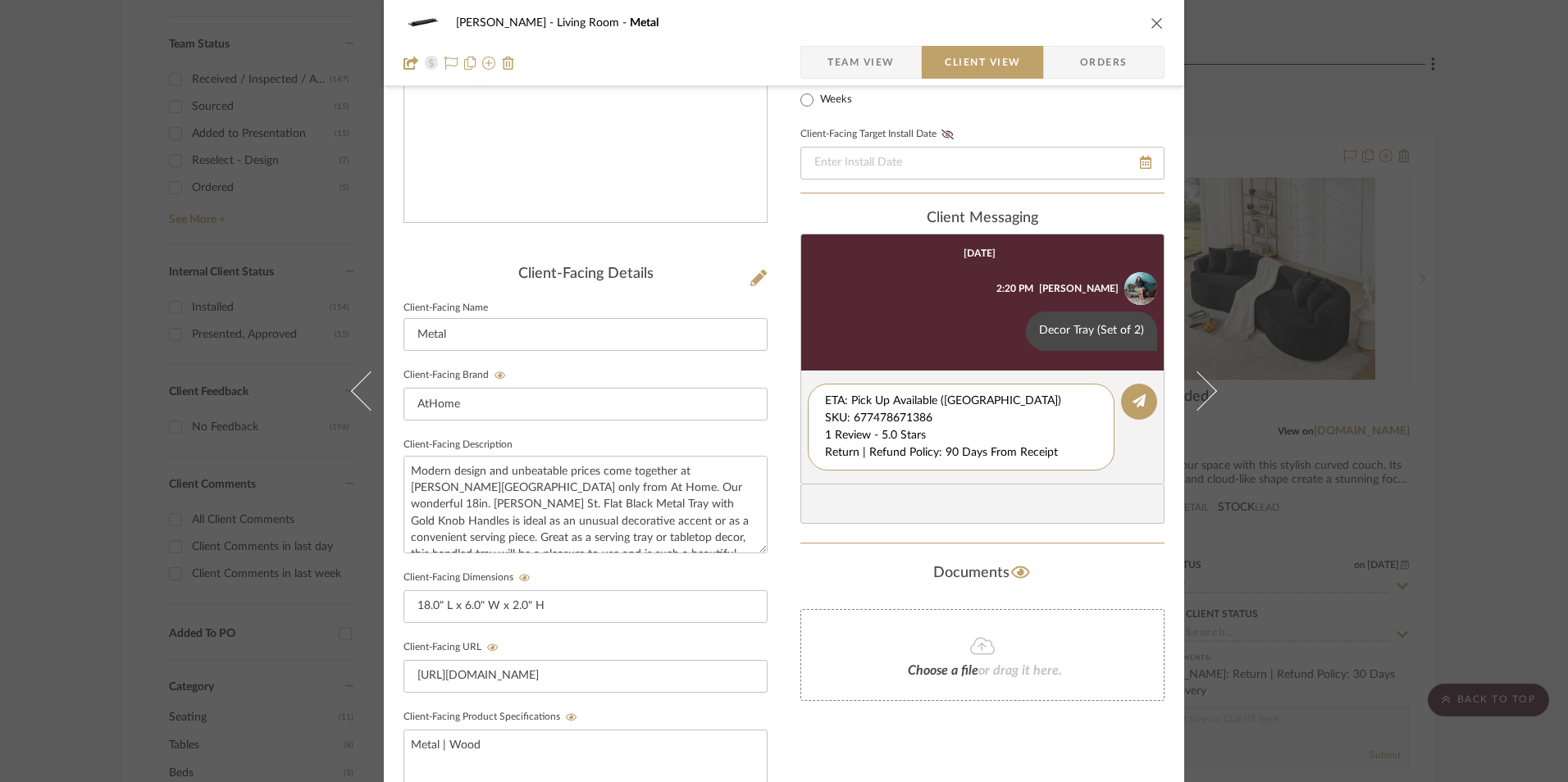
drag, startPoint x: 959, startPoint y: 423, endPoint x: 768, endPoint y: 365, distance: 199.6
click at [768, 365] on div "[PERSON_NAME] Living Room Metal Team View Client View Orders Client-Facing Deta…" at bounding box center [784, 449] width 801 height 1366
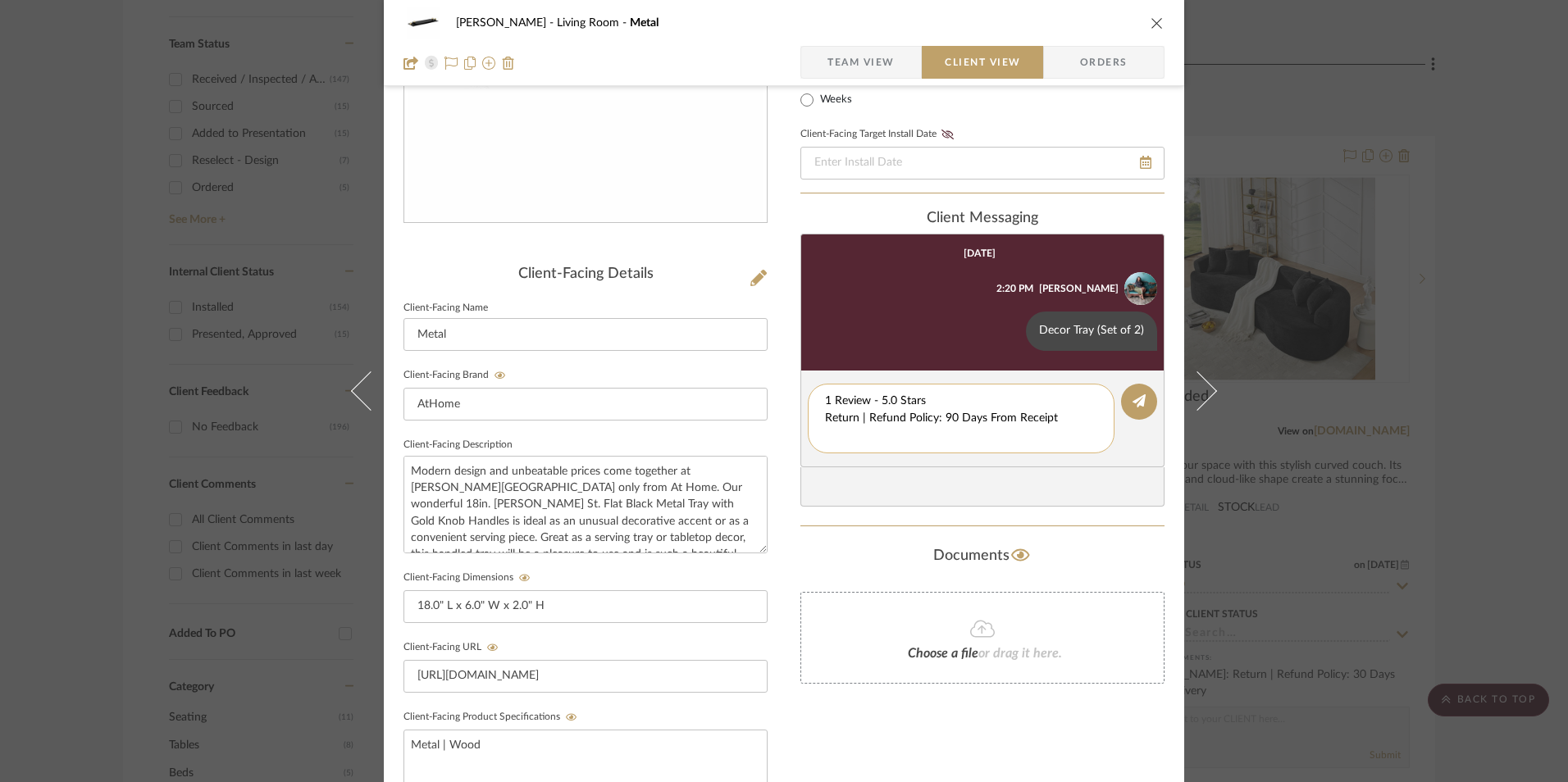
click at [817, 415] on div "1 Review - 5.0 Stars Return | Refund Policy: 90 Days From Receipt" at bounding box center [961, 418] width 307 height 70
click at [825, 417] on textarea "1 Review - 5.0 Stars Return | Refund Policy: 90 Days From Receipt" at bounding box center [961, 418] width 272 height 52
drag, startPoint x: 1056, startPoint y: 420, endPoint x: 832, endPoint y: 414, distance: 224.1
click at [808, 420] on div "1 Review - 5.0 Stars Return | Refund Policy: 90 Days From Receipt" at bounding box center [961, 409] width 307 height 52
type textarea "1 Review - 5.0 Stars"
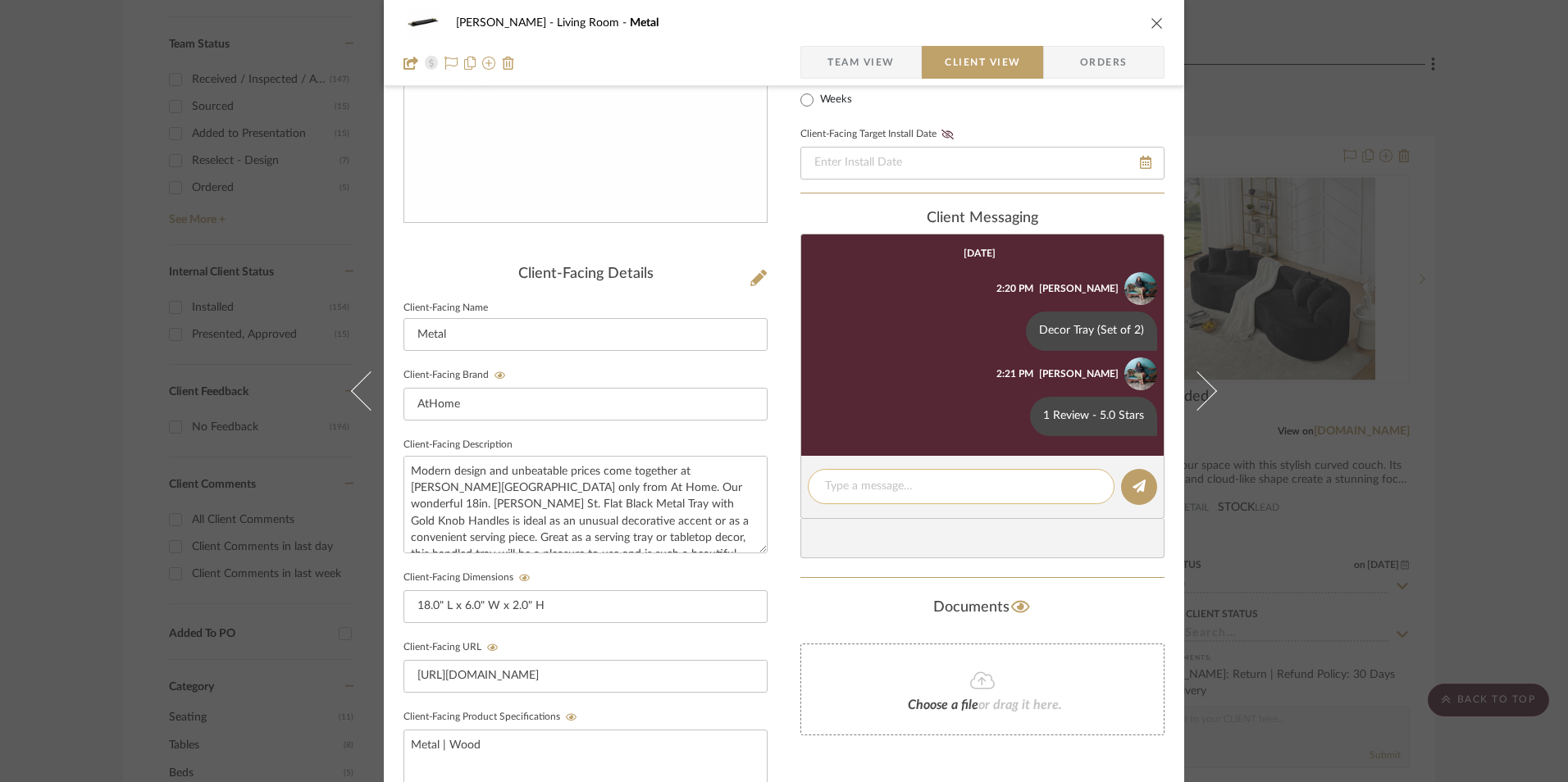
click at [853, 483] on textarea at bounding box center [961, 487] width 272 height 18
paste textarea "Return | Refund Policy: 90 Days From Receipt"
type textarea "Return | Refund Policy: 90 Days From Receipt"
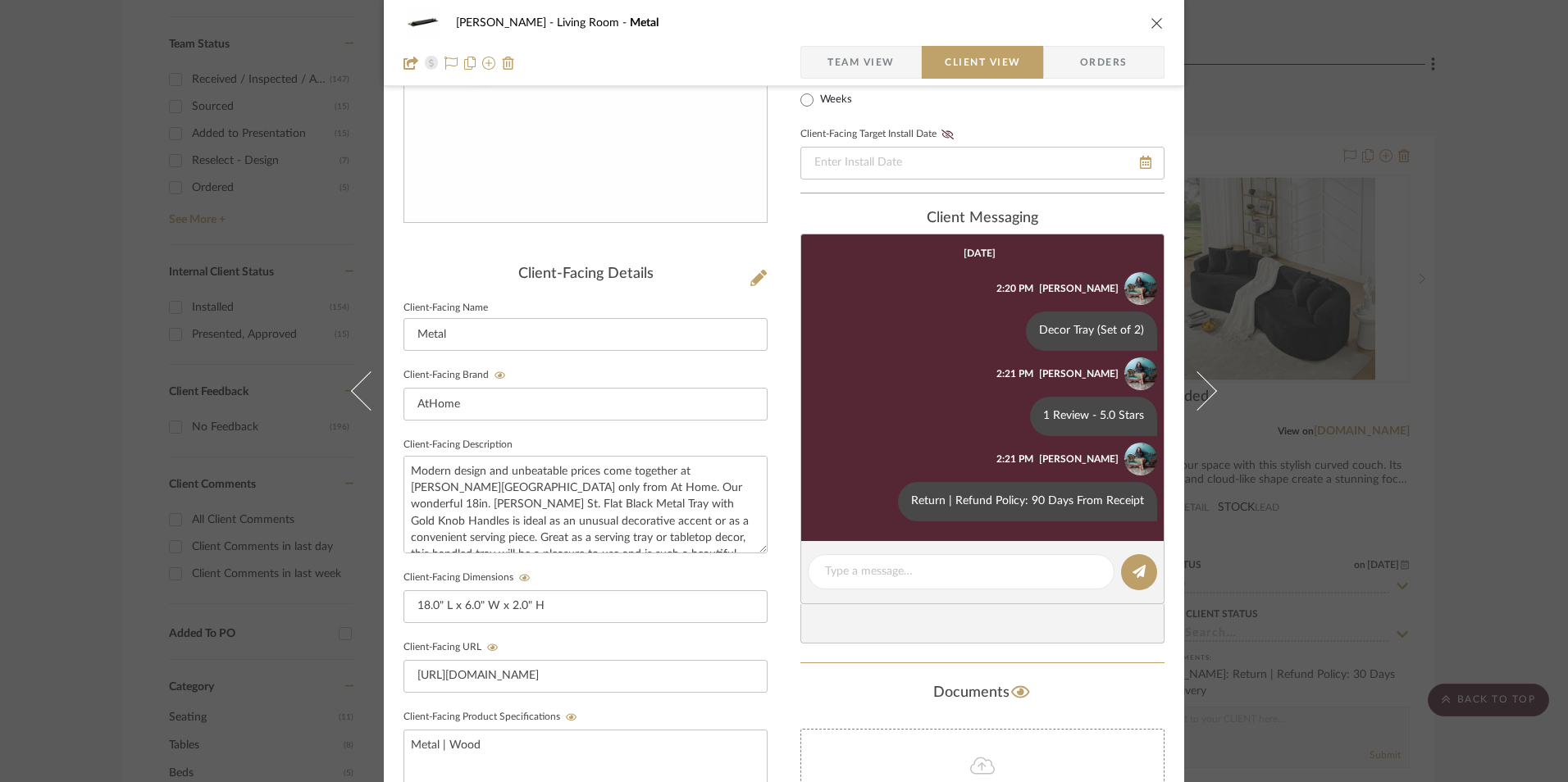
click at [823, 205] on div "Only content on this tab can share to Dashboard. Click eyeball icon to show or …" at bounding box center [982, 466] width 364 height 1201
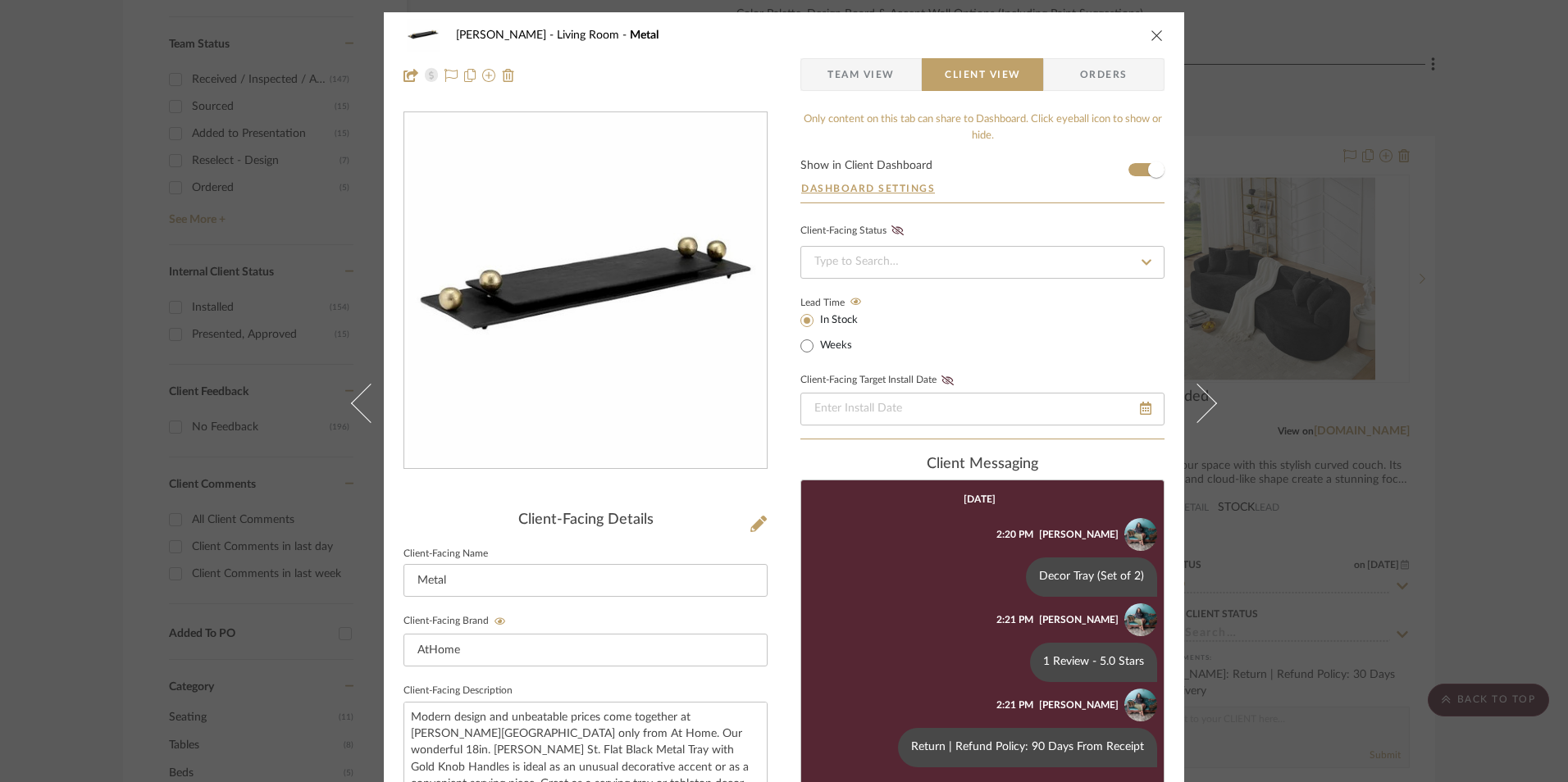
click at [1154, 37] on icon "close" at bounding box center [1157, 34] width 13 height 13
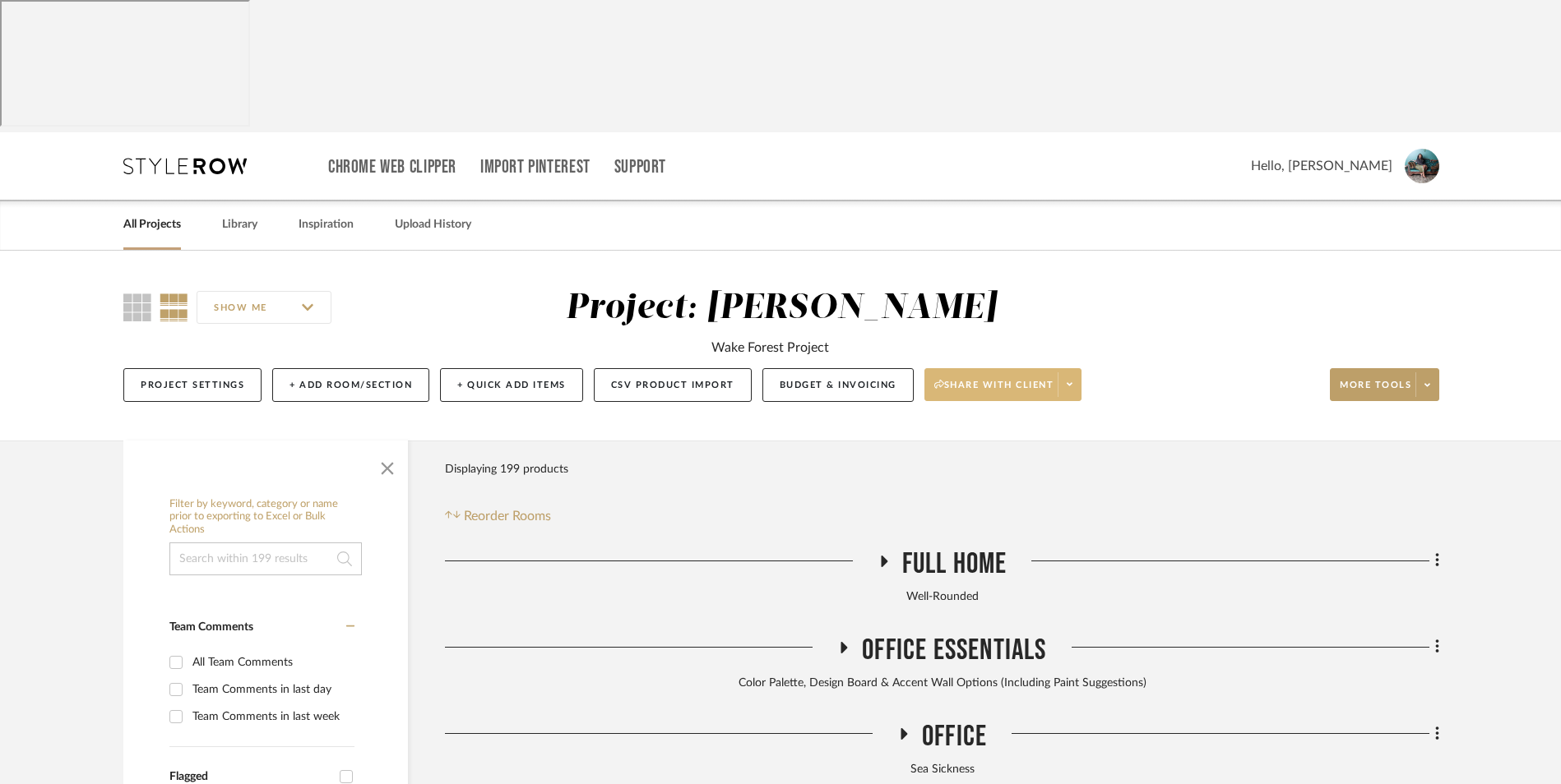
click at [1081, 373] on span at bounding box center [1069, 385] width 23 height 25
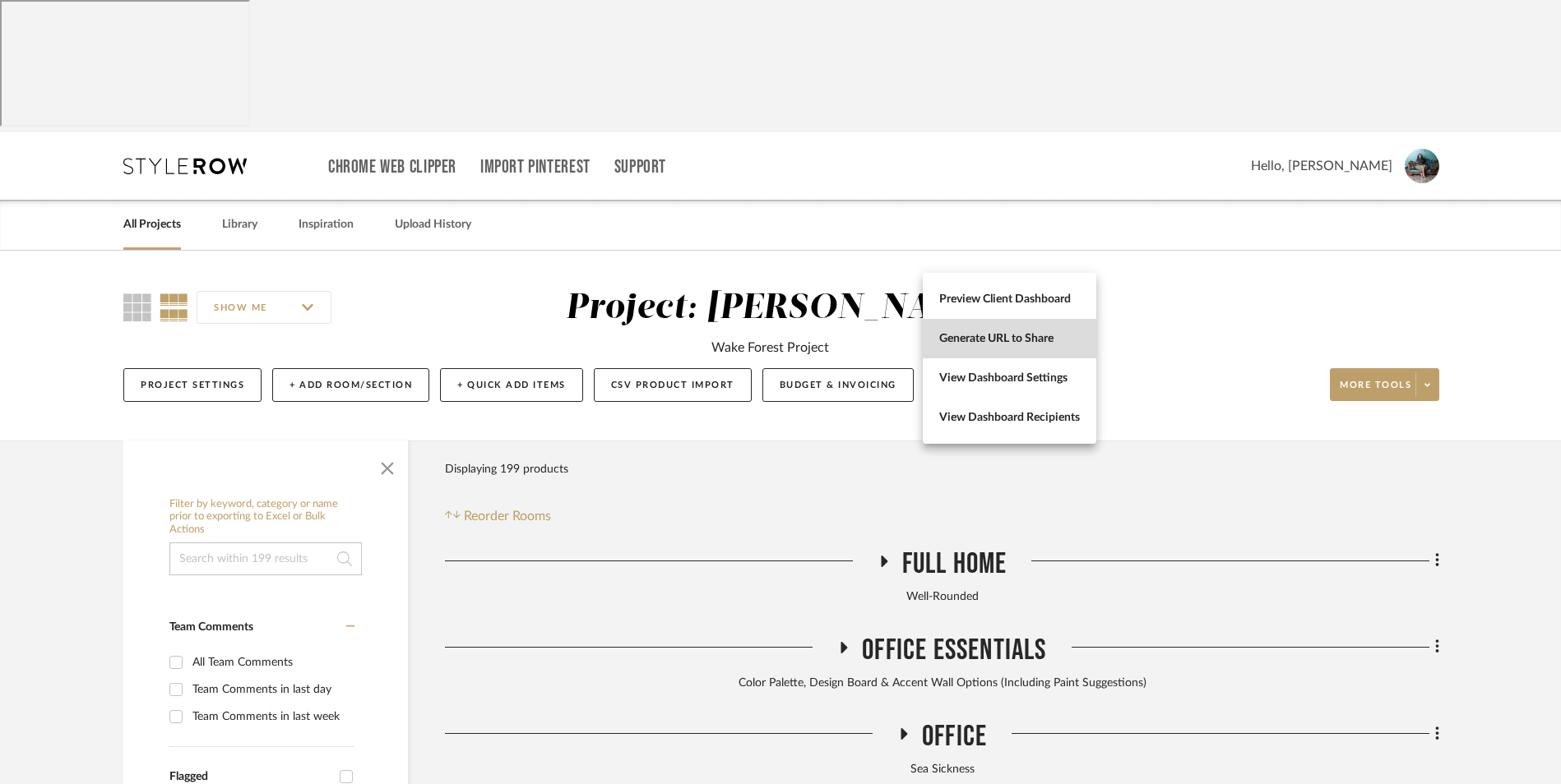
click at [1059, 336] on span "Generate URL to Share" at bounding box center [1009, 339] width 141 height 14
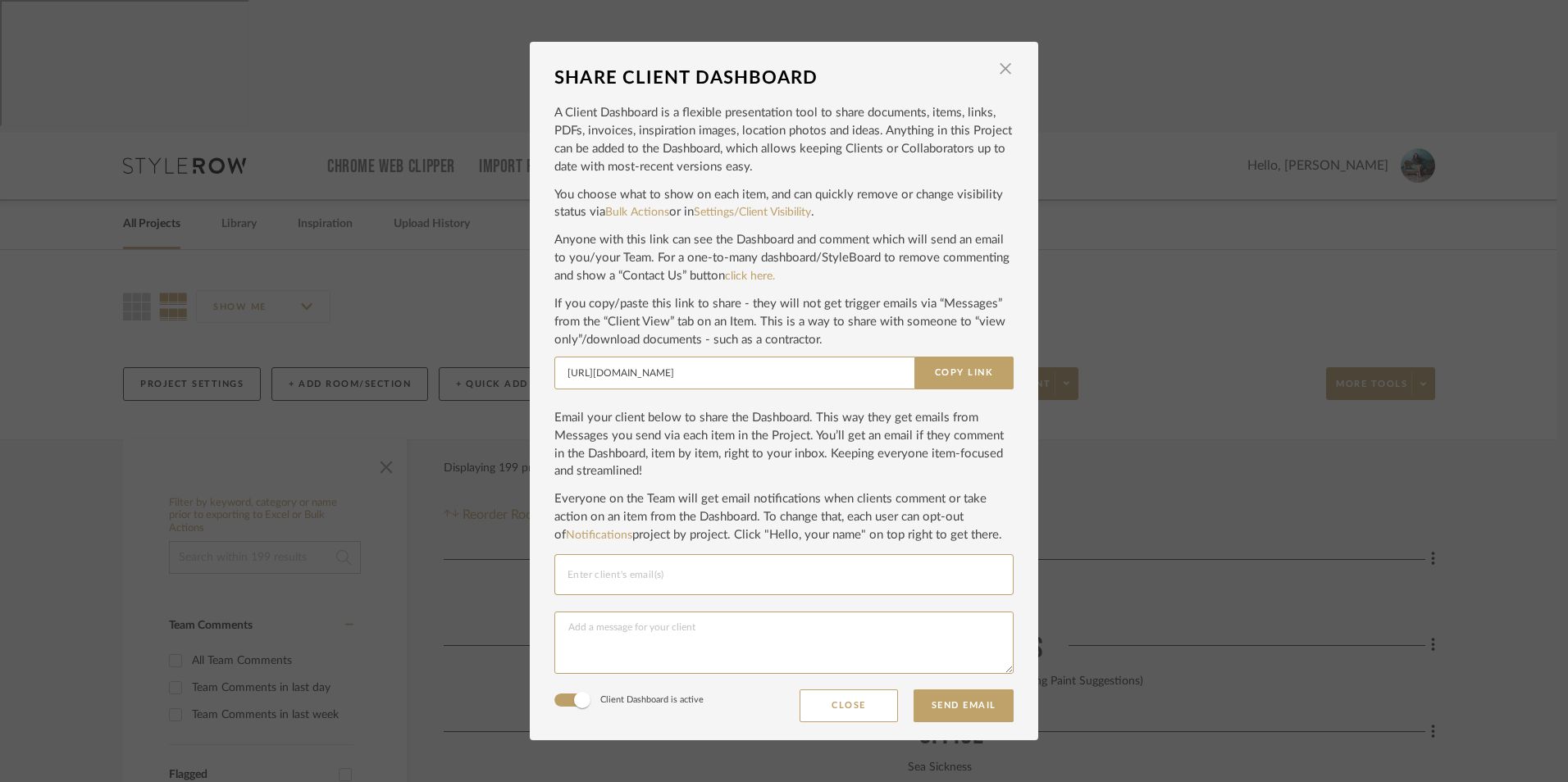
click at [687, 577] on input "Email selection" at bounding box center [783, 575] width 433 height 20
type input "[EMAIL_ADDRESS][DOMAIN_NAME]"
click at [659, 611] on div "[EMAIL_ADDRESS][DOMAIN_NAME]" at bounding box center [778, 611] width 432 height 13
click at [615, 642] on textarea at bounding box center [784, 643] width 459 height 63
type textarea "Updated Kitchen and Living Room Selections Products Have Been Ordered Products …"
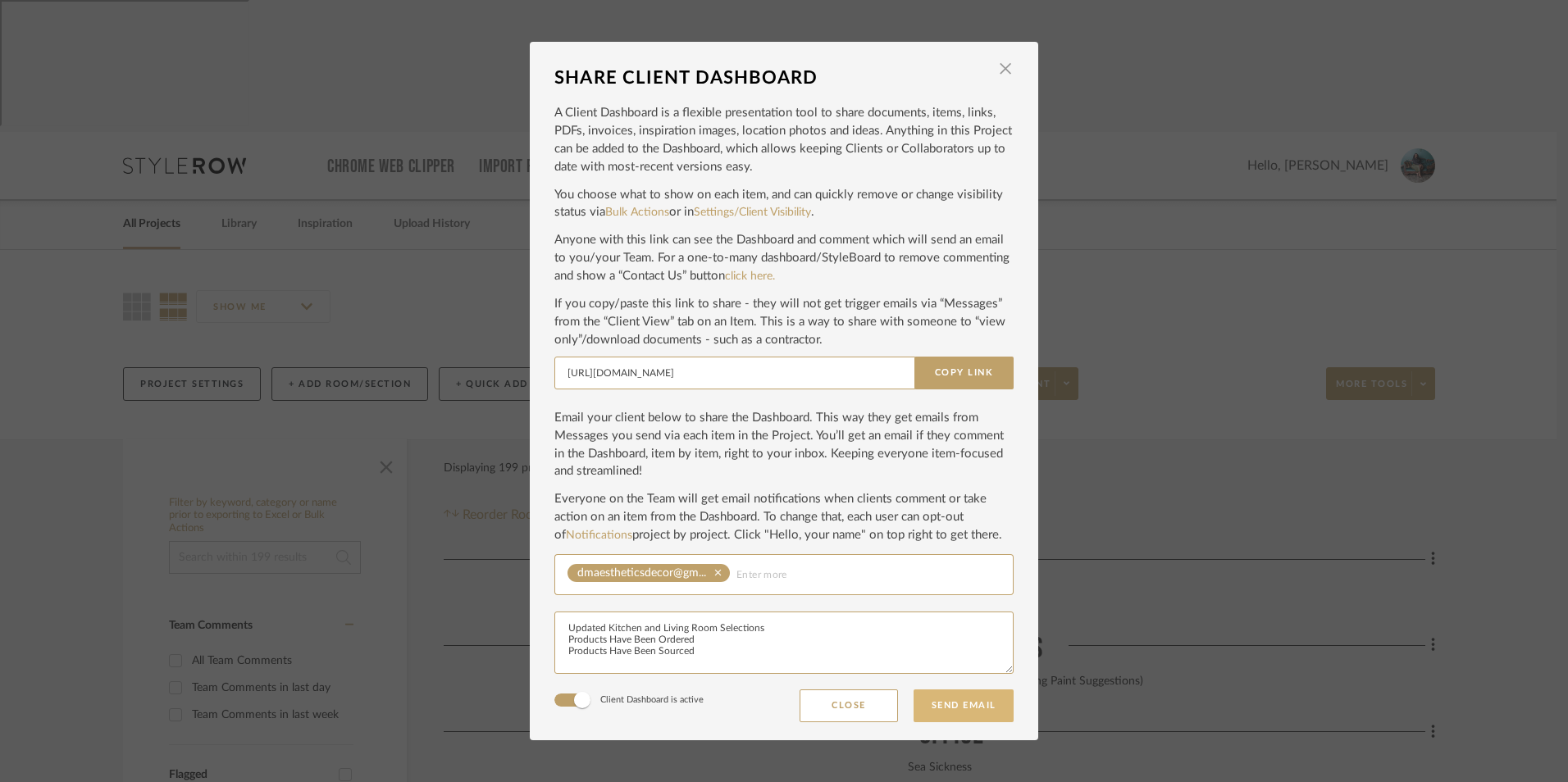
click at [949, 707] on button "Send Email" at bounding box center [964, 705] width 100 height 32
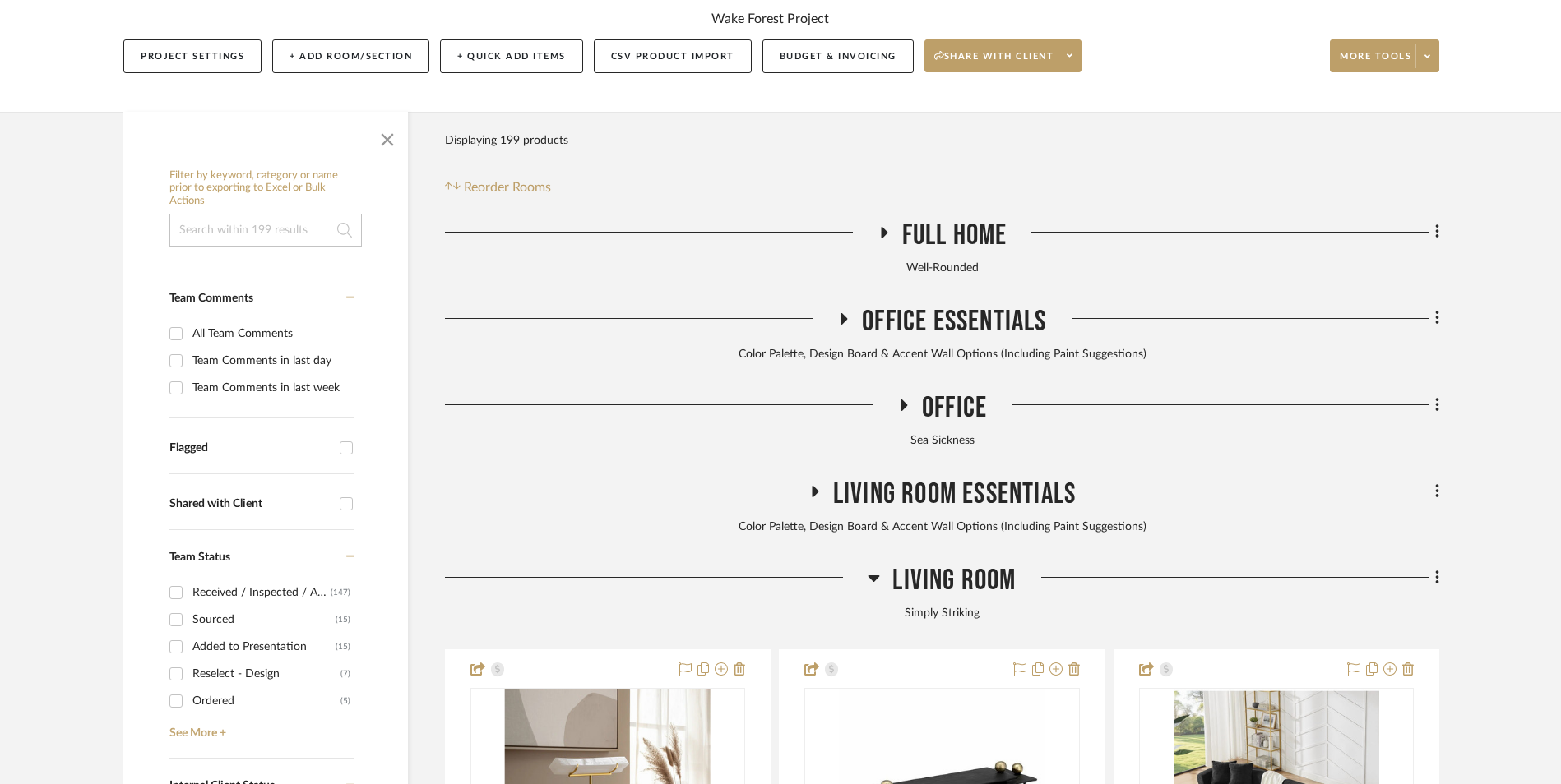
scroll to position [575, 0]
